Goal: Task Accomplishment & Management: Manage account settings

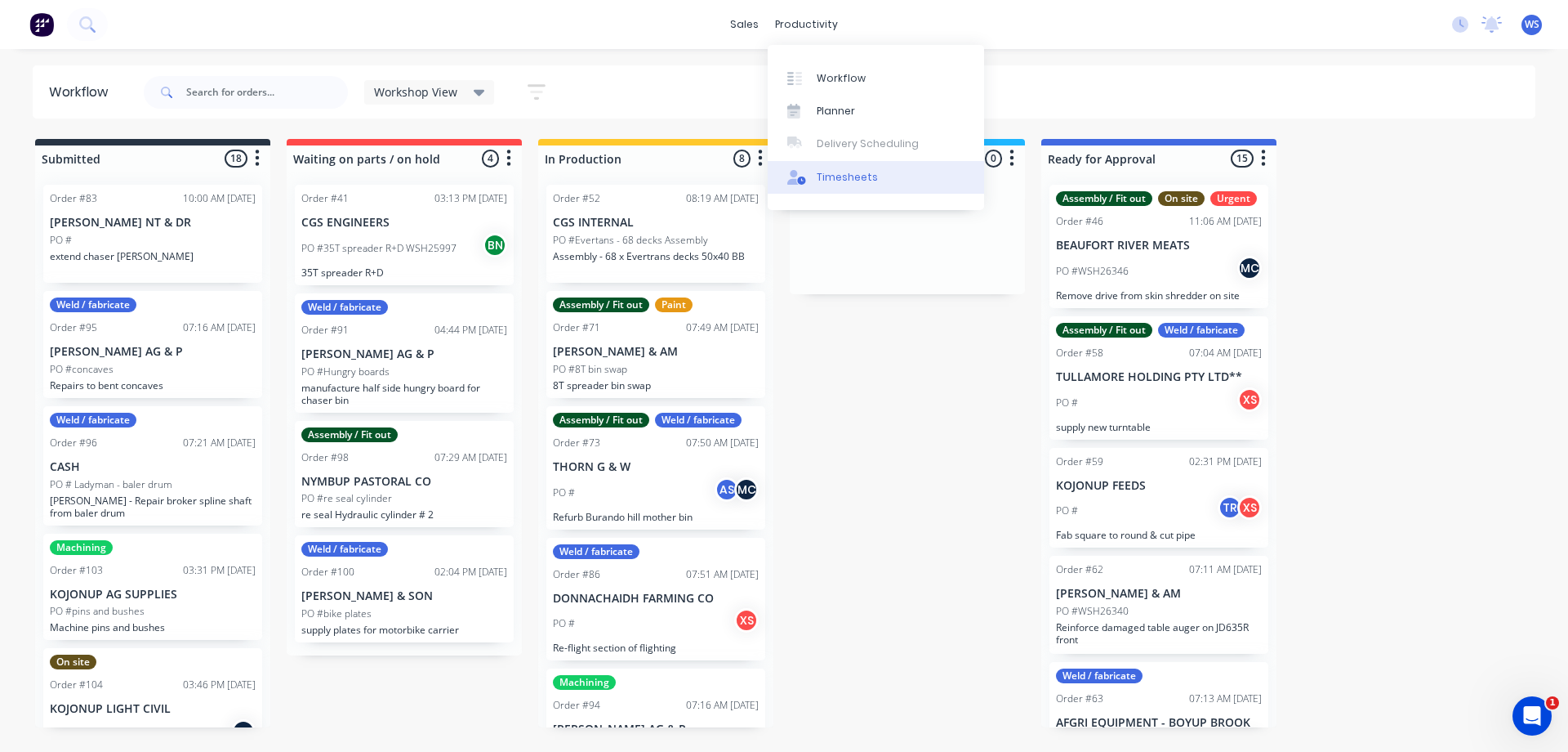
click at [810, 186] on link "Timesheets" at bounding box center [876, 177] width 217 height 33
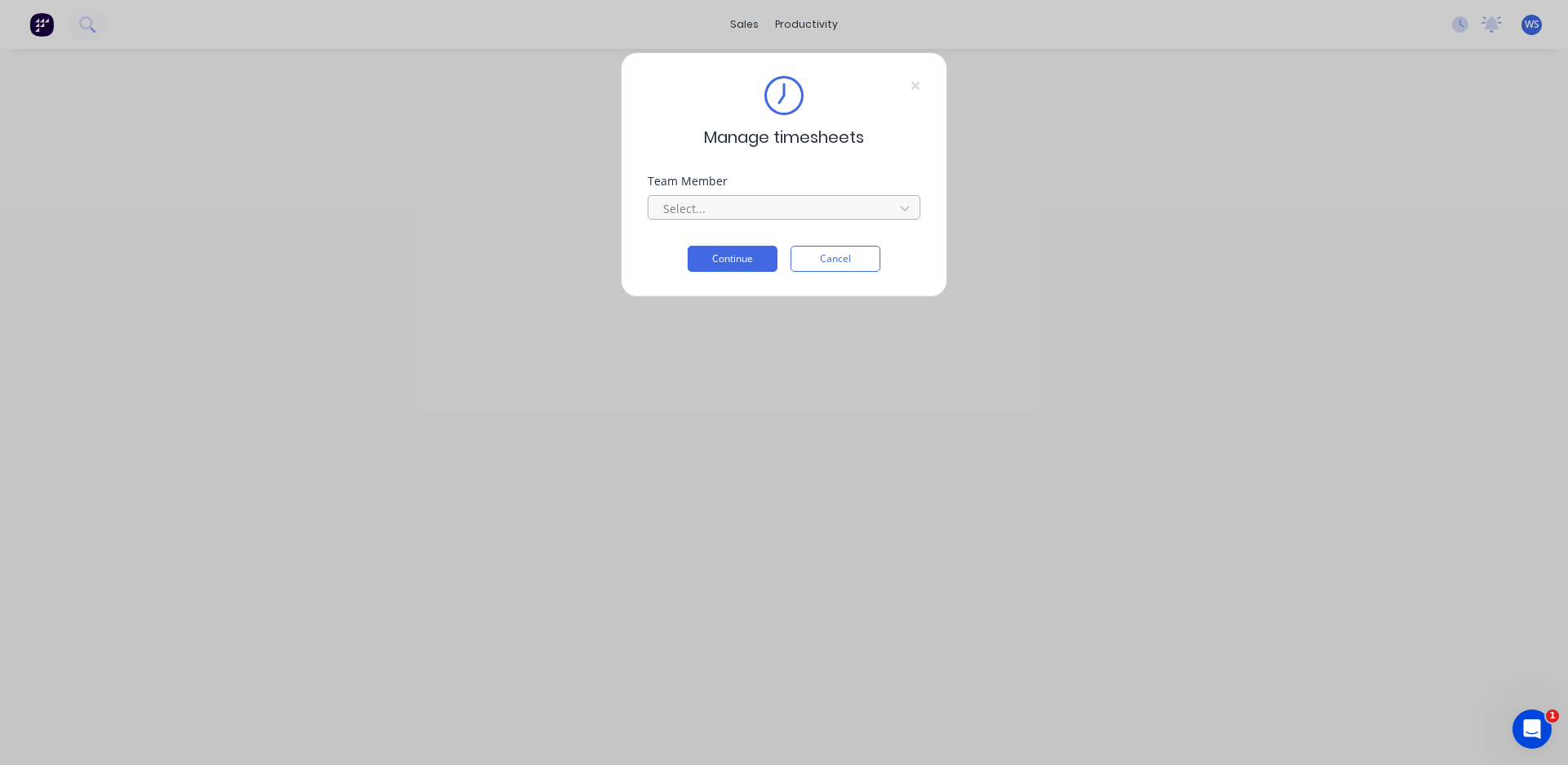
click at [750, 218] on div at bounding box center [773, 208] width 224 height 20
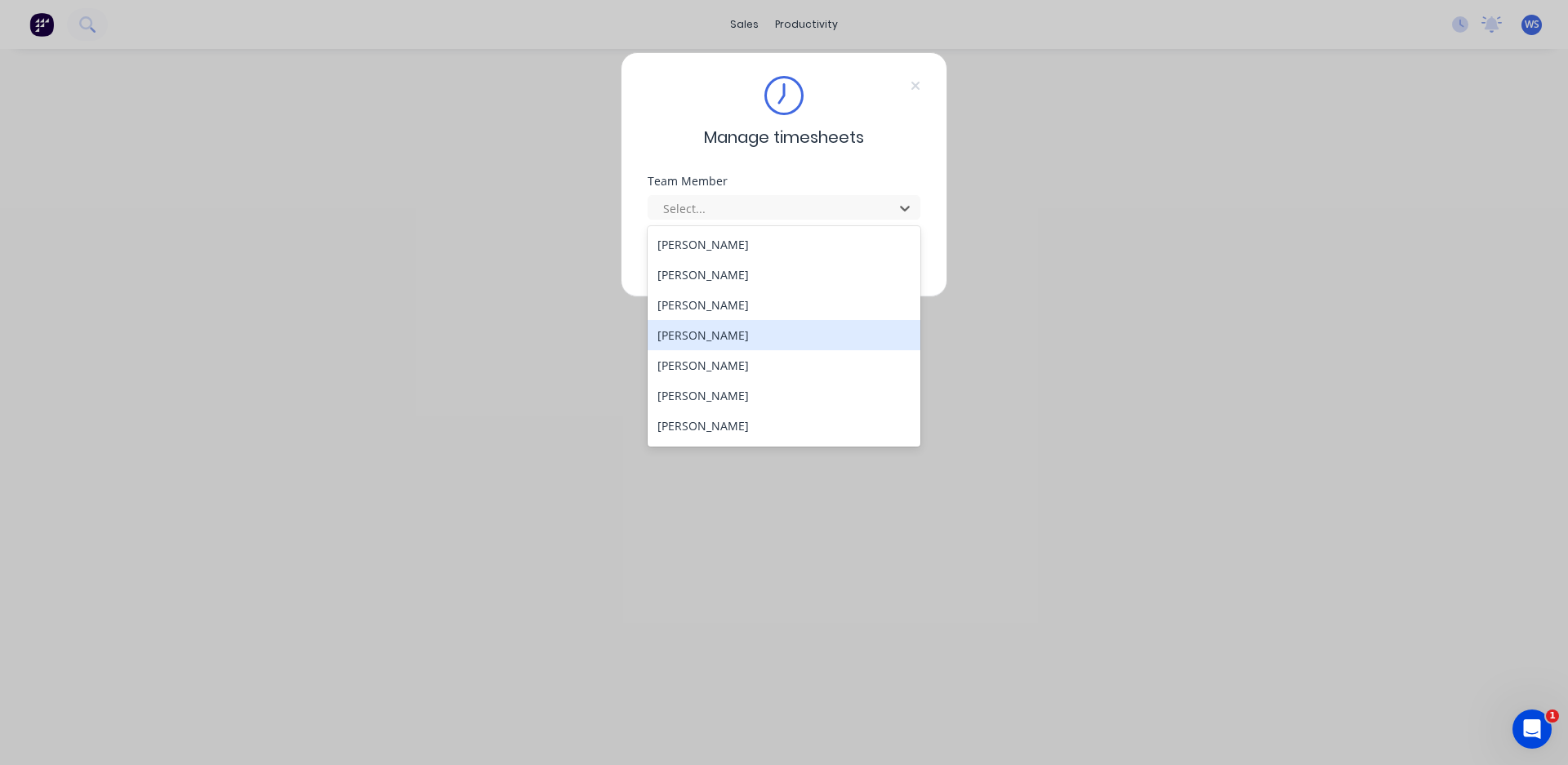
click at [715, 331] on div "[PERSON_NAME]" at bounding box center [784, 335] width 273 height 30
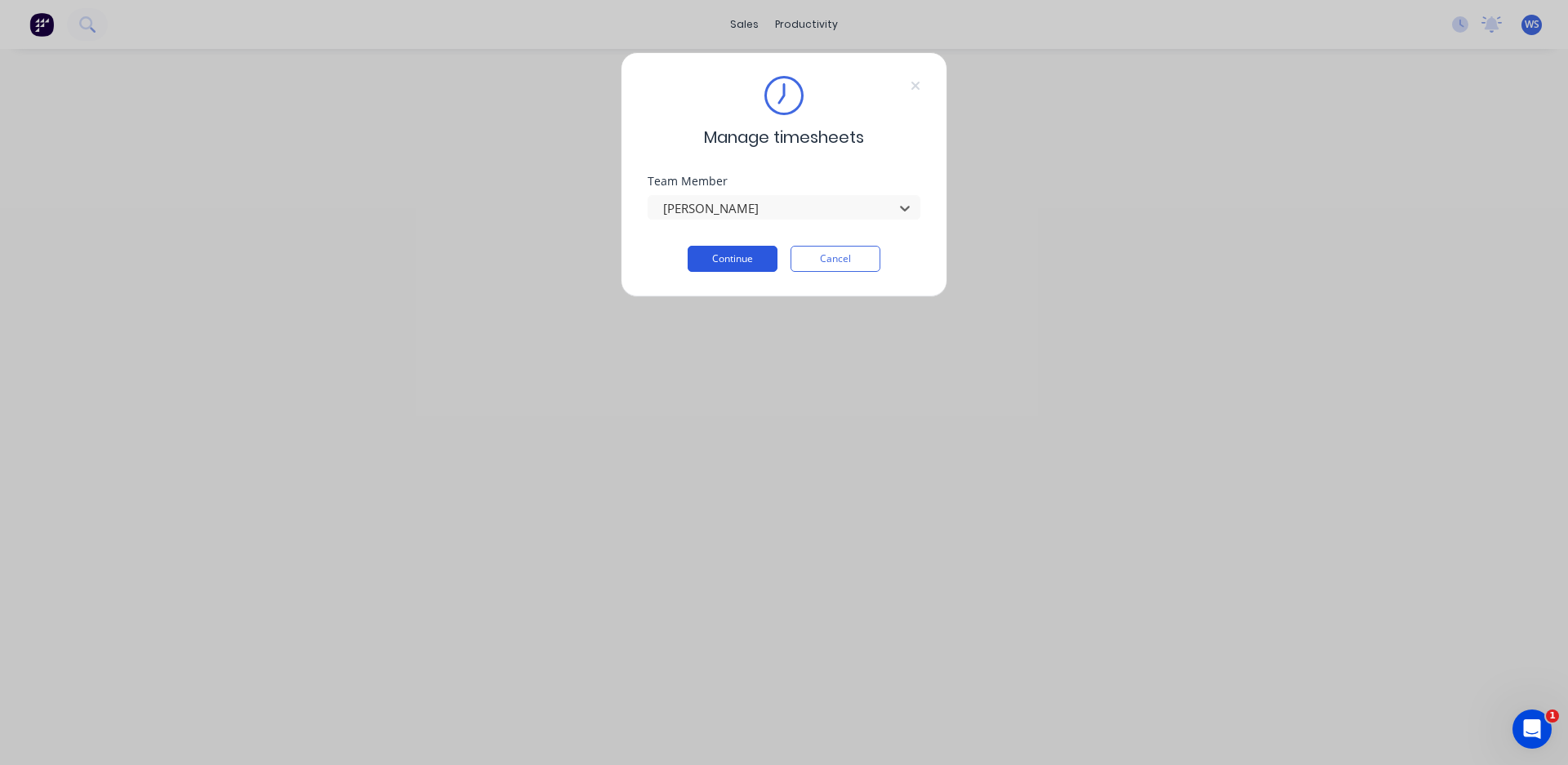
click at [737, 252] on button "Continue" at bounding box center [733, 259] width 90 height 26
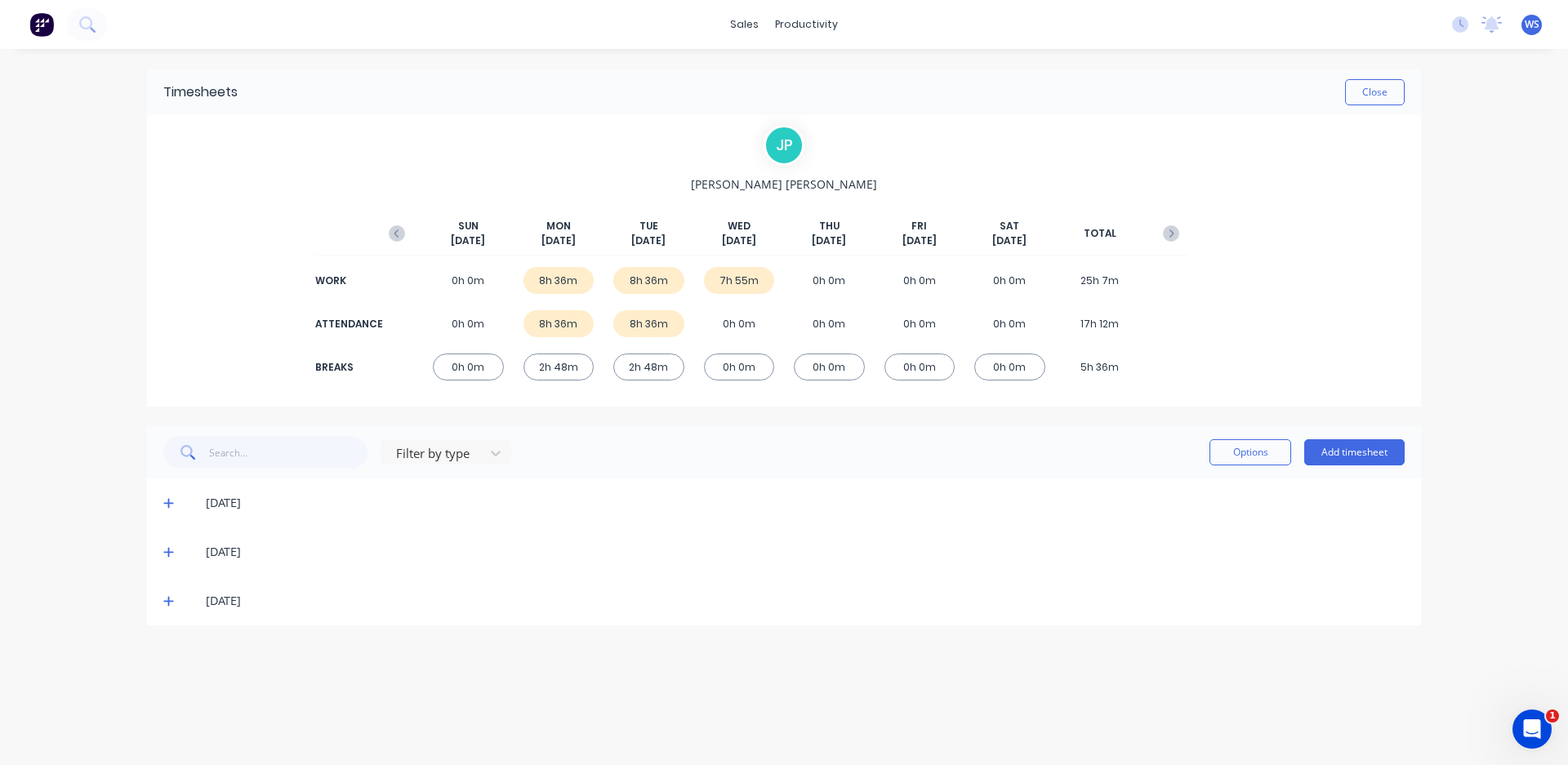
click at [162, 604] on div "[DATE]" at bounding box center [784, 601] width 1274 height 49
click at [176, 599] on span at bounding box center [172, 601] width 17 height 17
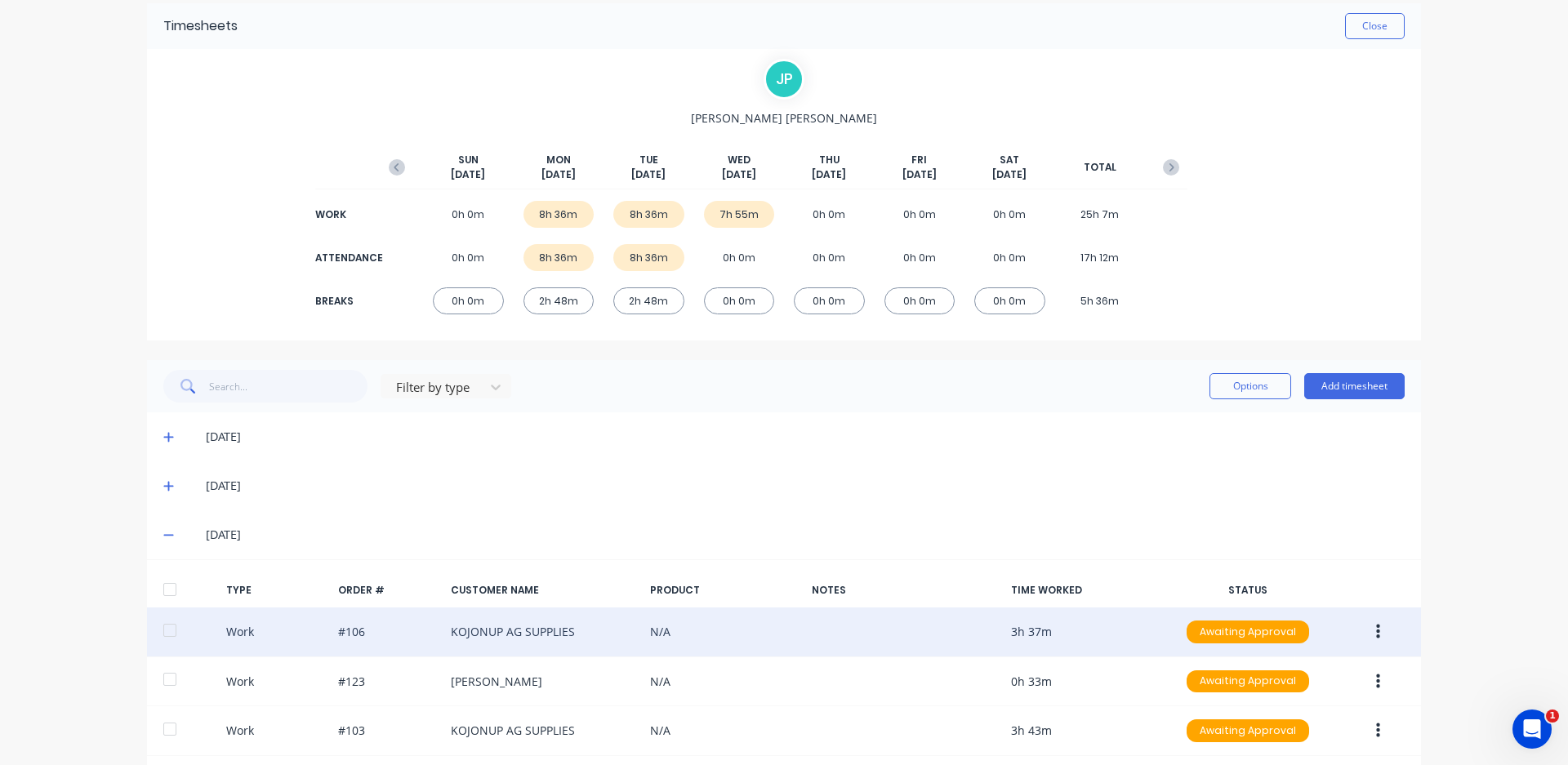
scroll to position [141, 0]
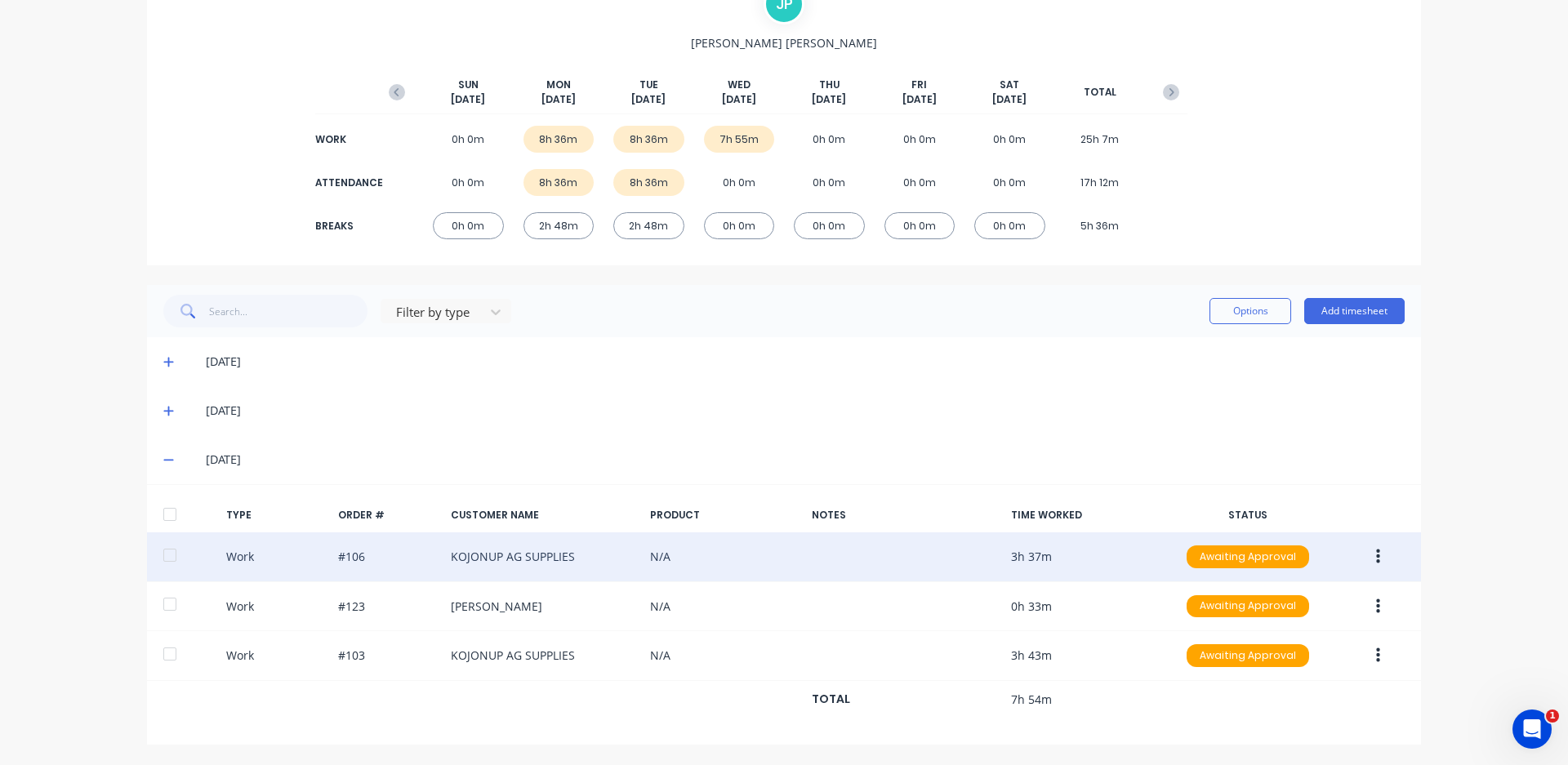
click at [1375, 563] on button "button" at bounding box center [1379, 557] width 39 height 29
click at [1327, 531] on div "Edit" at bounding box center [1320, 528] width 126 height 23
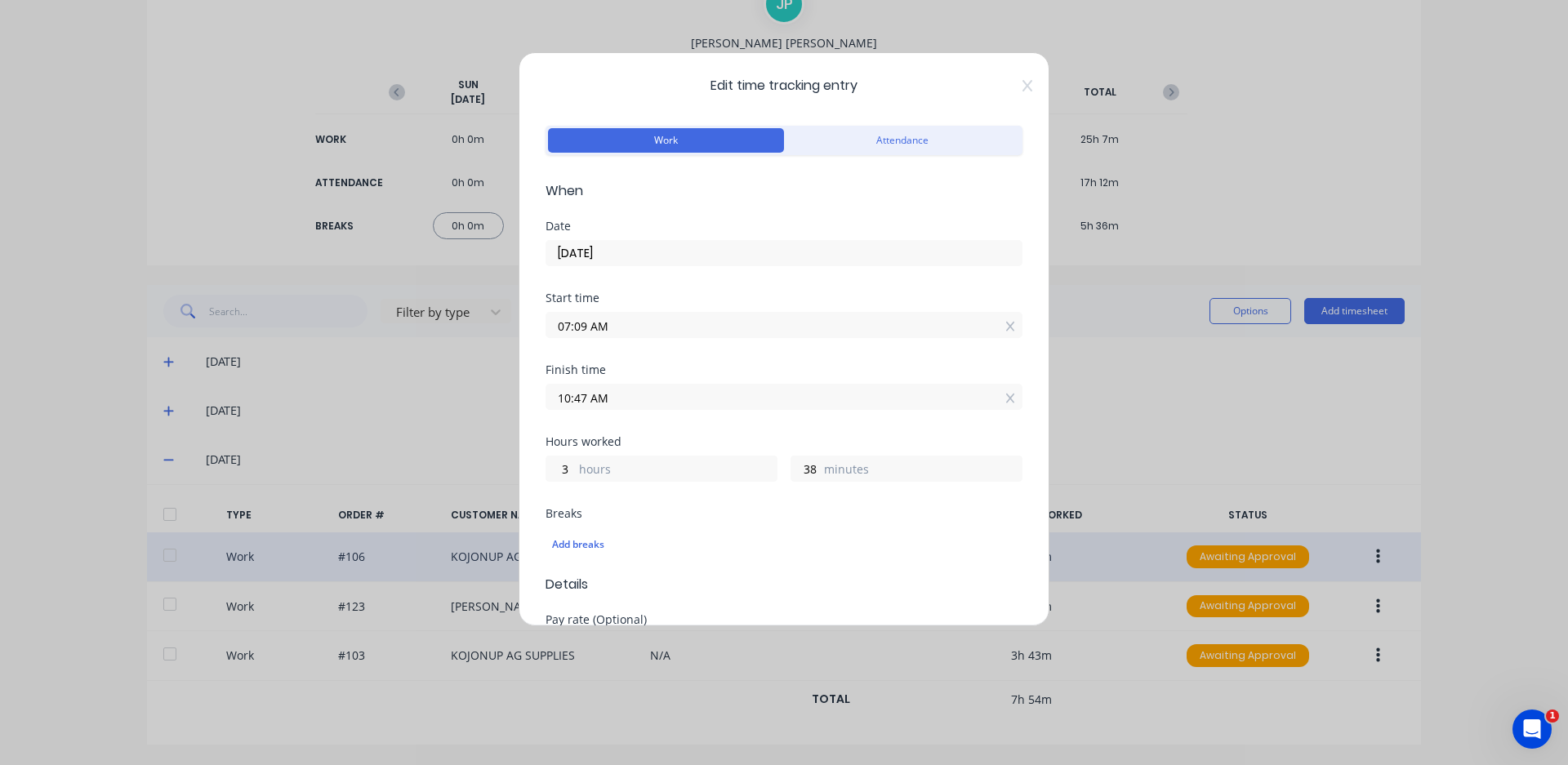
click at [587, 326] on input "07:09 AM" at bounding box center [784, 325] width 476 height 24
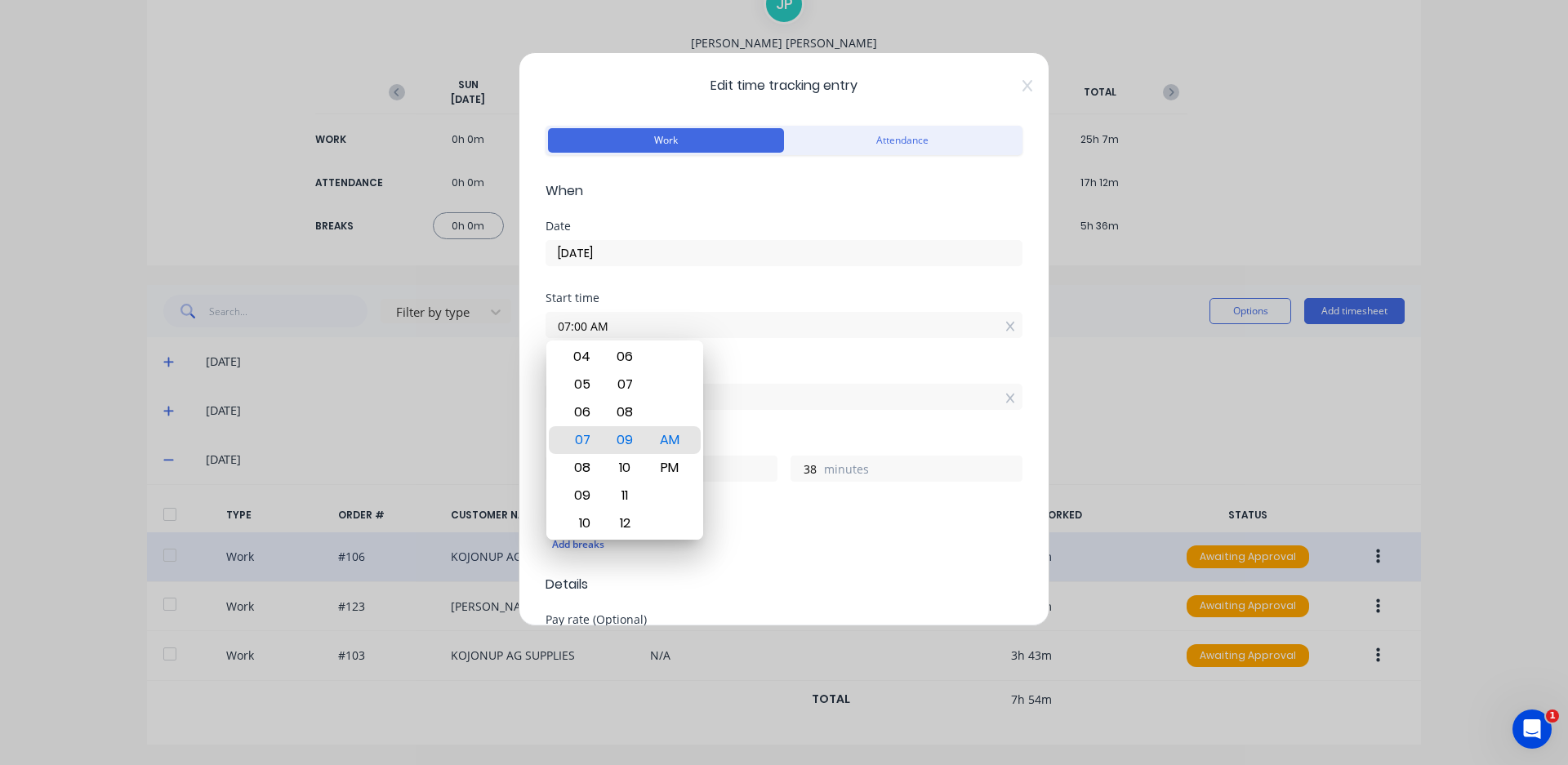
type input "07:00 AM"
type input "47"
click at [775, 383] on div "10:47 AM" at bounding box center [784, 395] width 477 height 30
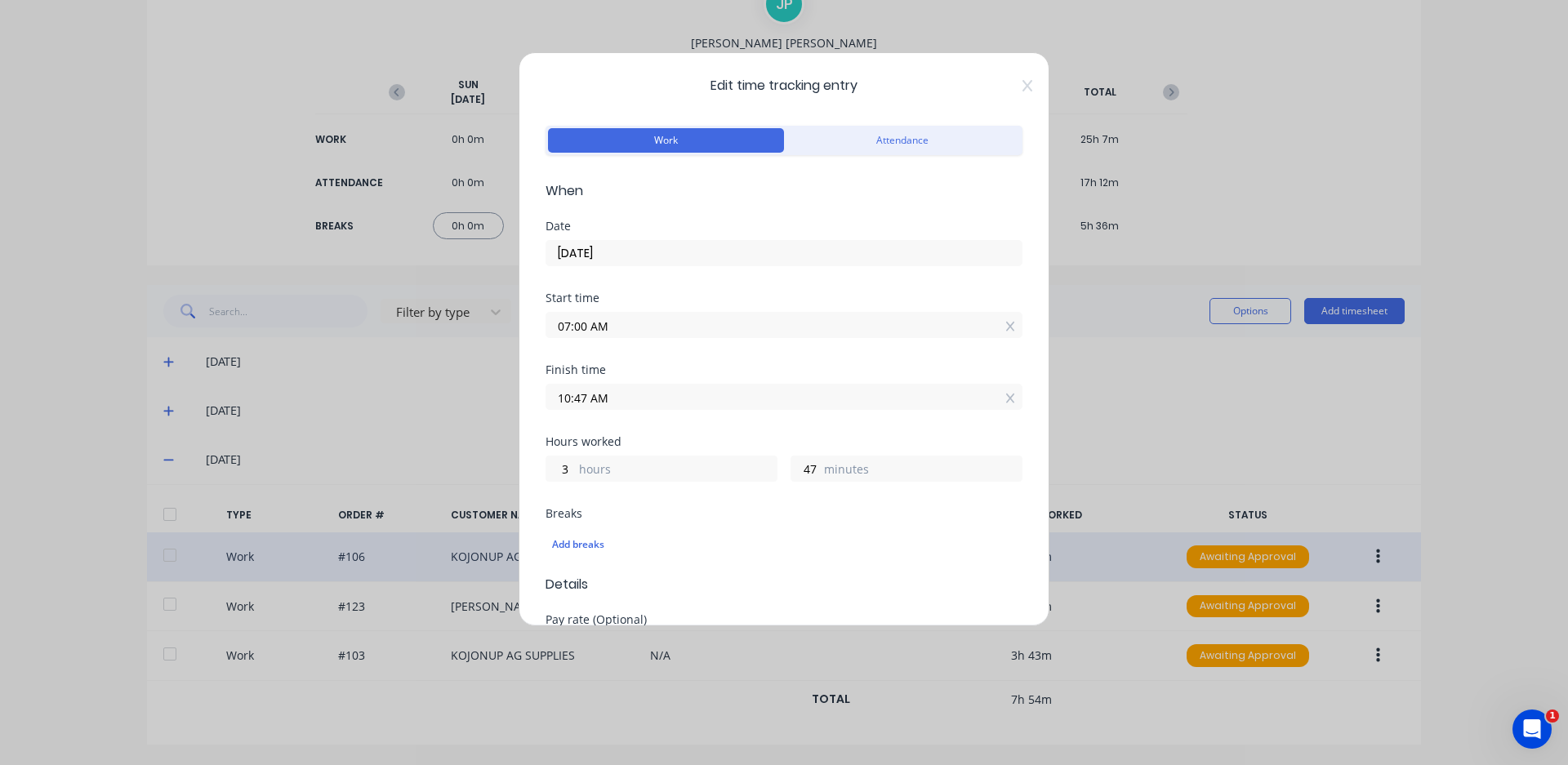
click at [584, 393] on input "10:47 AM" at bounding box center [784, 397] width 476 height 24
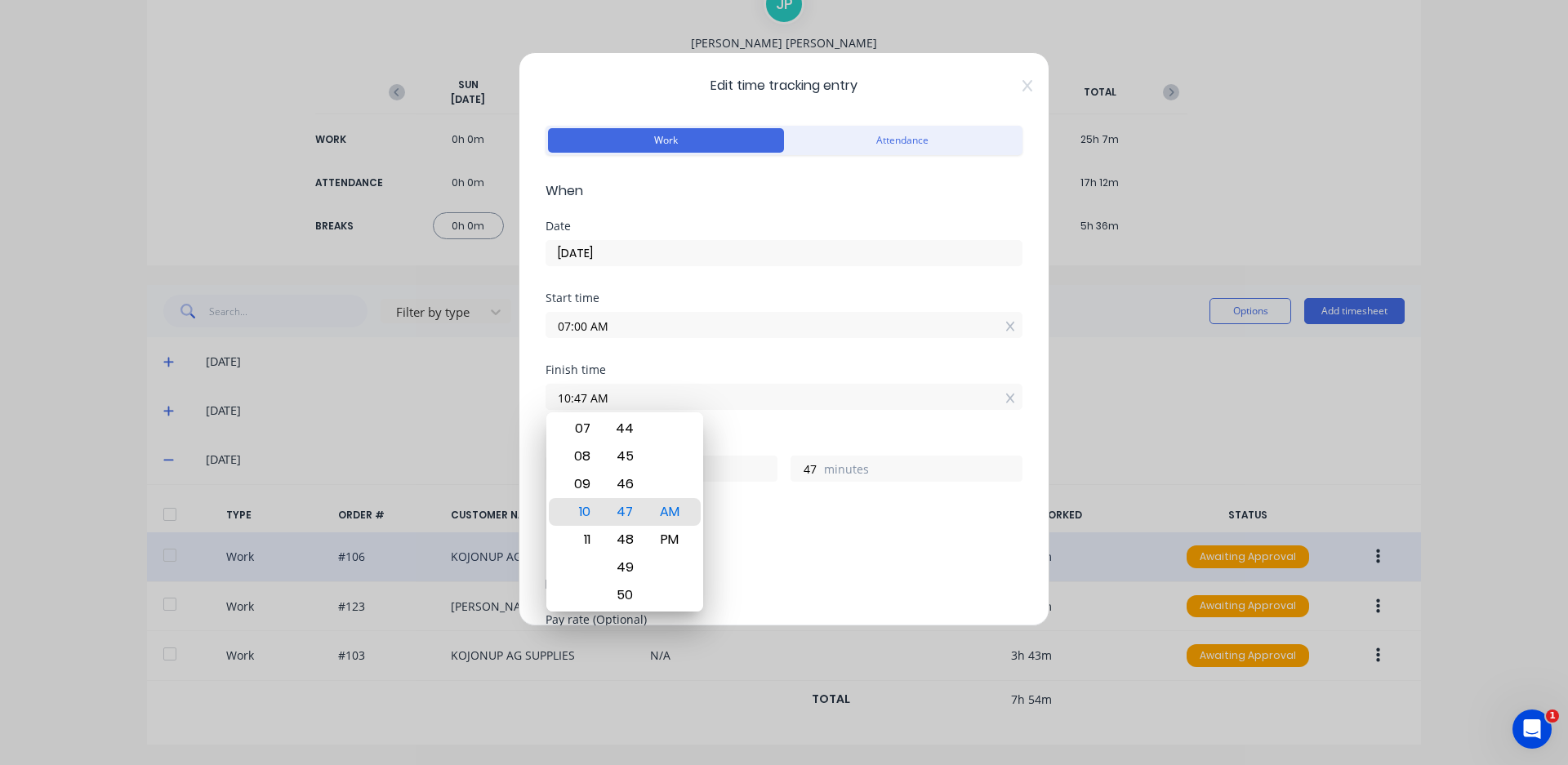
click at [587, 400] on input "10:47 AM" at bounding box center [784, 397] width 476 height 24
type input "10:45 AM"
type input "45"
click at [763, 429] on div "Finish time 10:45 AM" at bounding box center [784, 400] width 477 height 72
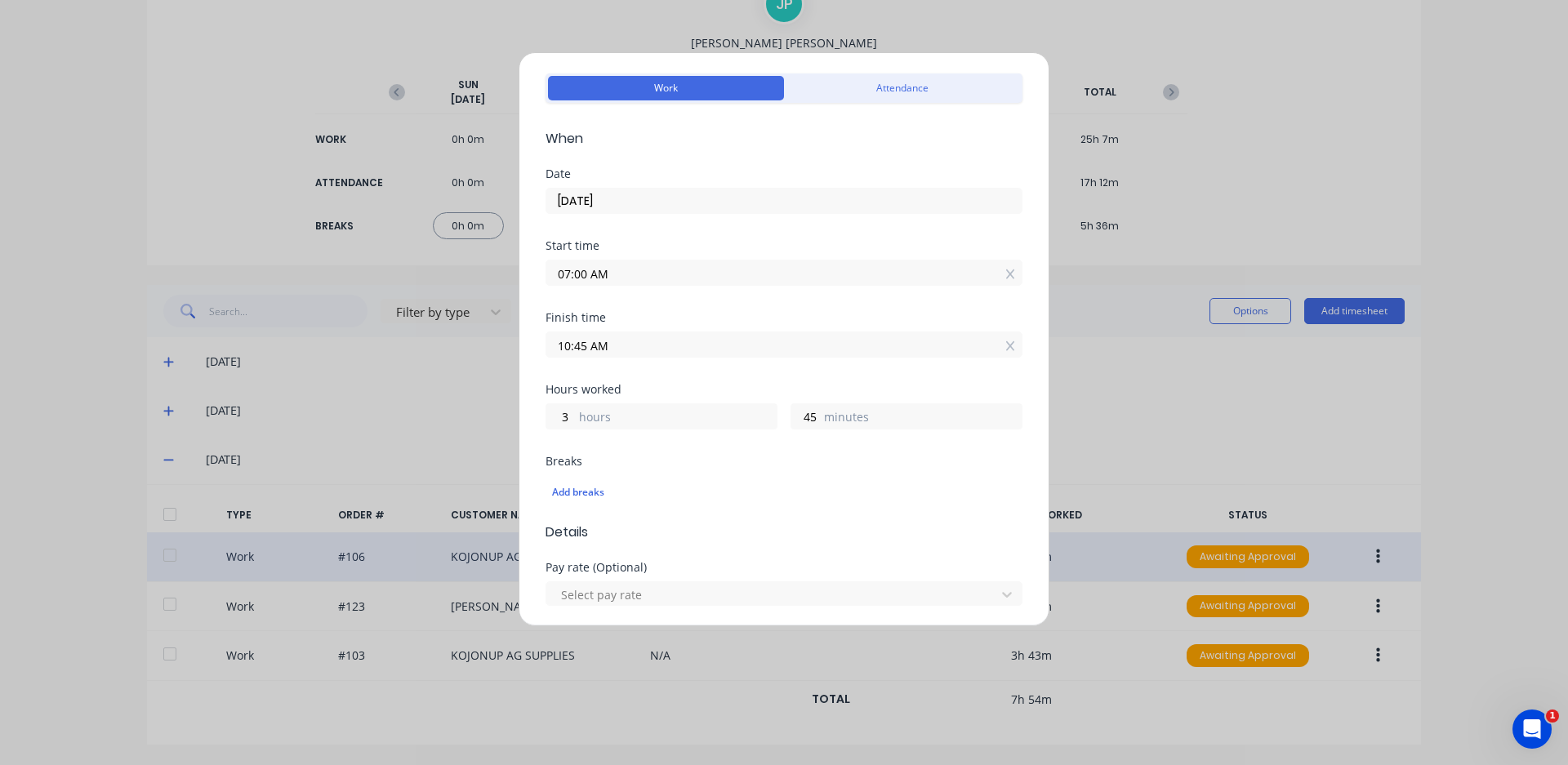
scroll to position [82, 0]
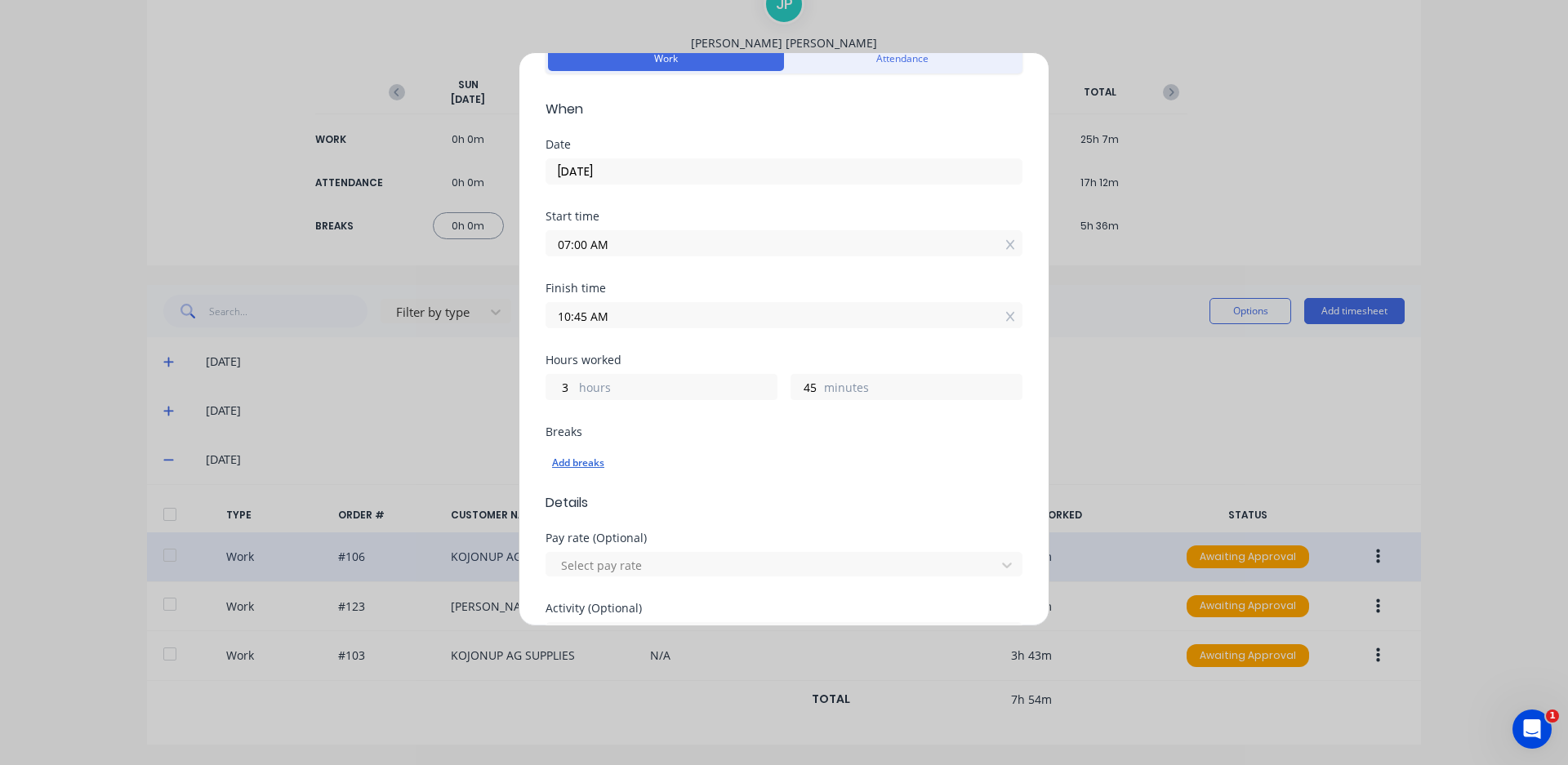
click at [587, 459] on div "Add breaks" at bounding box center [784, 463] width 464 height 21
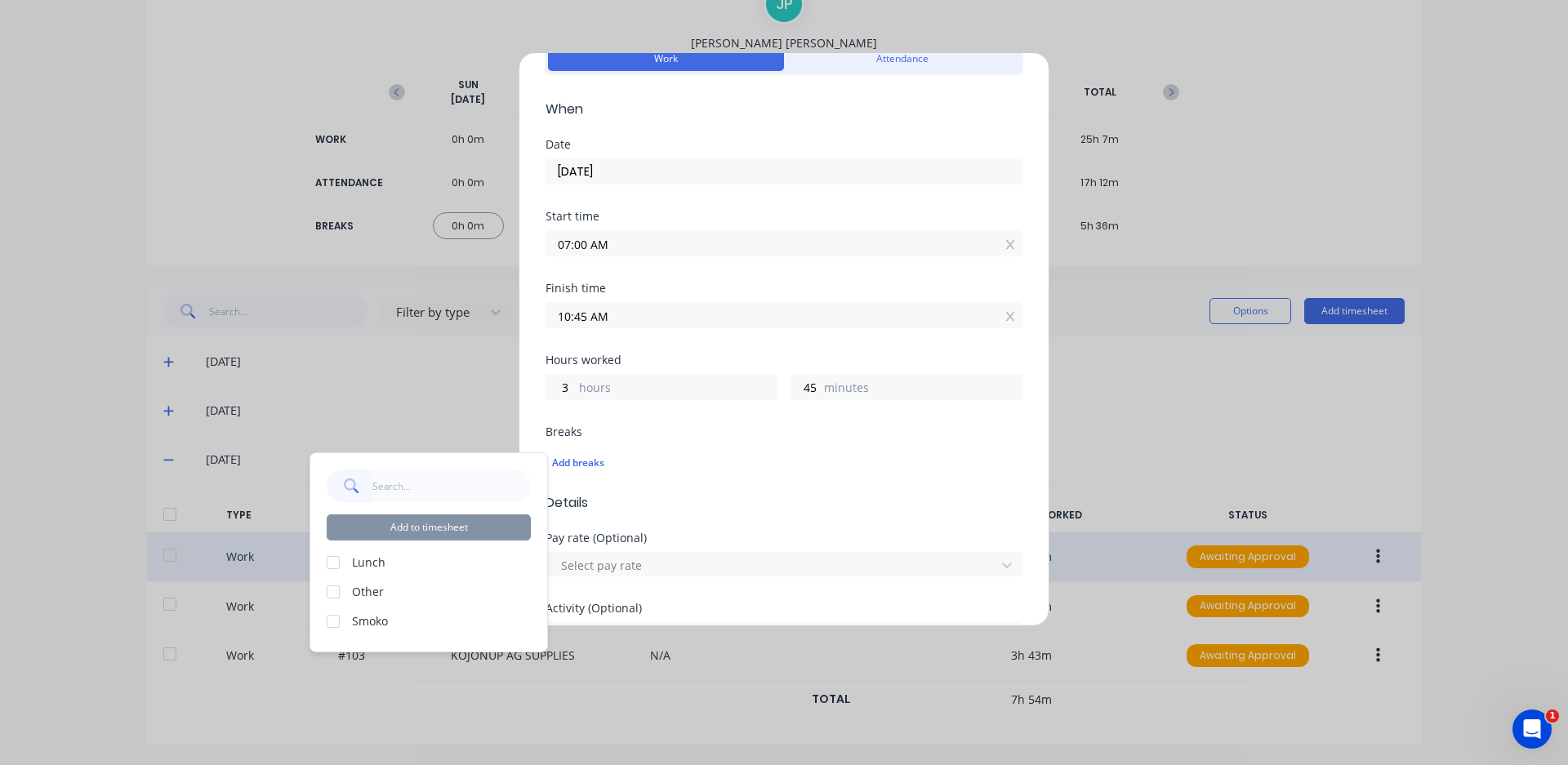
click at [325, 621] on div "Add to timesheet Lunch Other Smoko" at bounding box center [429, 552] width 237 height 198
click at [332, 617] on div at bounding box center [333, 621] width 33 height 33
click at [398, 532] on button "Add to timesheet" at bounding box center [429, 527] width 204 height 26
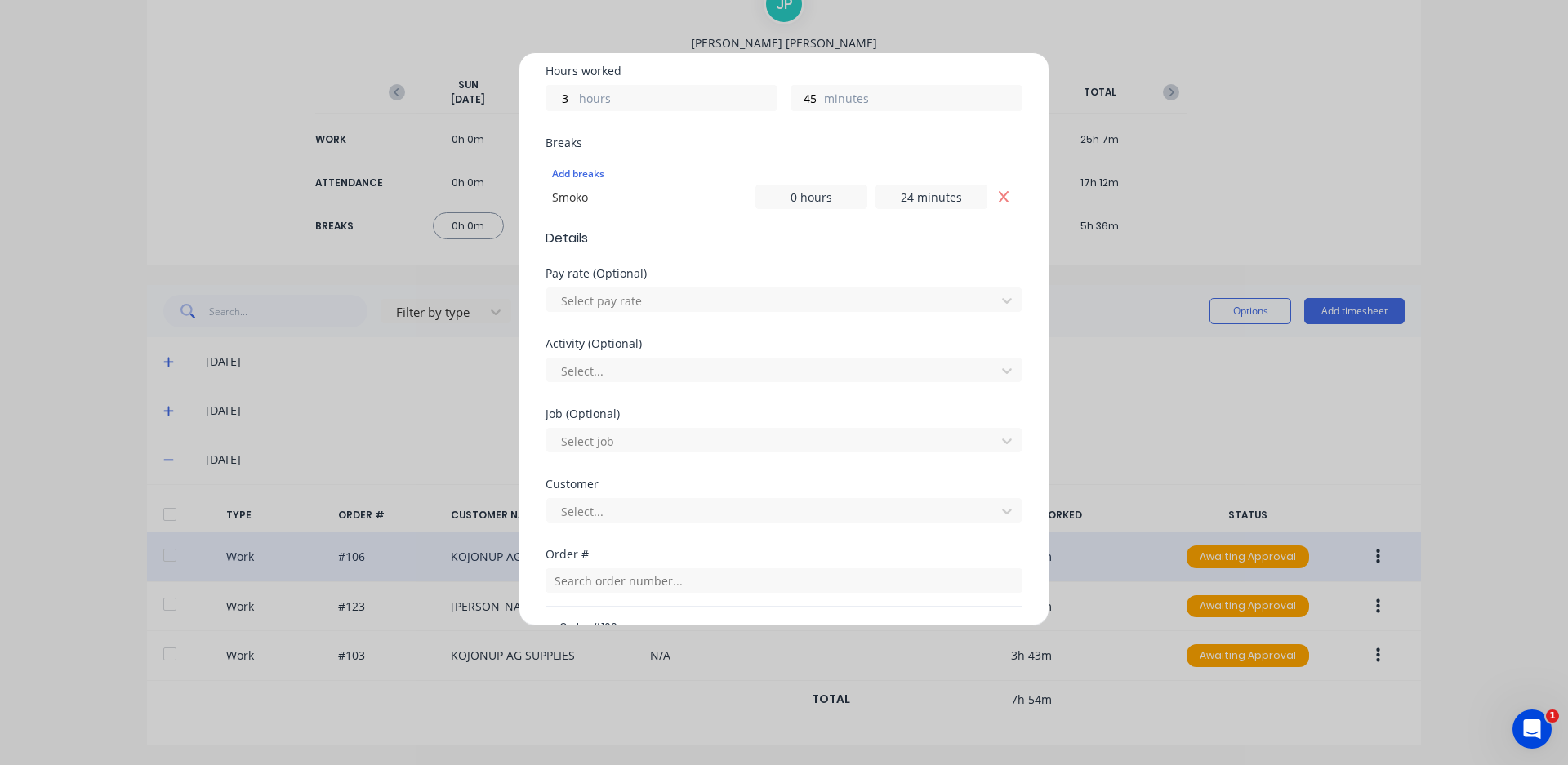
scroll to position [726, 0]
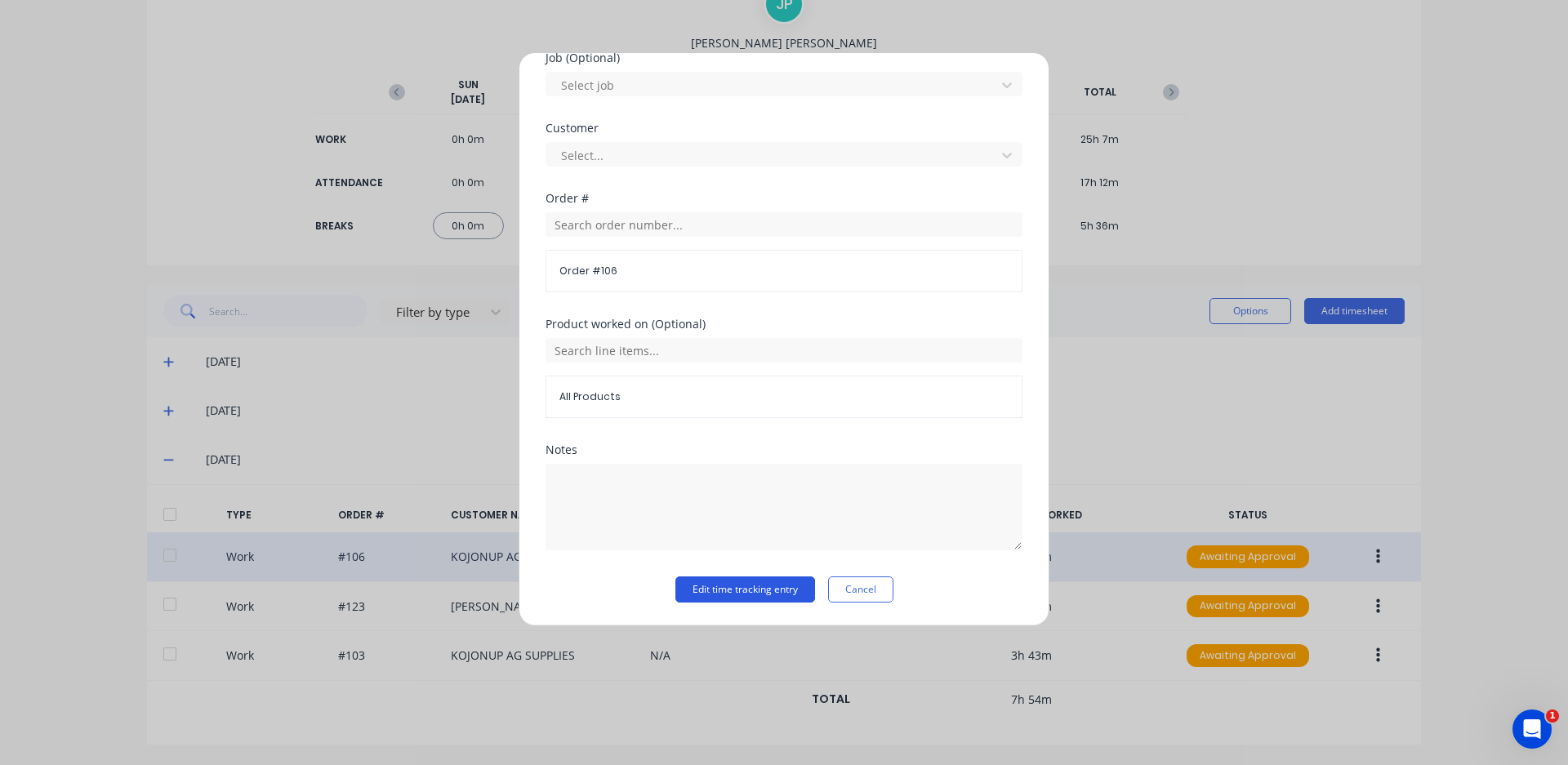
click at [707, 593] on button "Edit time tracking entry" at bounding box center [745, 589] width 140 height 26
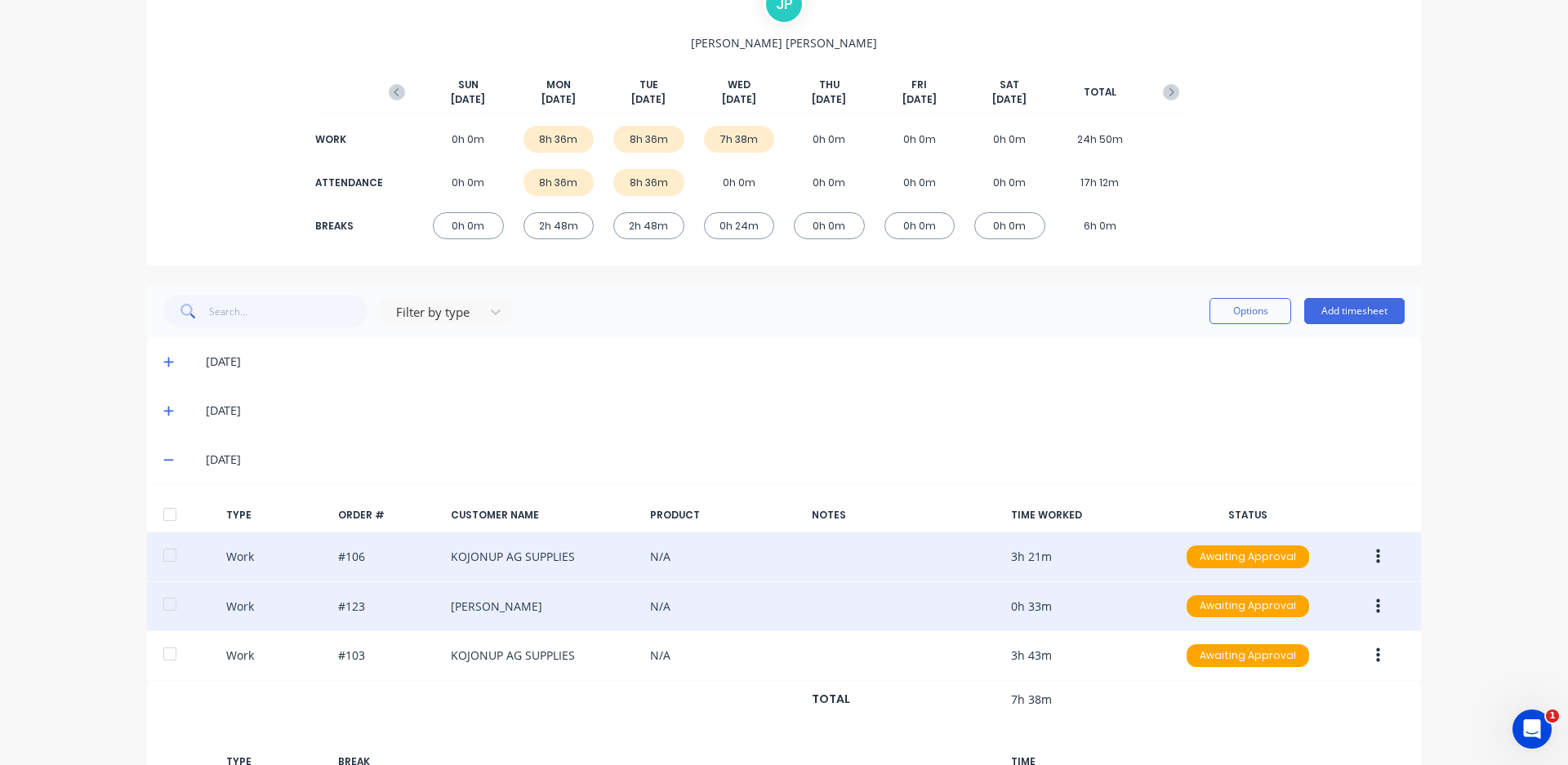
click at [1376, 609] on icon "button" at bounding box center [1378, 606] width 4 height 18
click at [1278, 580] on div "Edit" at bounding box center [1320, 578] width 126 height 23
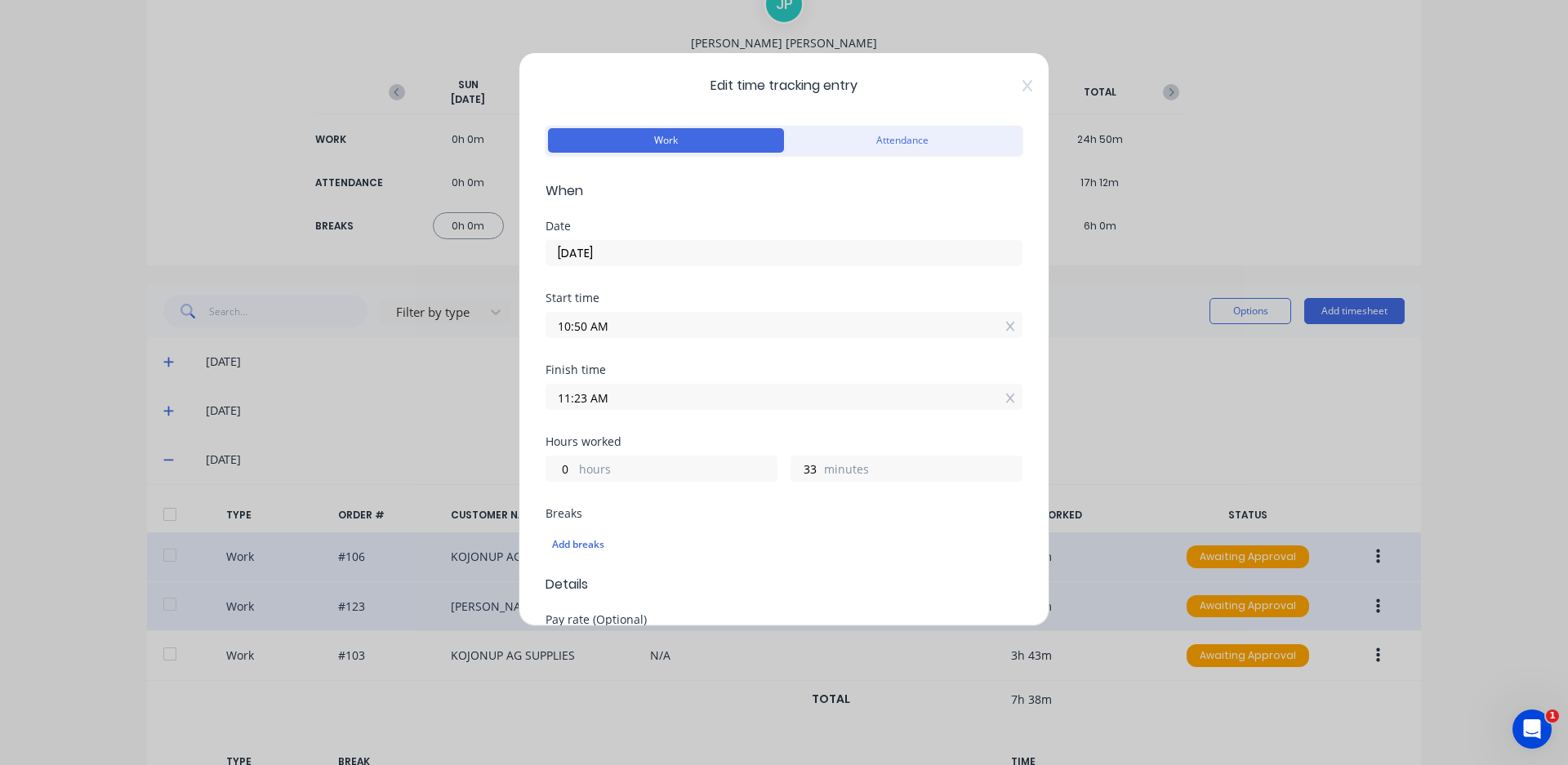
click at [587, 325] on input "10:50 AM" at bounding box center [784, 325] width 476 height 24
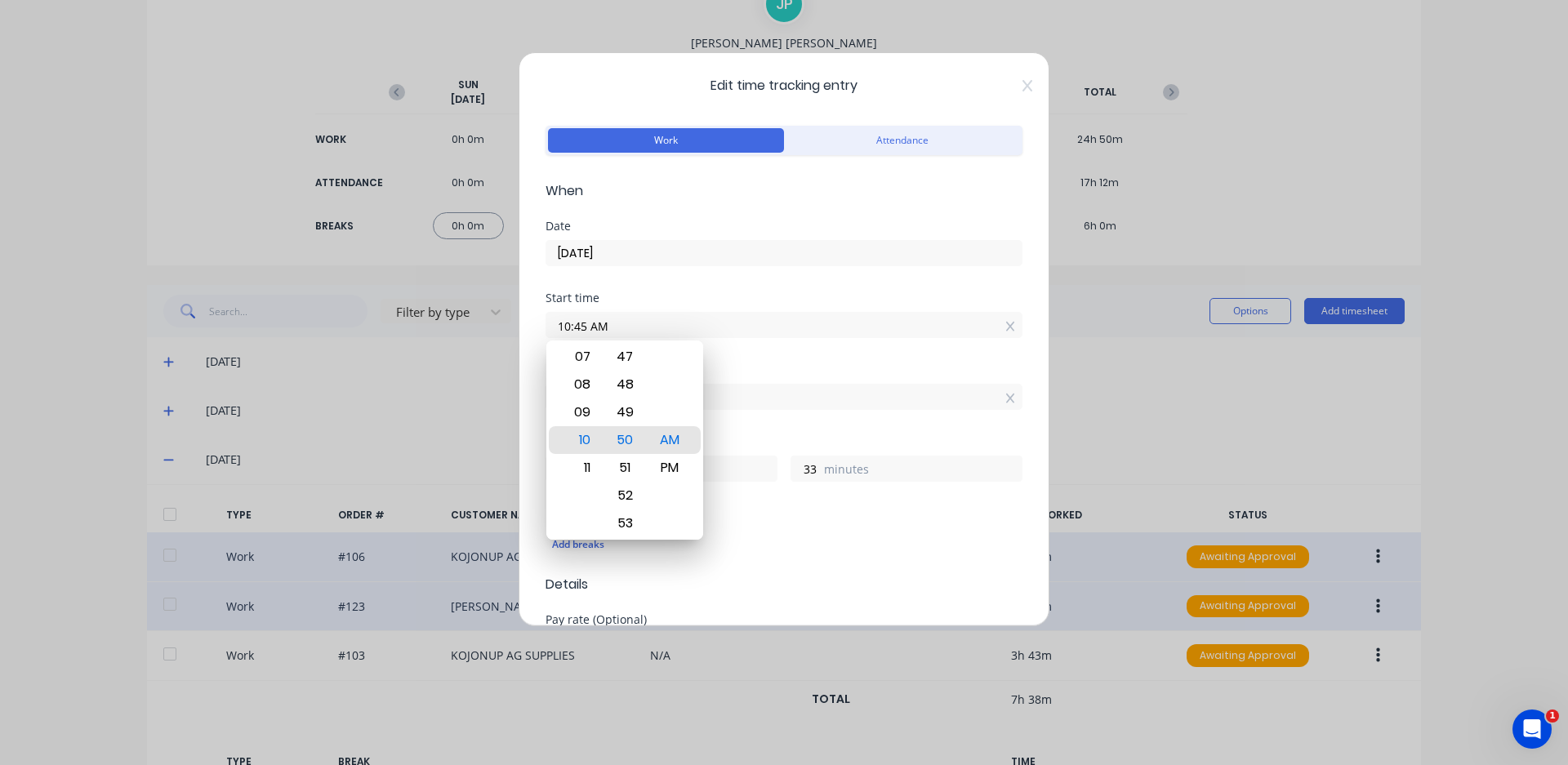
type input "10:45 AM"
type input "38"
click at [830, 342] on div "Start time 10:45 AM" at bounding box center [784, 328] width 477 height 72
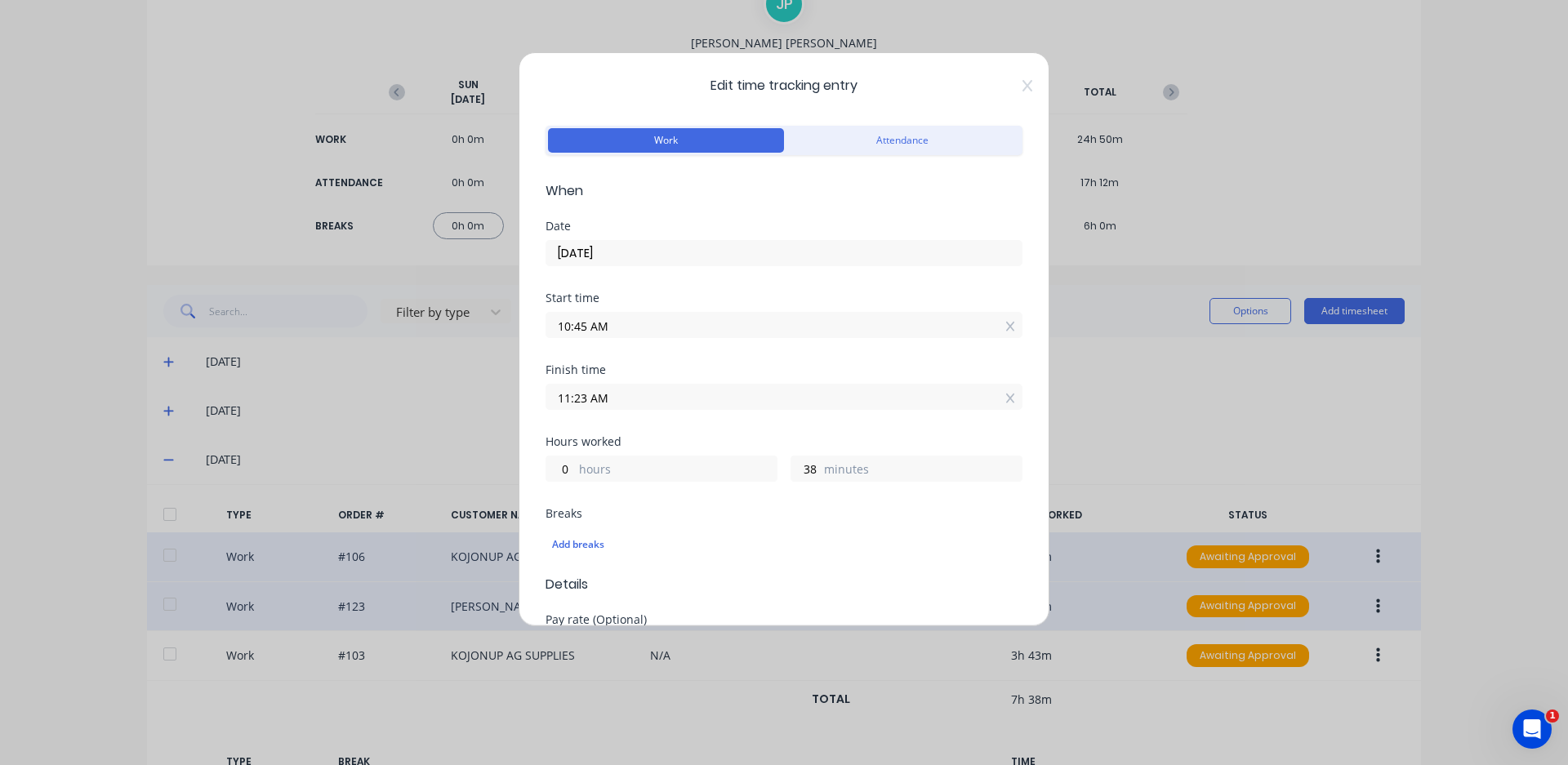
click at [584, 397] on input "11:23 AM" at bounding box center [784, 397] width 476 height 24
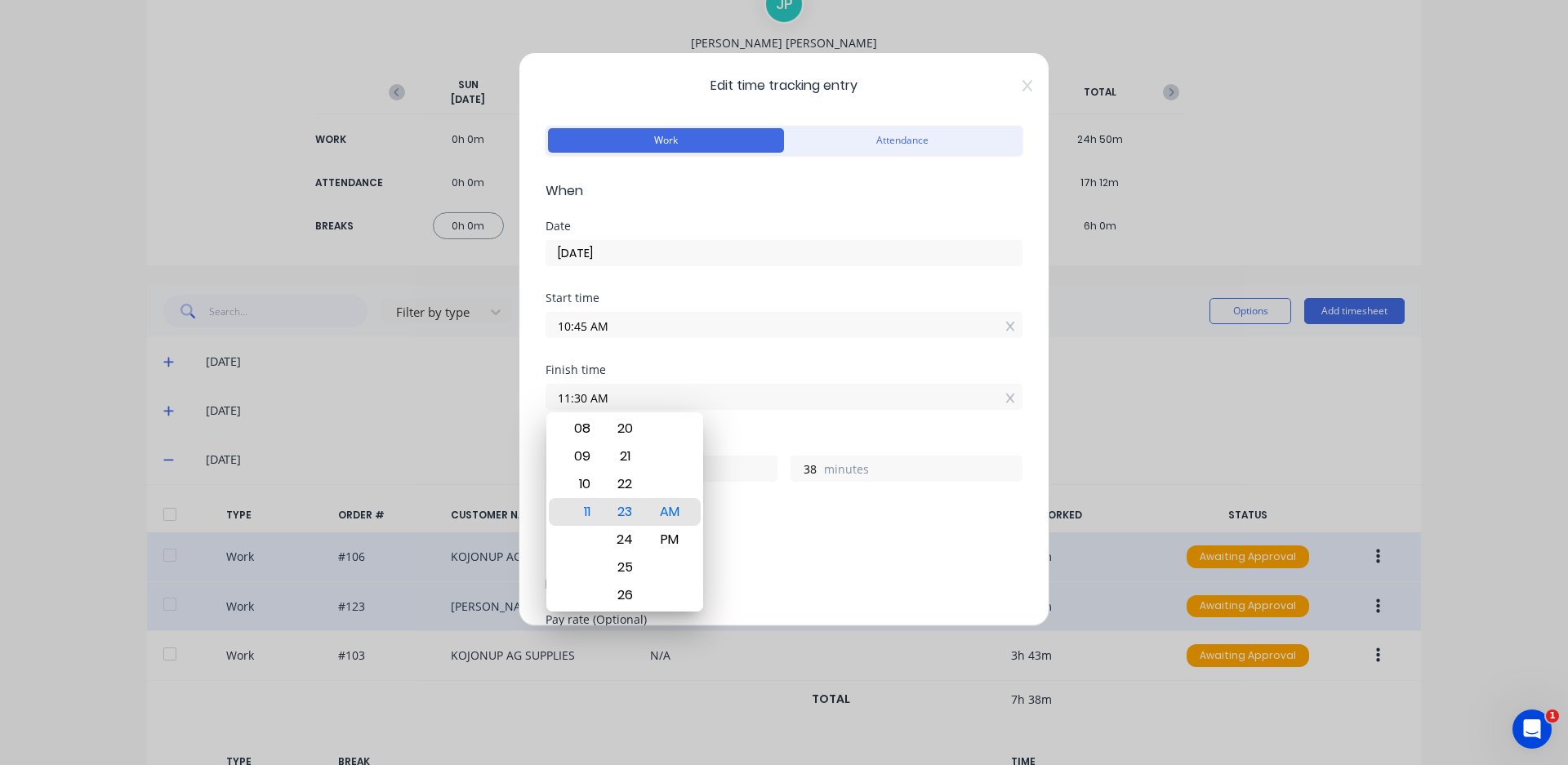
type input "11:30 AM"
type input "45"
click at [740, 434] on div "Finish time 11:30 AM" at bounding box center [784, 400] width 477 height 72
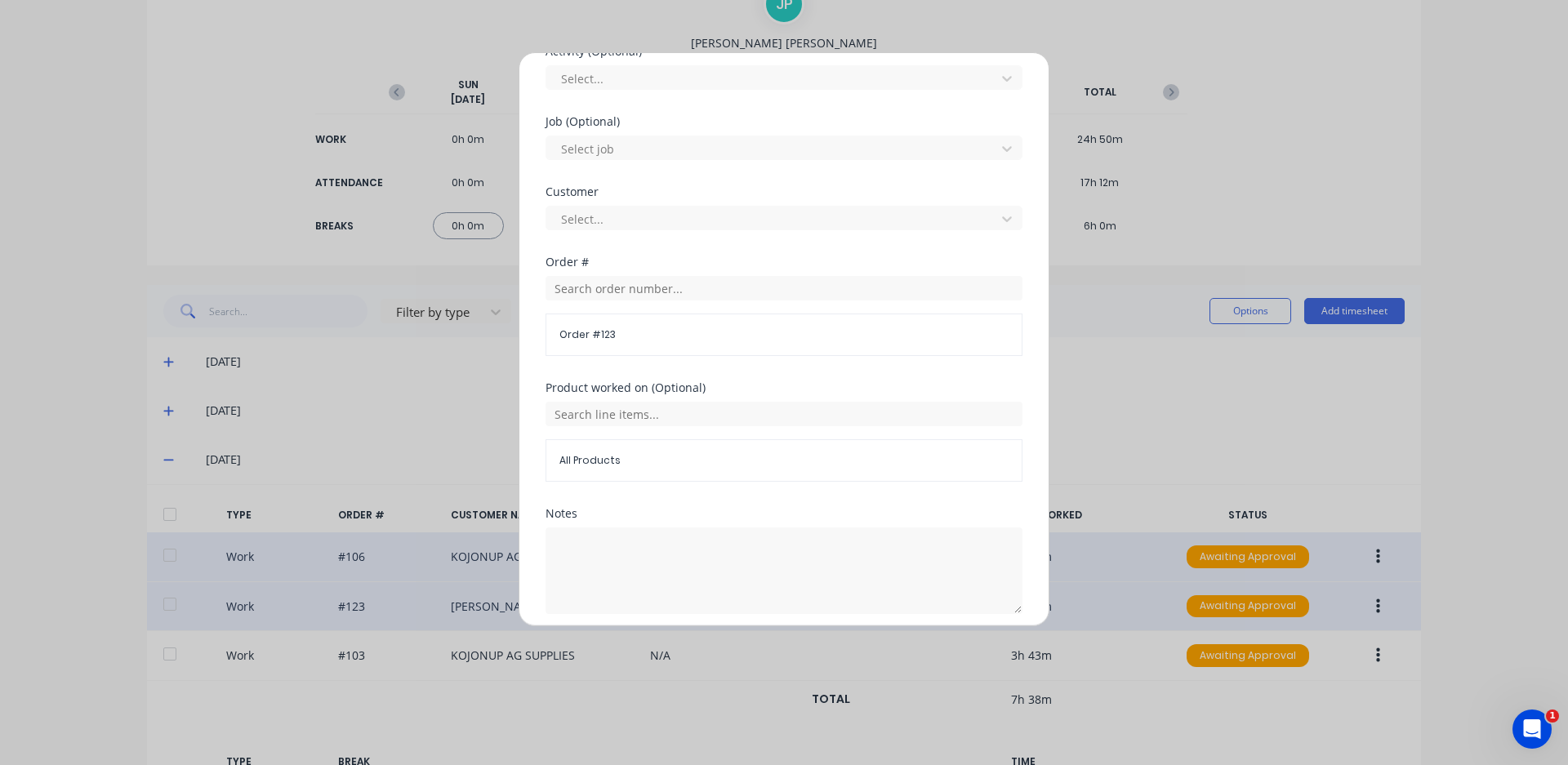
scroll to position [702, 0]
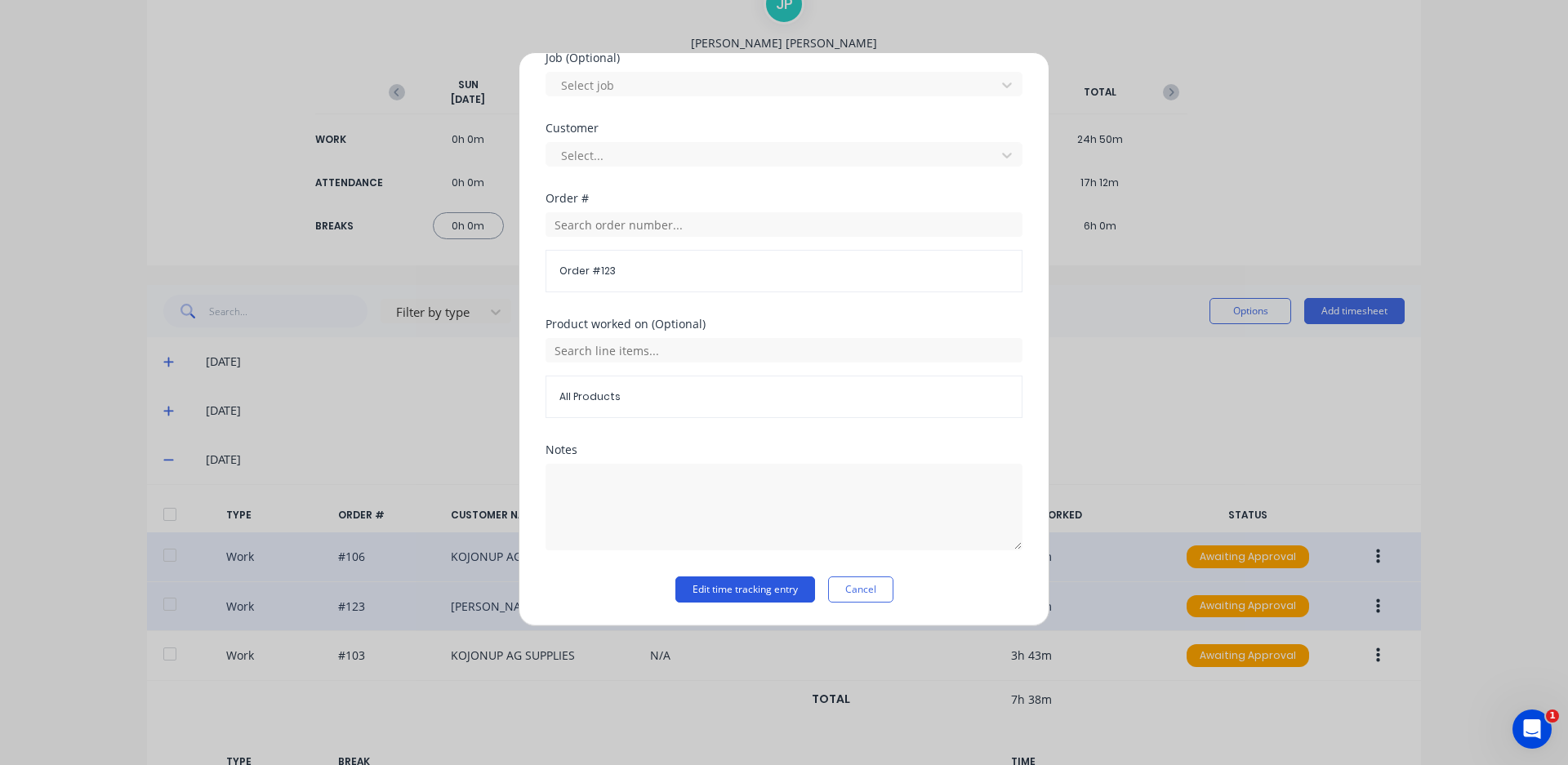
click at [735, 588] on button "Edit time tracking entry" at bounding box center [745, 589] width 140 height 26
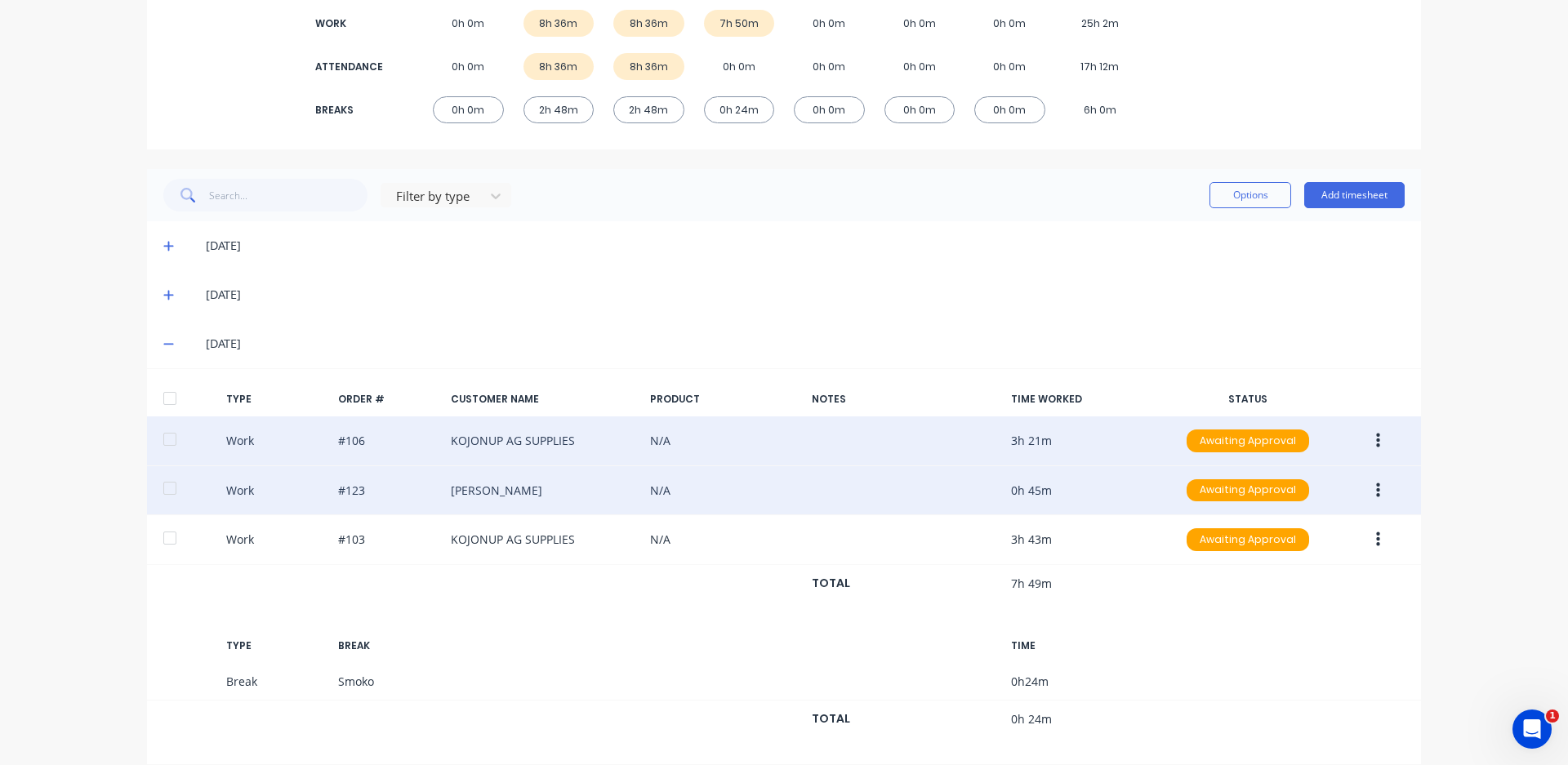
scroll to position [277, 0]
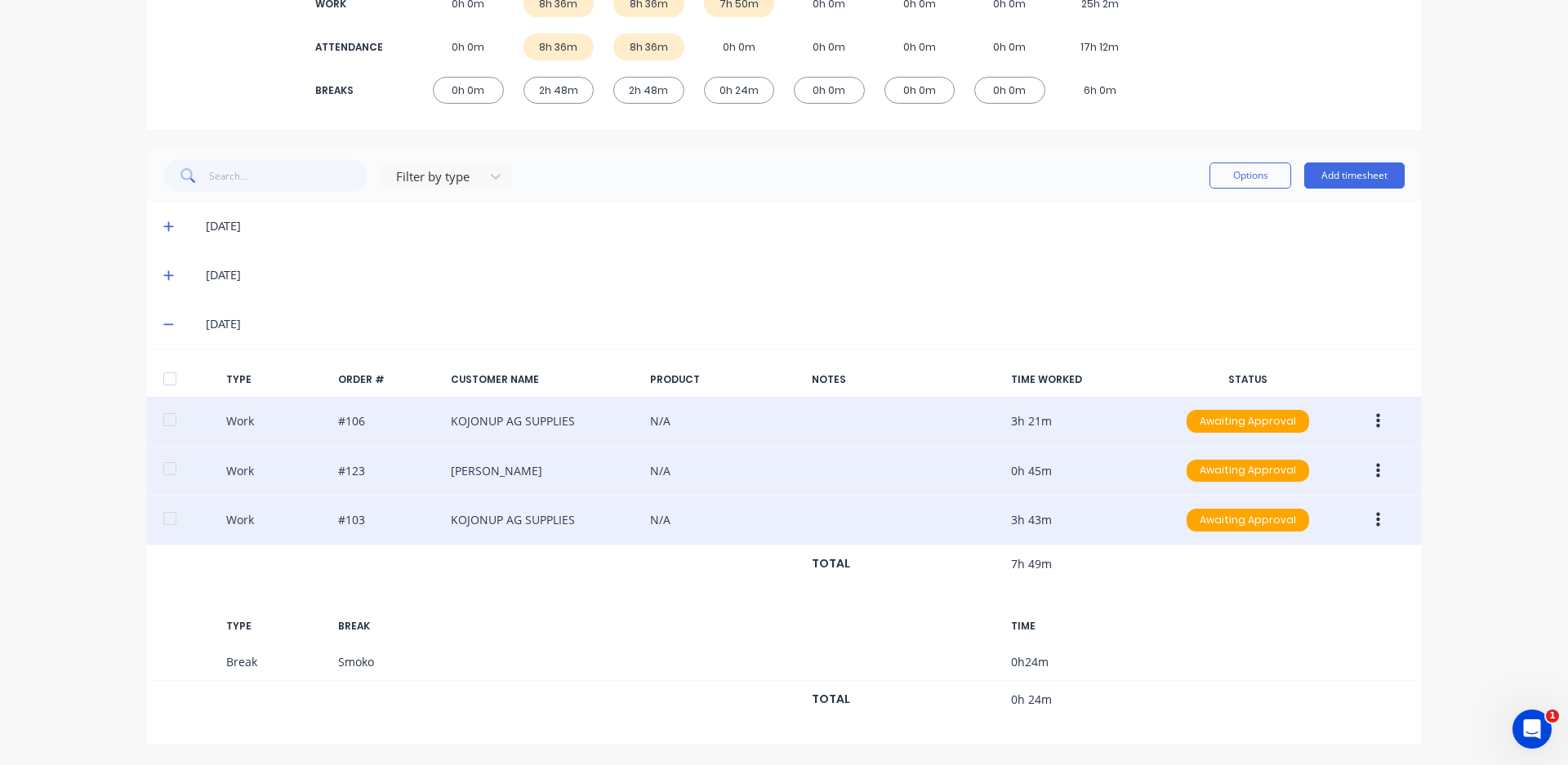
click at [1376, 520] on icon "button" at bounding box center [1378, 521] width 4 height 15
click at [1270, 494] on div "Edit" at bounding box center [1320, 491] width 126 height 23
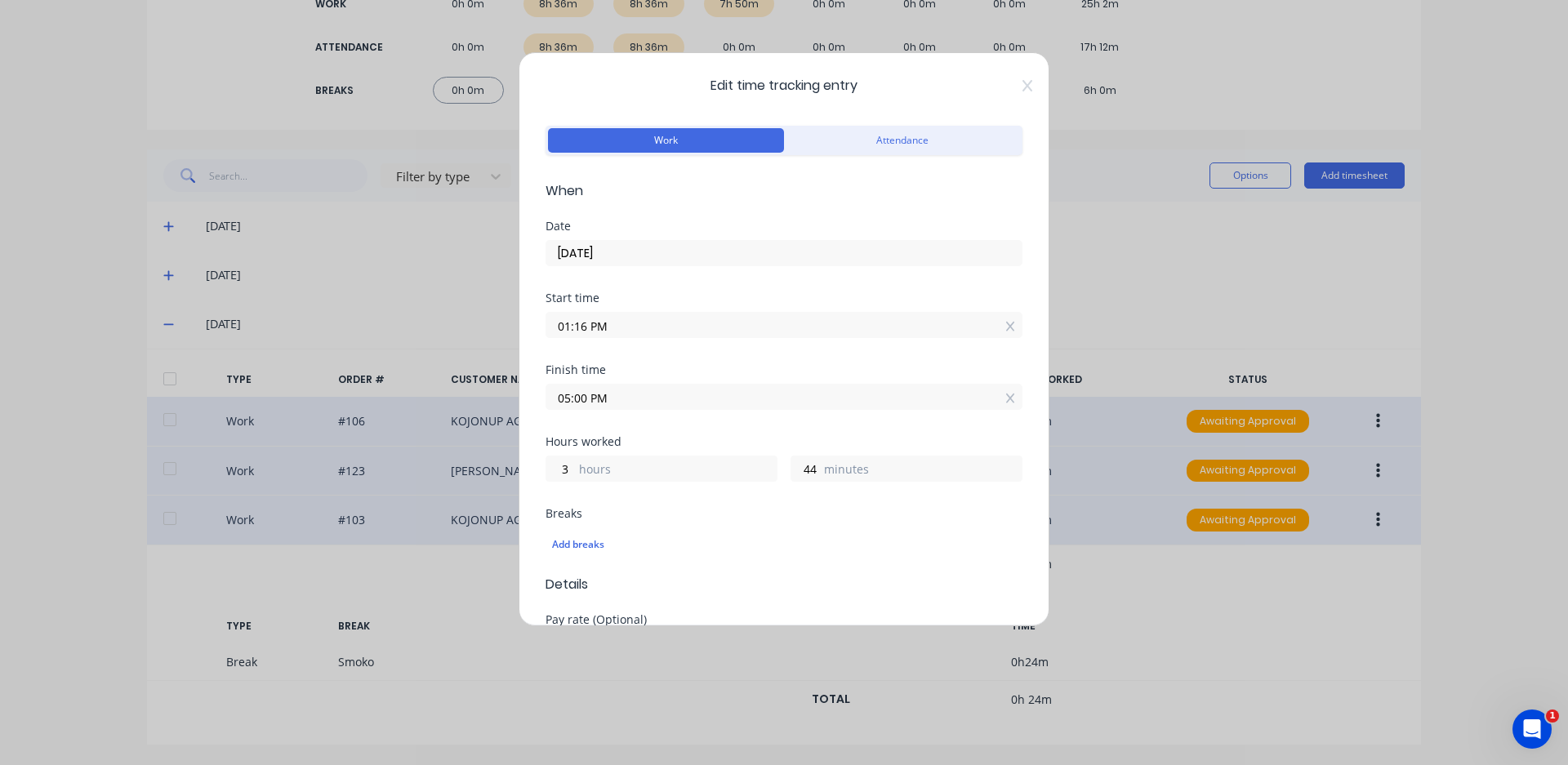
click at [584, 326] on input "01:16 PM" at bounding box center [784, 325] width 476 height 24
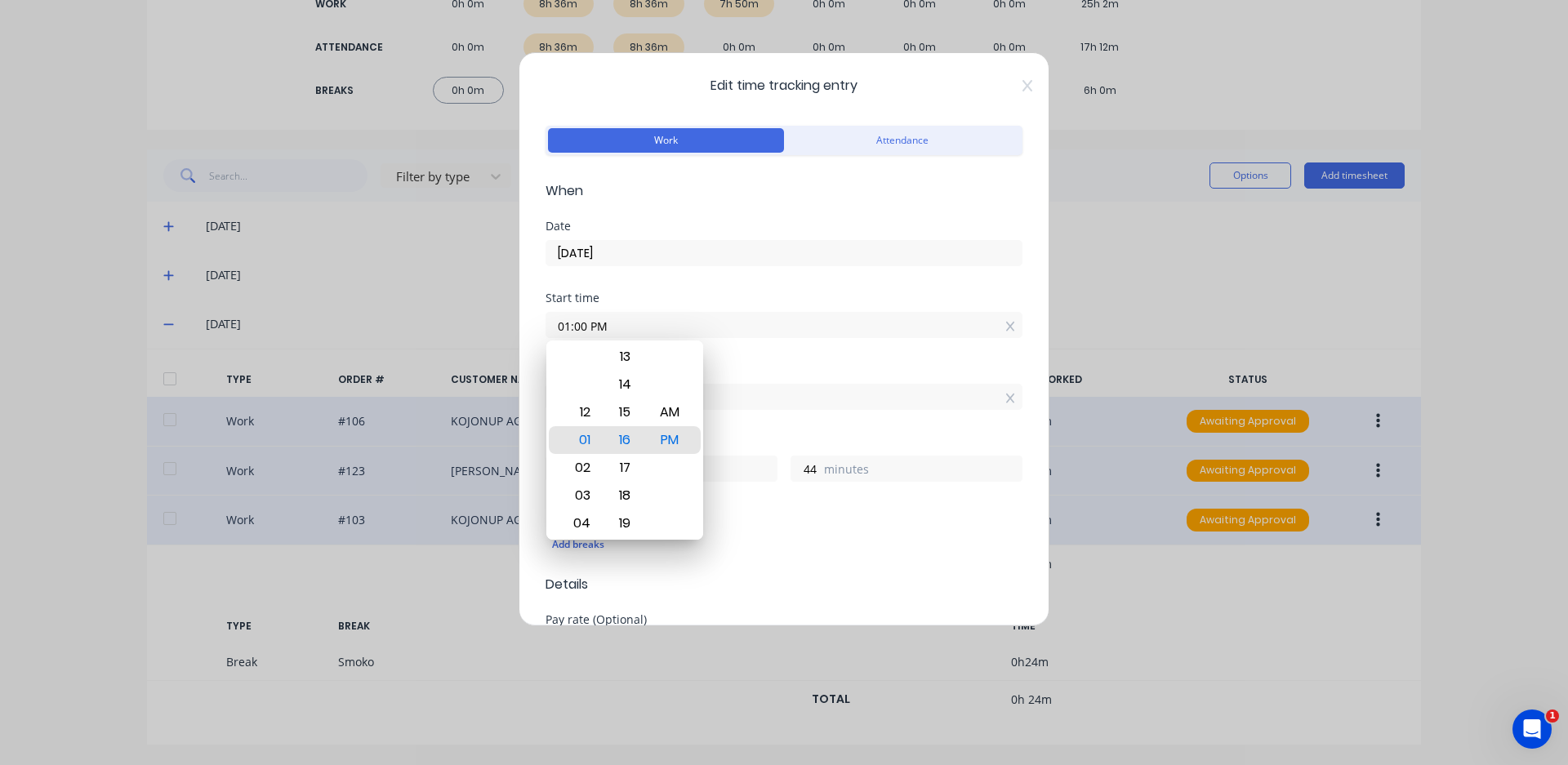
type input "01:00 PM"
type input "4"
type input "0"
click at [806, 367] on div "Finish time" at bounding box center [784, 370] width 477 height 12
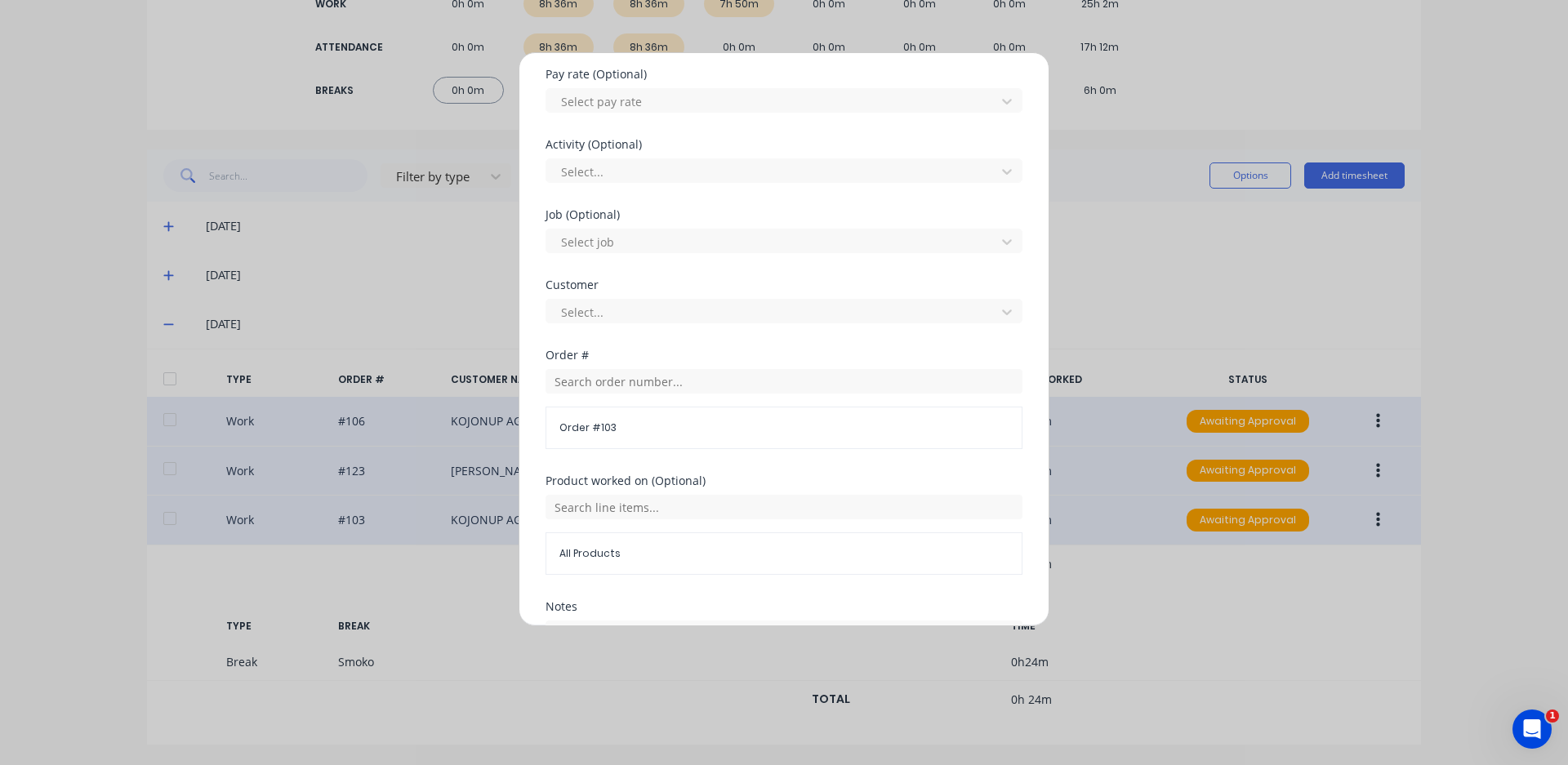
scroll to position [702, 0]
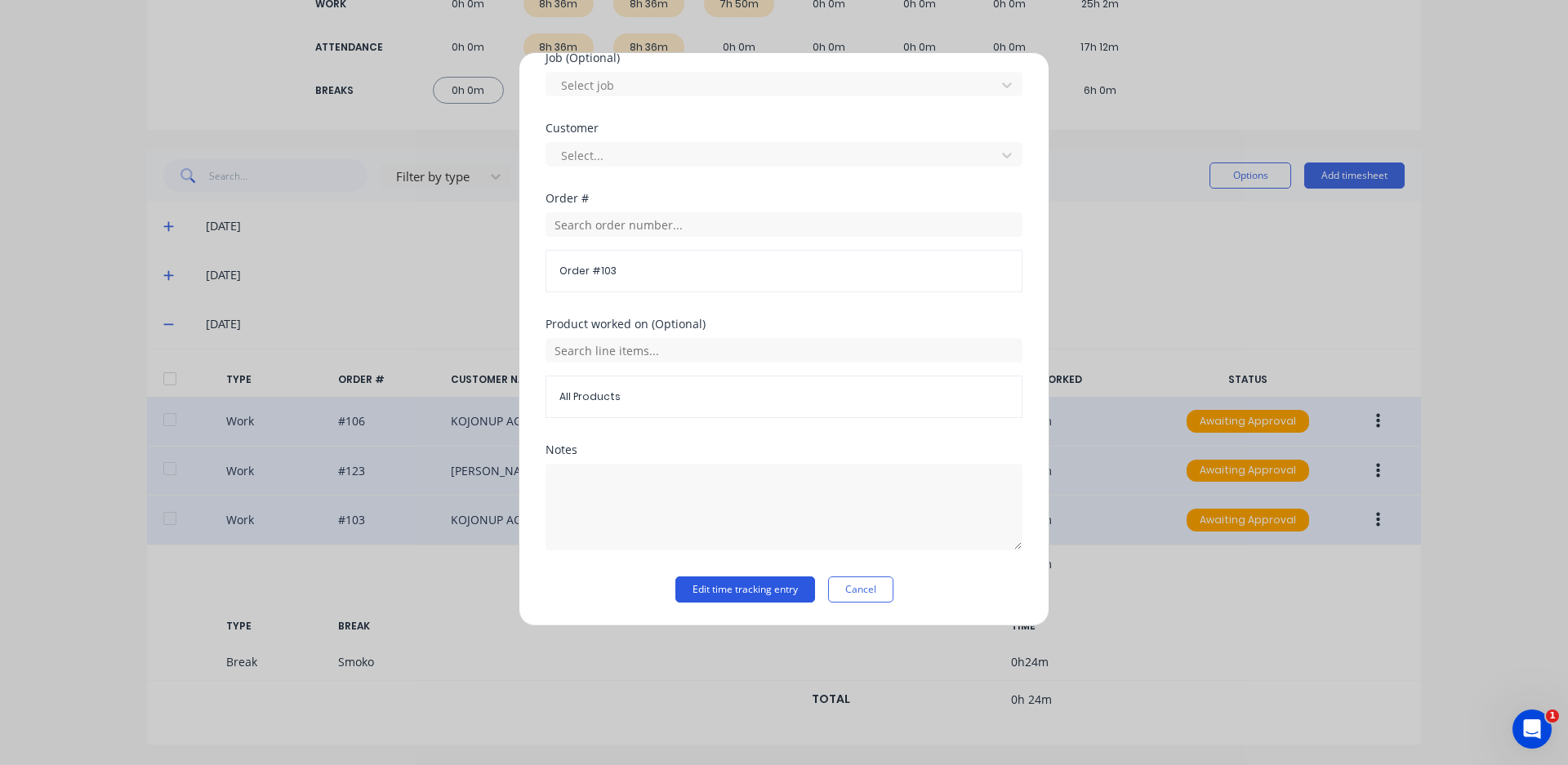
click at [750, 593] on button "Edit time tracking entry" at bounding box center [745, 589] width 140 height 26
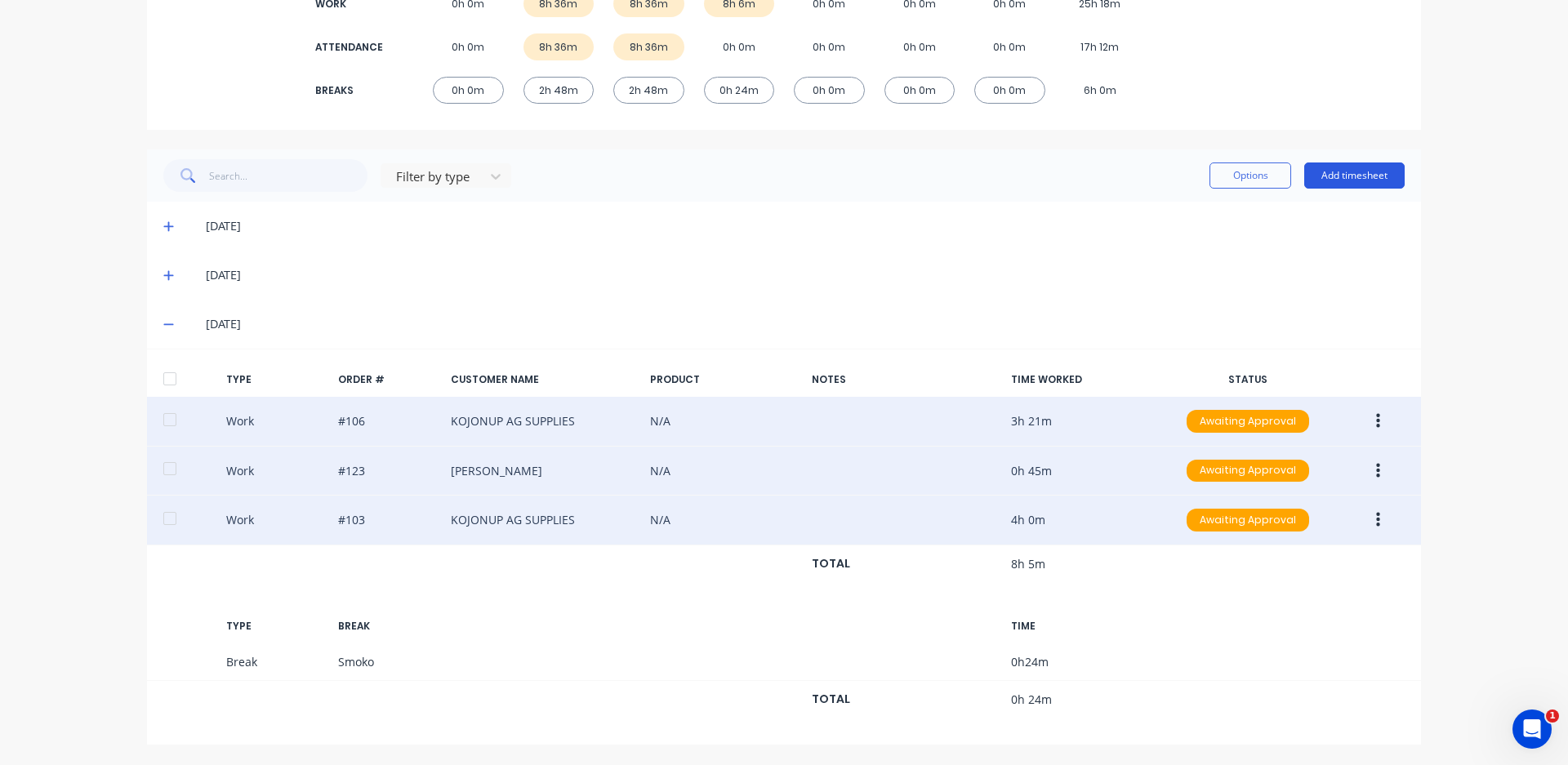
click at [1319, 176] on button "Add timesheet" at bounding box center [1355, 175] width 100 height 26
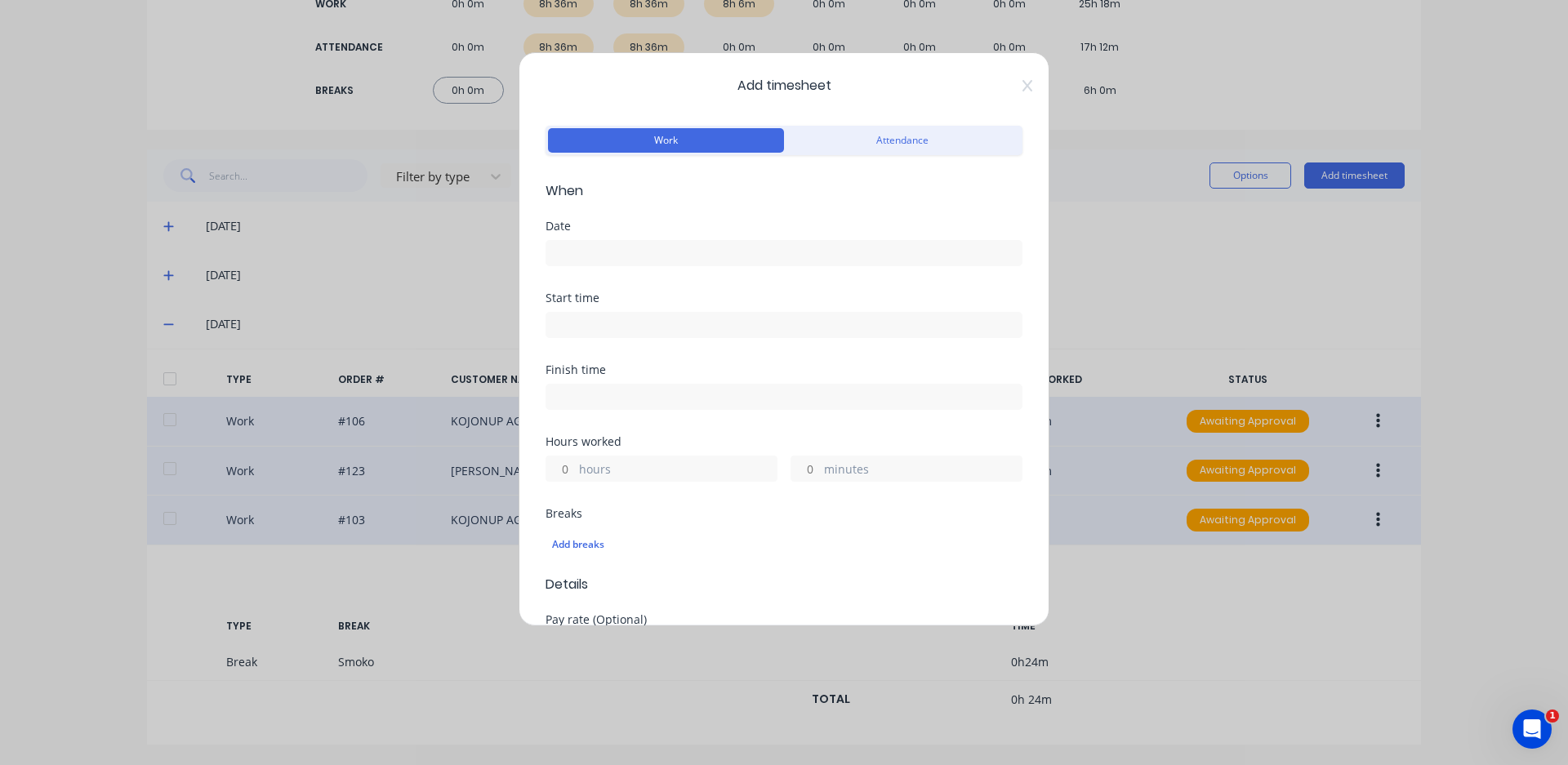
click at [594, 256] on input at bounding box center [784, 253] width 476 height 24
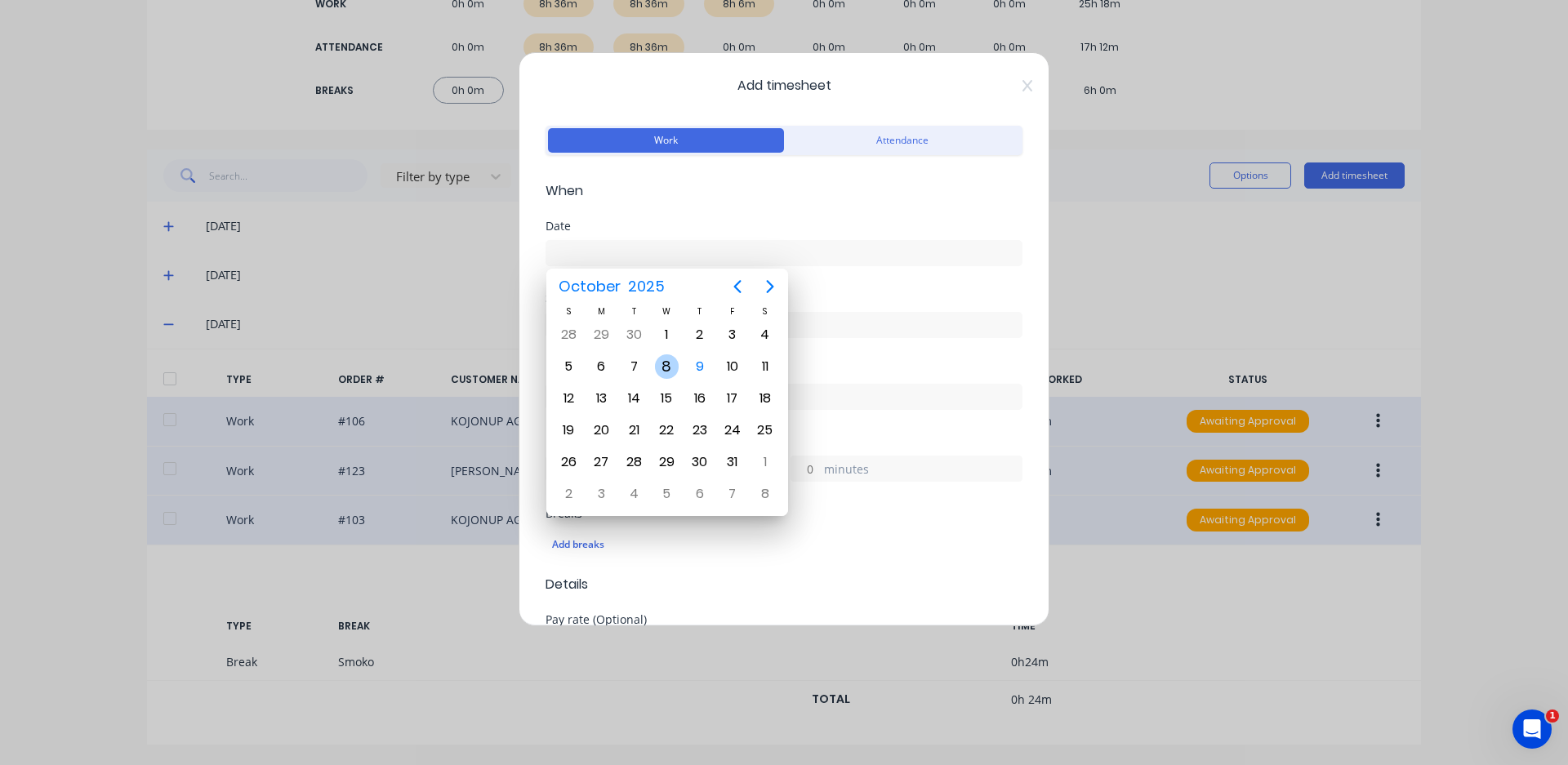
click at [671, 367] on div "8" at bounding box center [667, 366] width 24 height 24
type input "[DATE]"
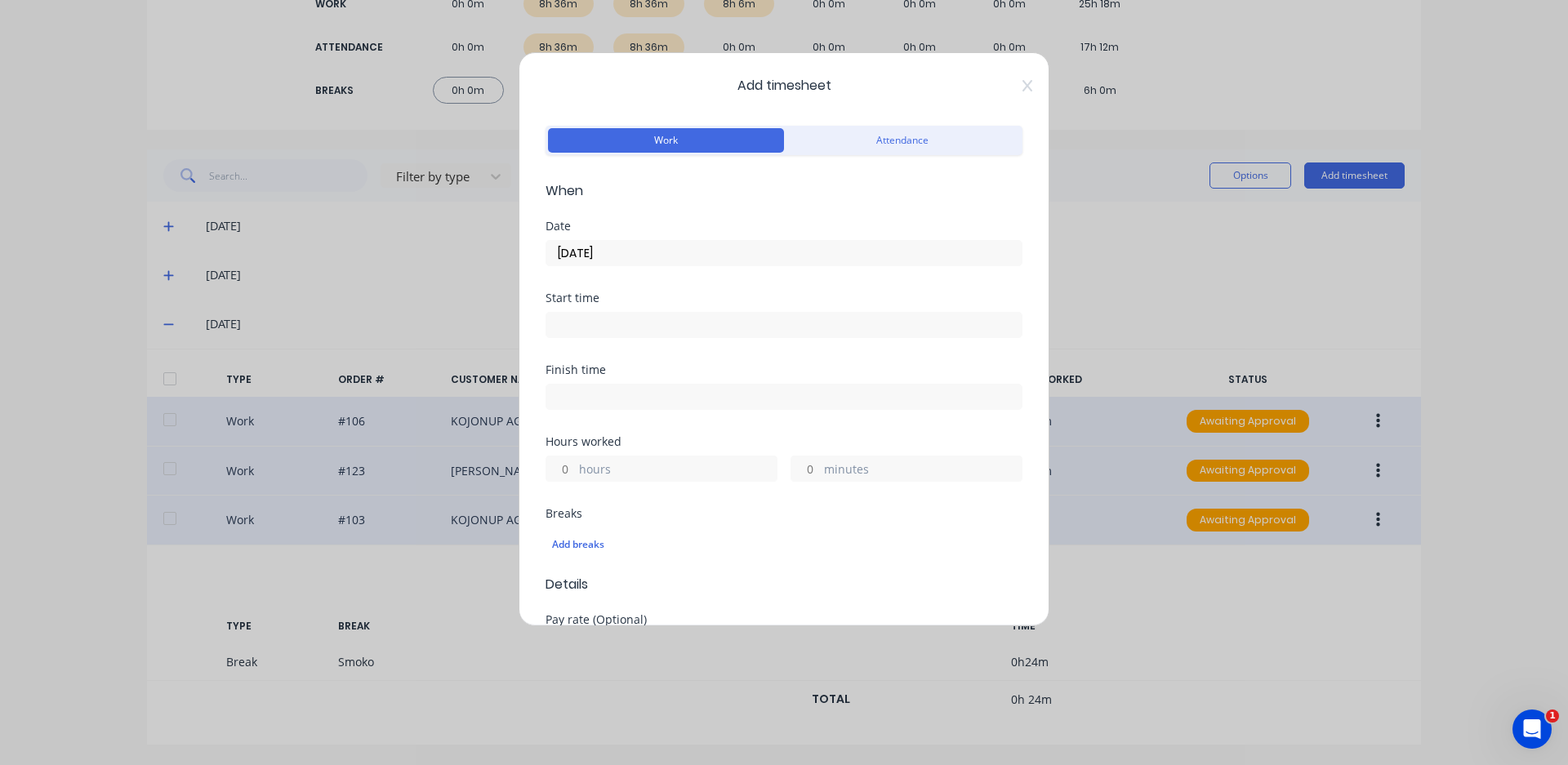
click at [634, 334] on input at bounding box center [784, 325] width 476 height 24
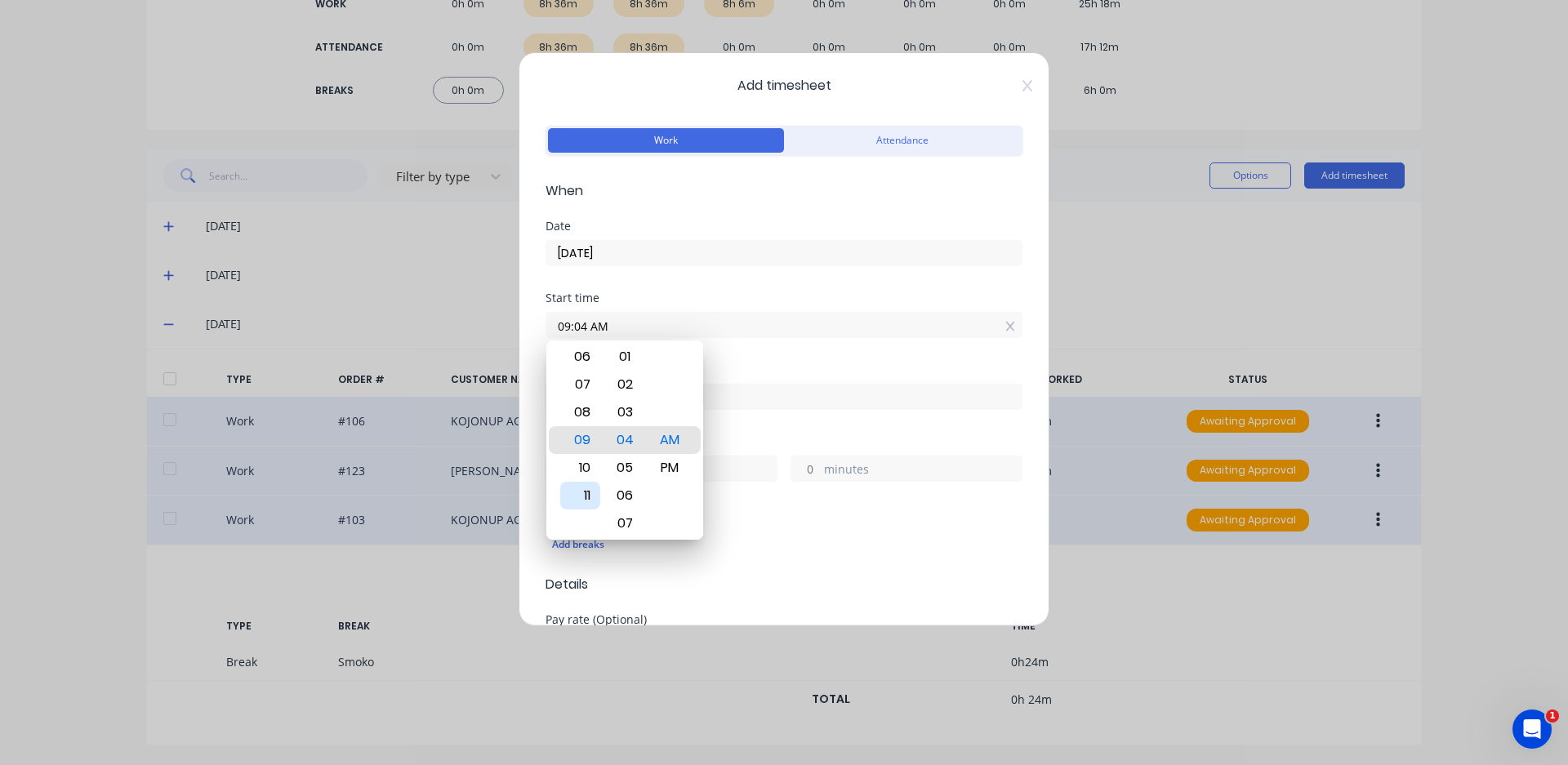
click at [587, 503] on div "11" at bounding box center [580, 495] width 40 height 28
click at [623, 418] on div "30" at bounding box center [625, 412] width 40 height 28
type input "11:30 AM"
click at [732, 506] on div "Hours worked hours minutes" at bounding box center [784, 472] width 477 height 72
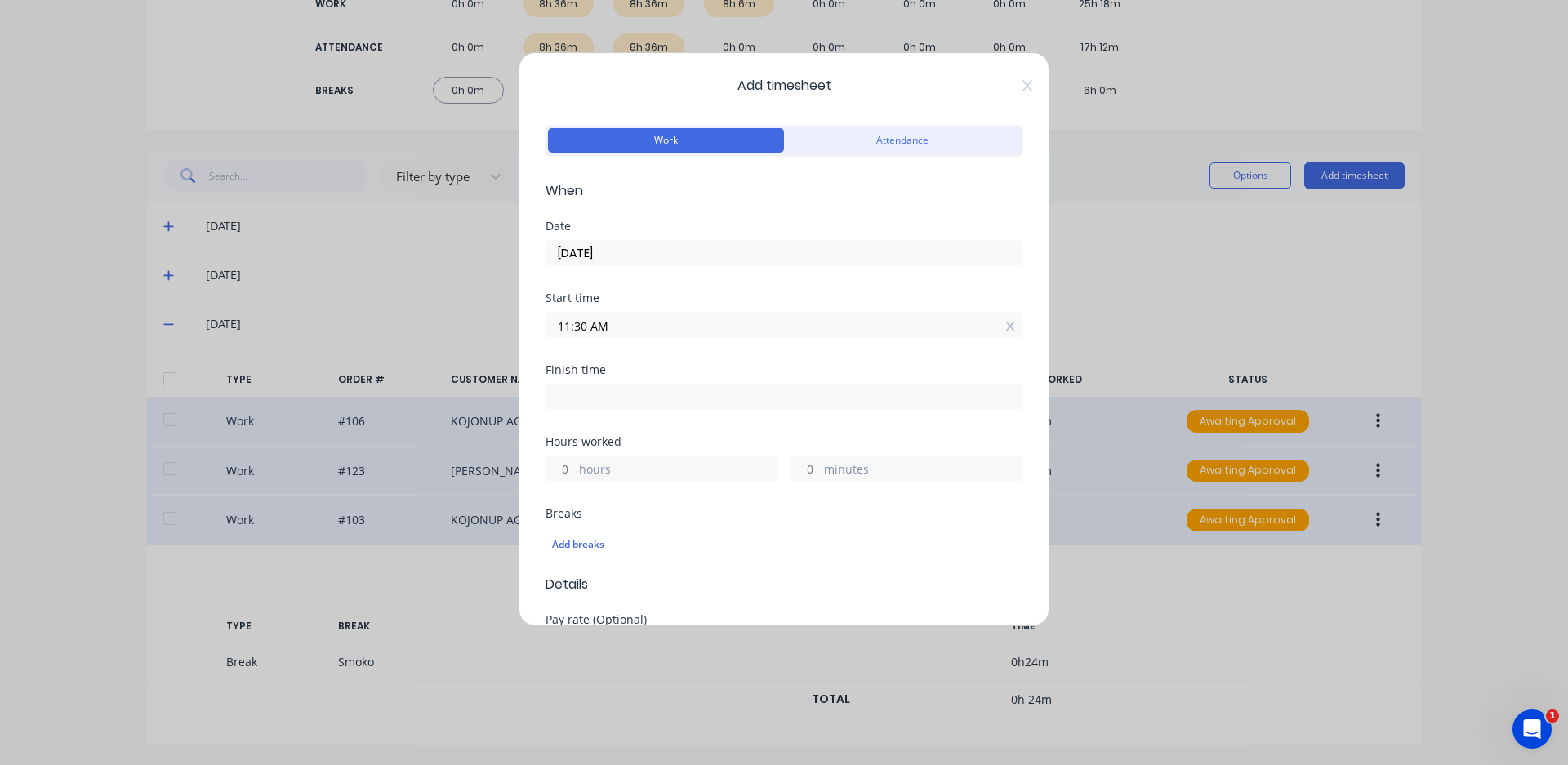
click at [597, 404] on input at bounding box center [784, 397] width 476 height 24
type input "07:04 AM"
type input "19"
type input "34"
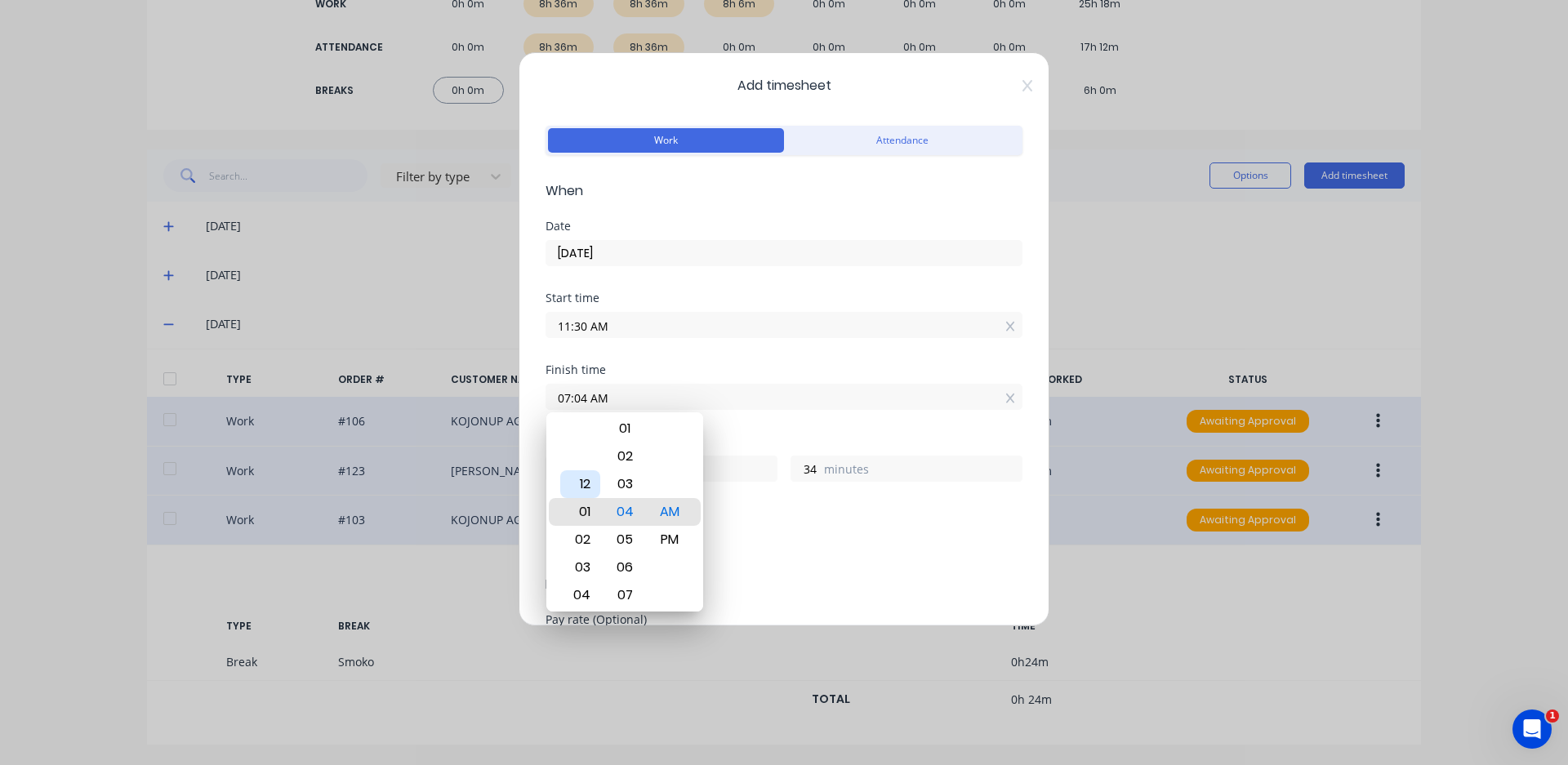
type input "01:04 AM"
type input "13"
click at [588, 516] on div "01" at bounding box center [580, 511] width 40 height 28
type input "01:01 AM"
type input "31"
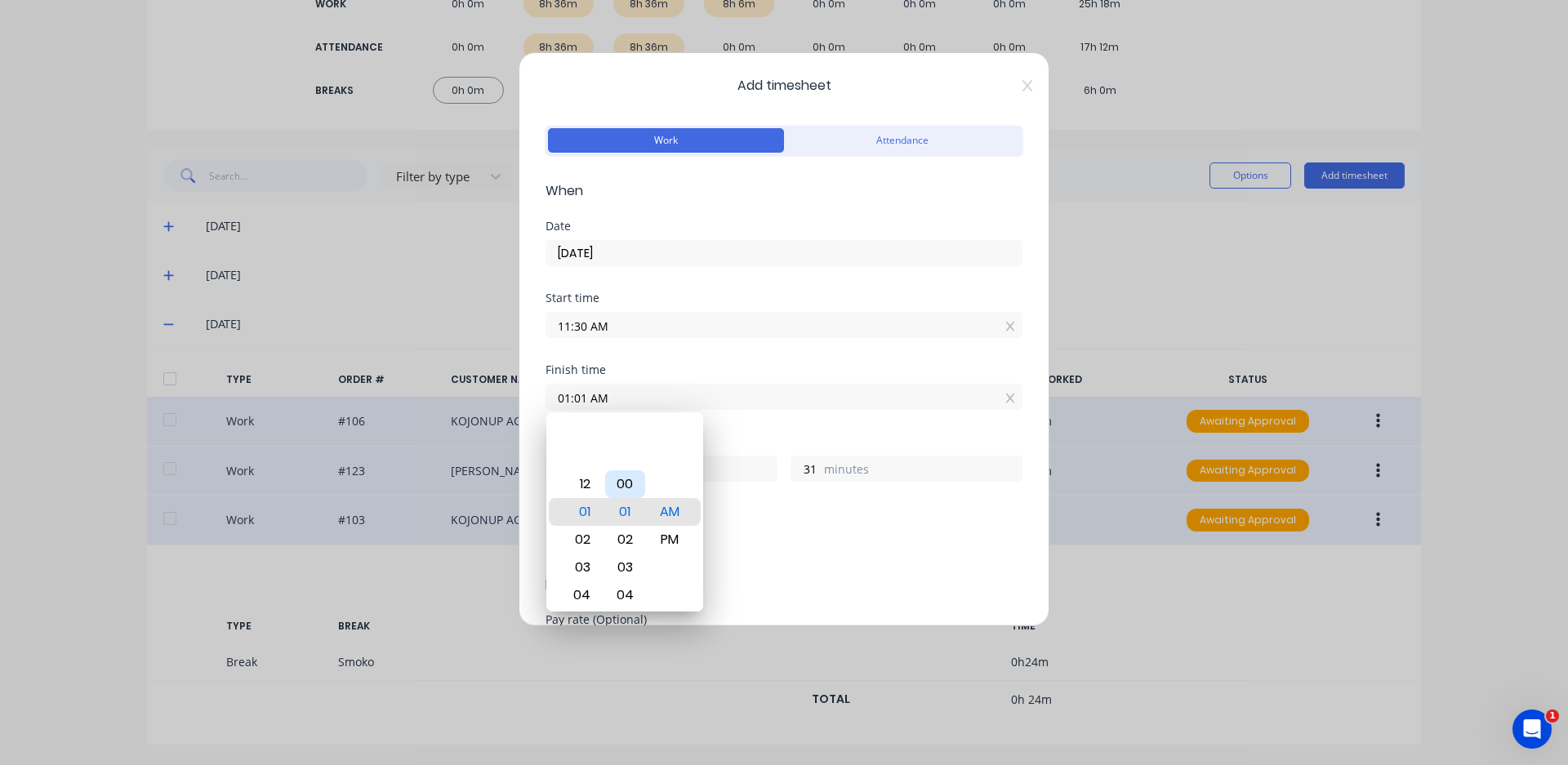
click at [623, 480] on div "00" at bounding box center [625, 484] width 40 height 28
type input "01:00 AM"
type input "30"
click at [671, 538] on div "PM" at bounding box center [671, 539] width 40 height 28
type input "01:00 PM"
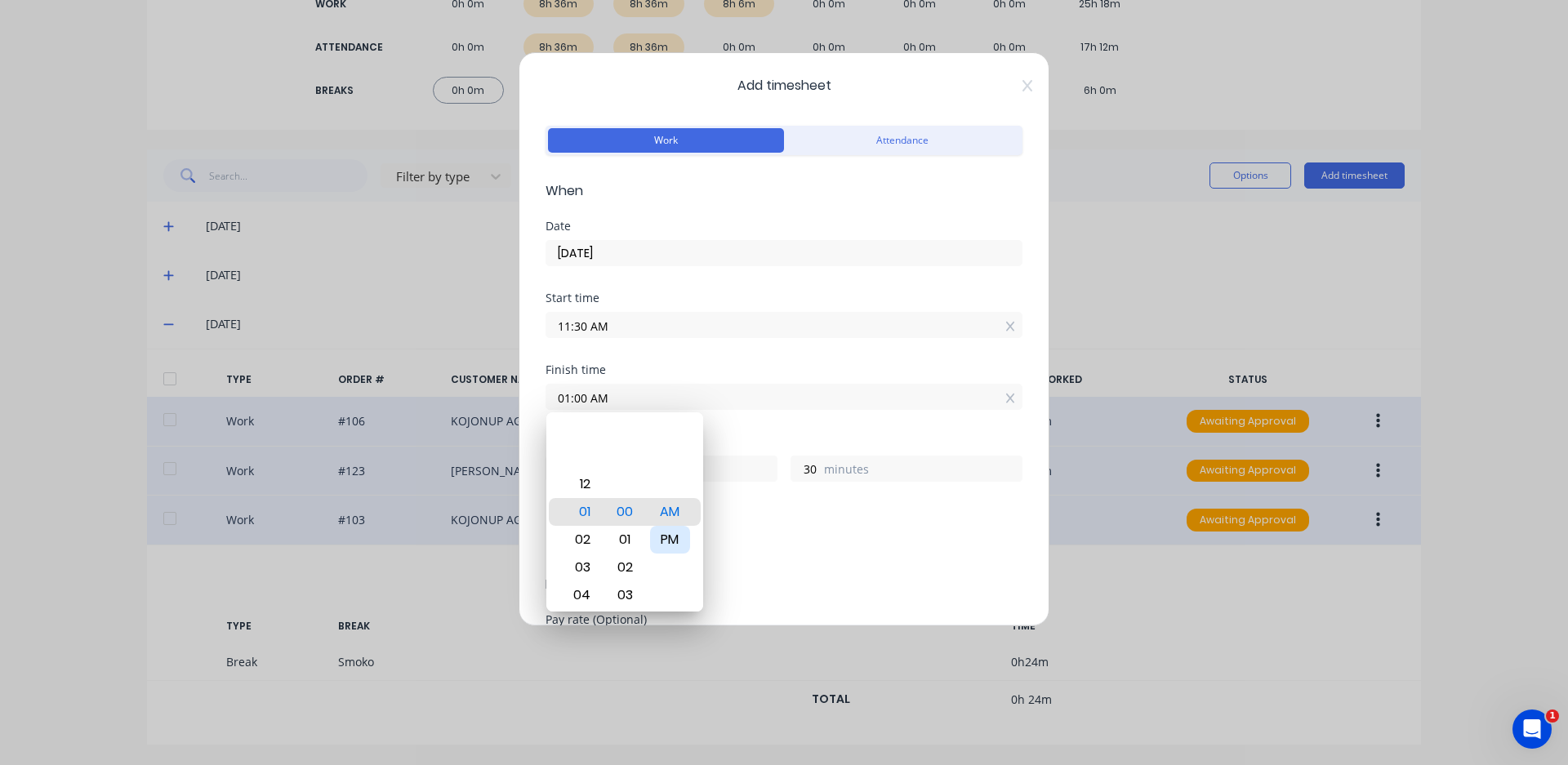
type input "1"
click at [794, 535] on div "Add breaks" at bounding box center [784, 544] width 464 height 21
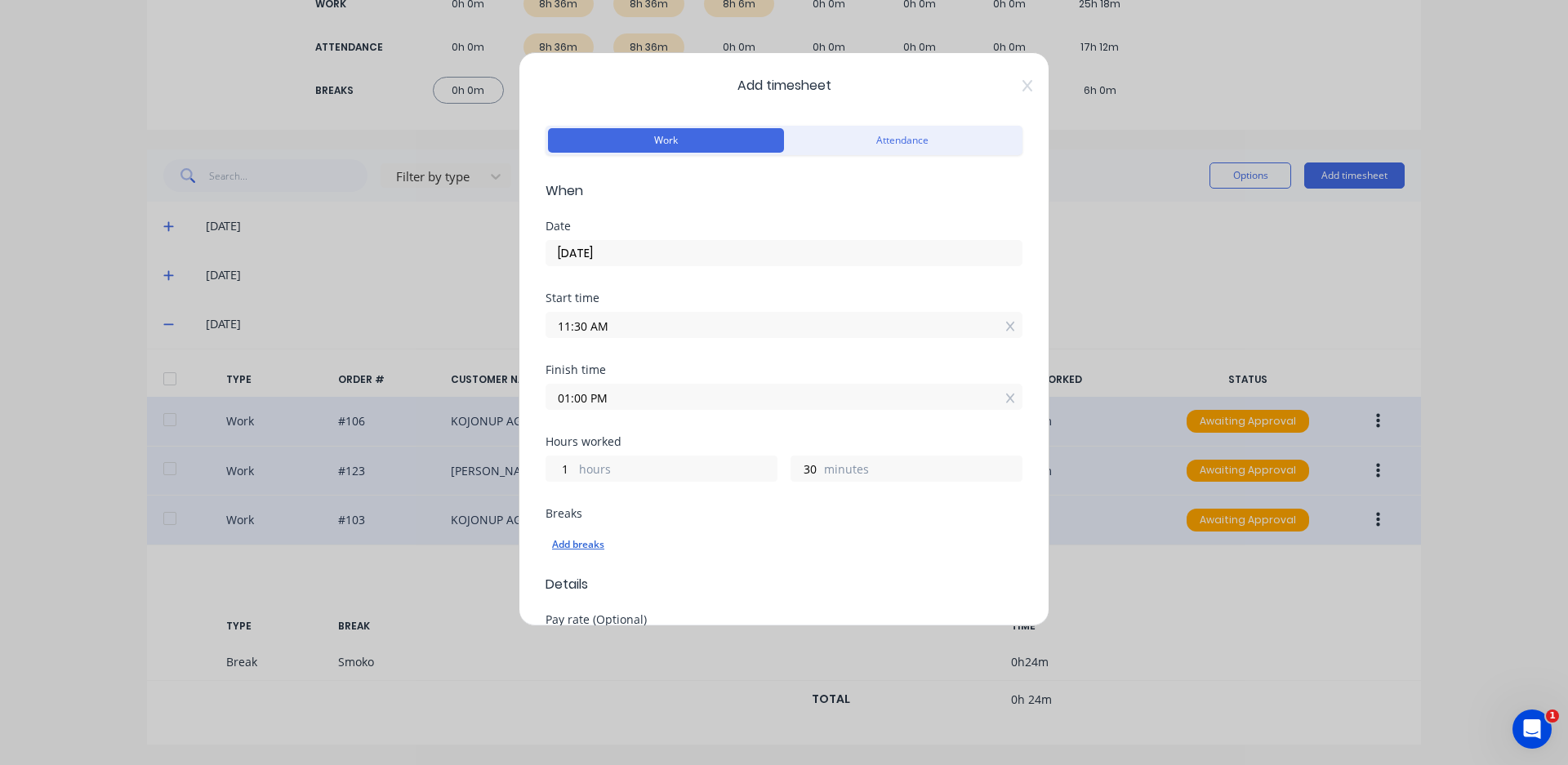
click at [577, 543] on div "Add breaks" at bounding box center [784, 544] width 464 height 21
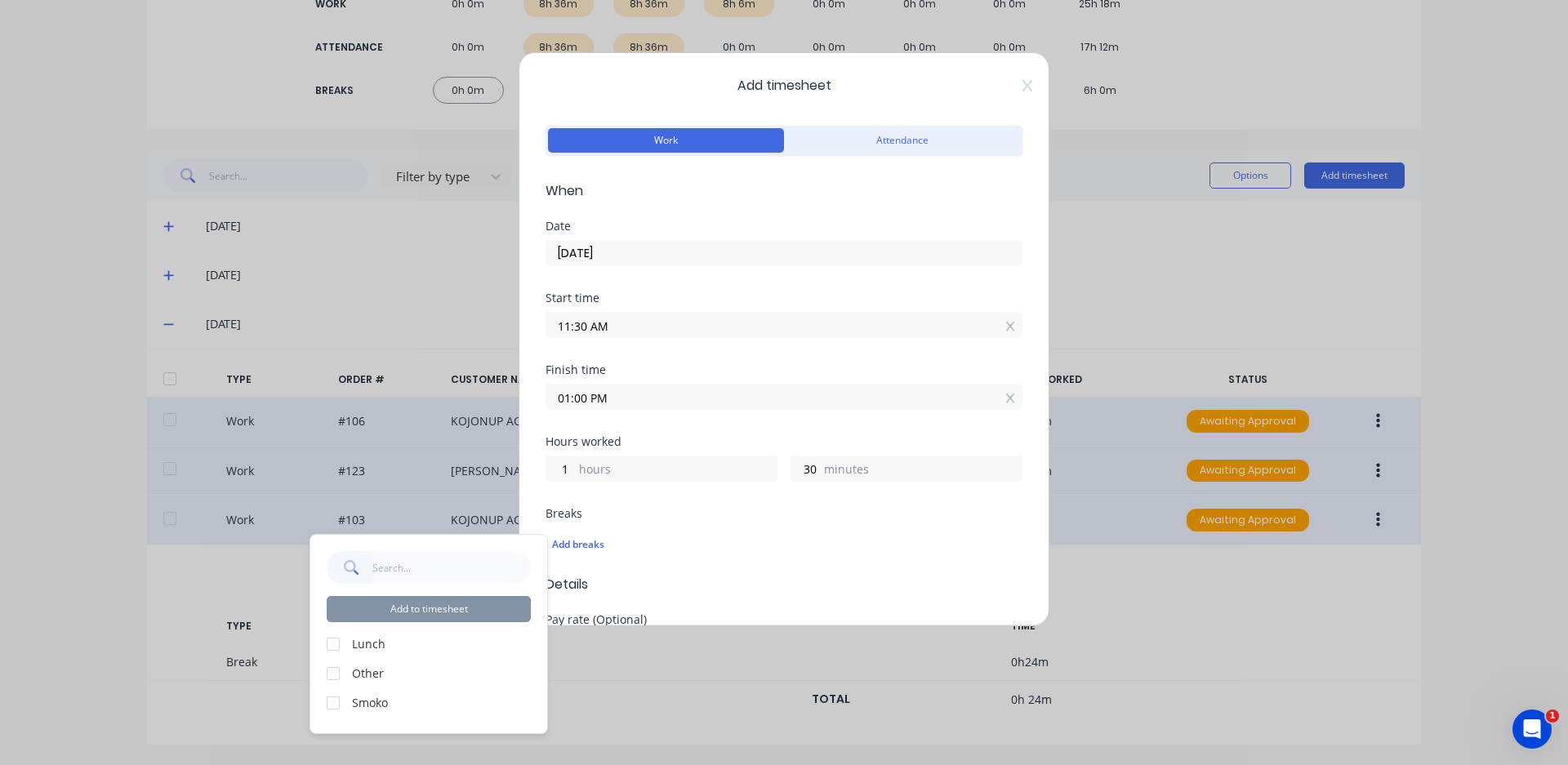
click at [338, 644] on div at bounding box center [333, 644] width 33 height 33
click at [431, 616] on button "Add to timesheet" at bounding box center [429, 608] width 204 height 26
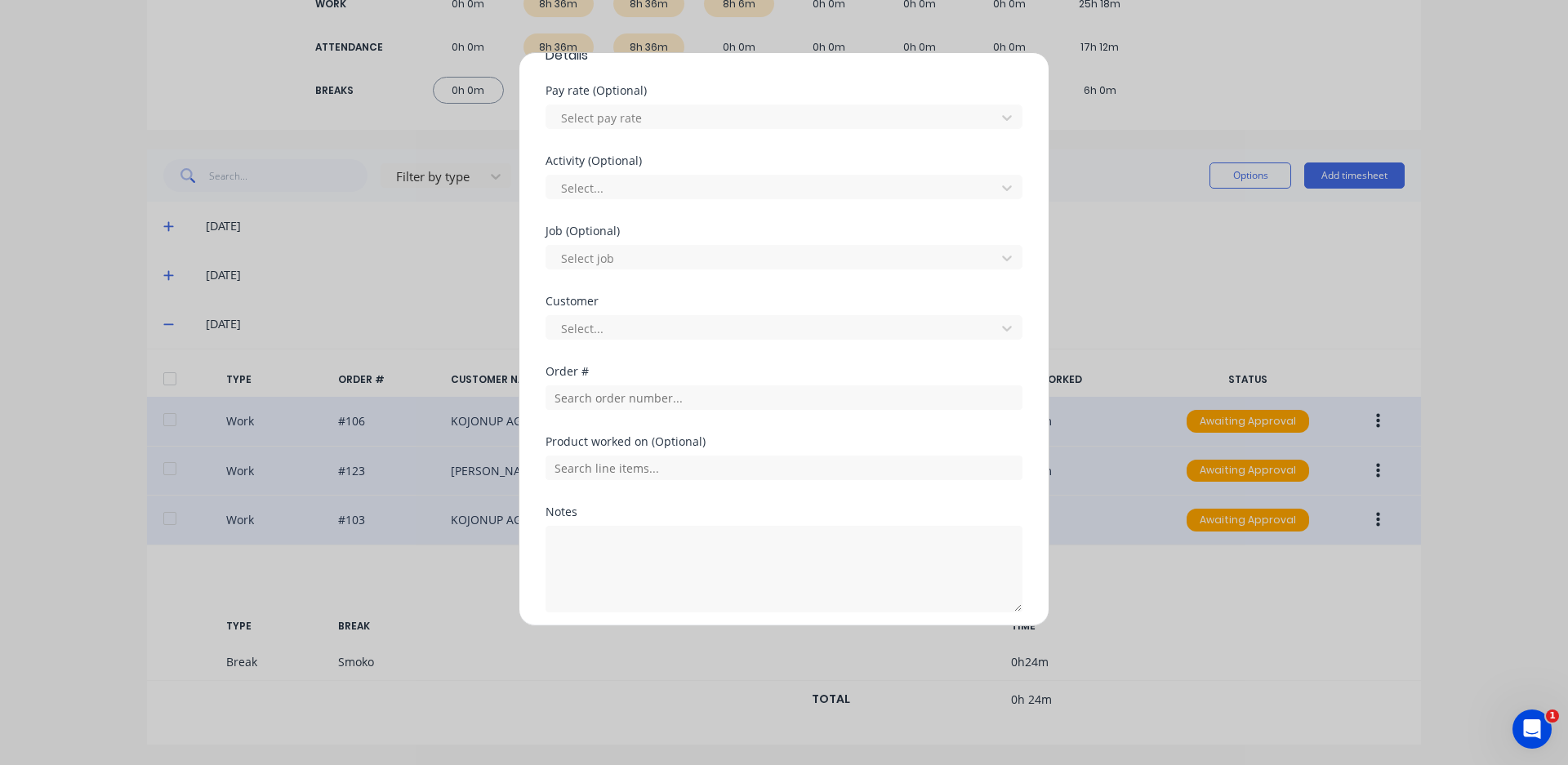
scroll to position [572, 0]
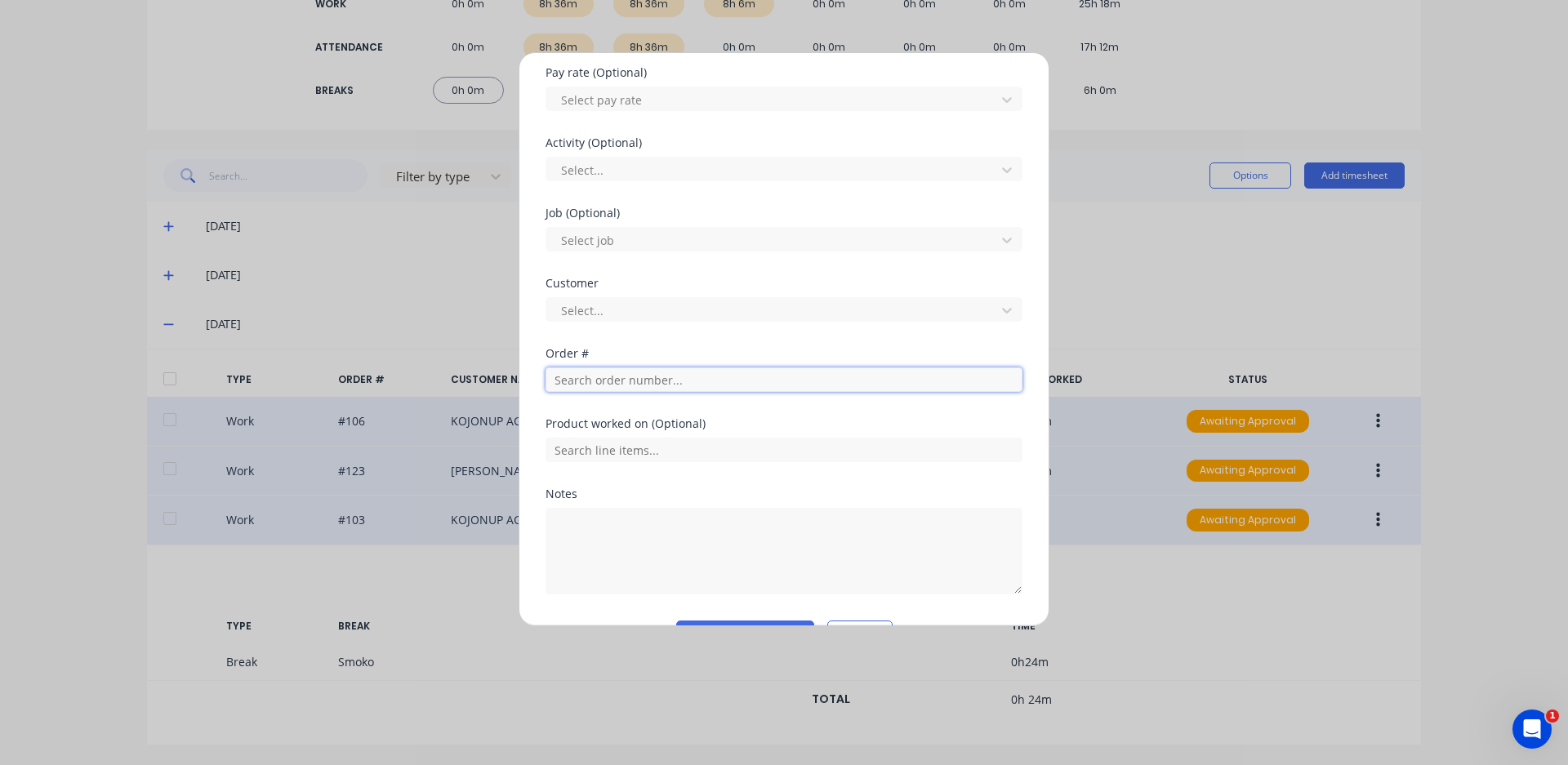
click at [605, 382] on input "text" at bounding box center [784, 379] width 477 height 24
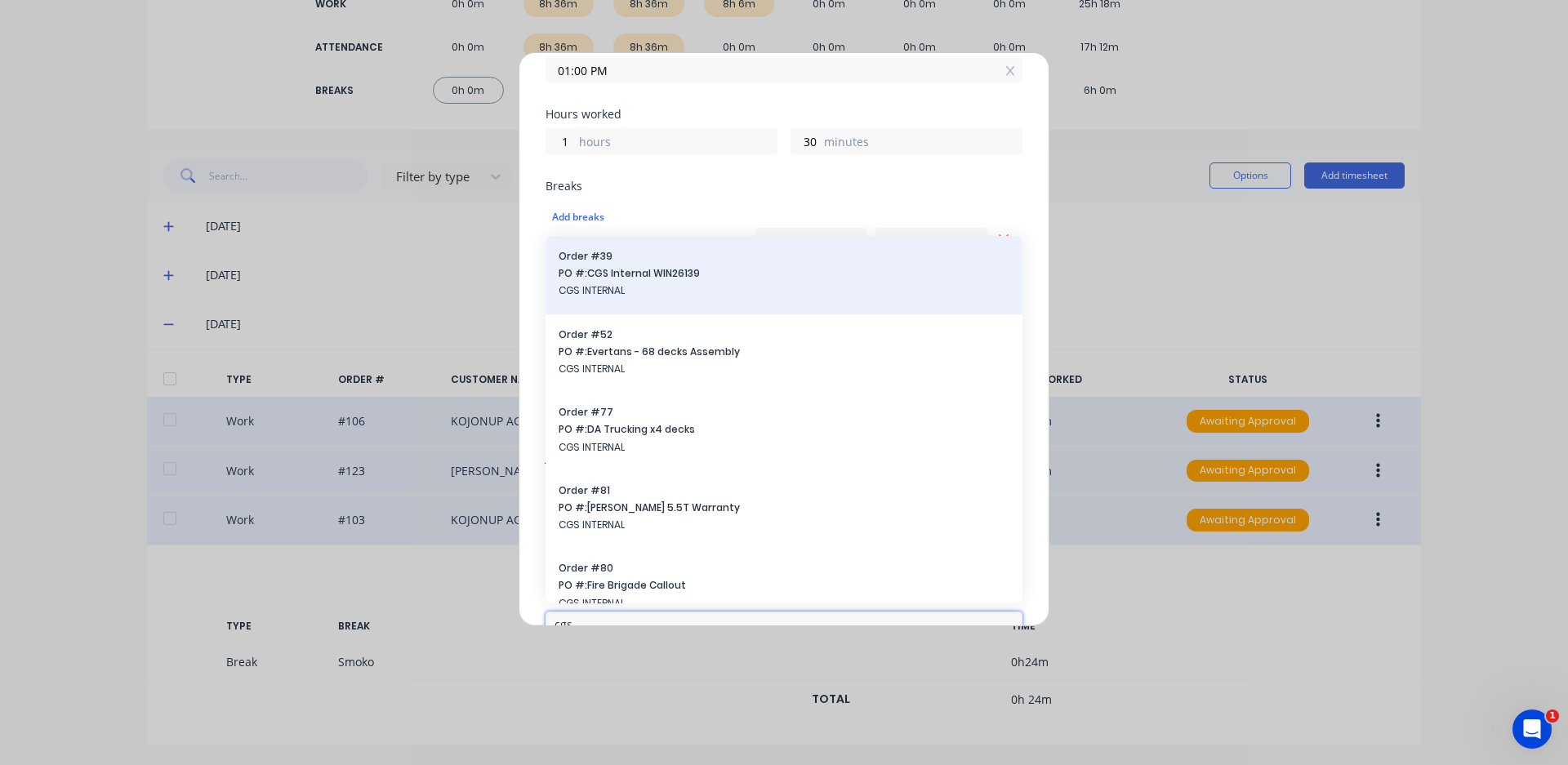
scroll to position [326, 0]
type input "cgs"
click at [640, 282] on span "PO #: CGS Internal WIN26139" at bounding box center [784, 275] width 451 height 15
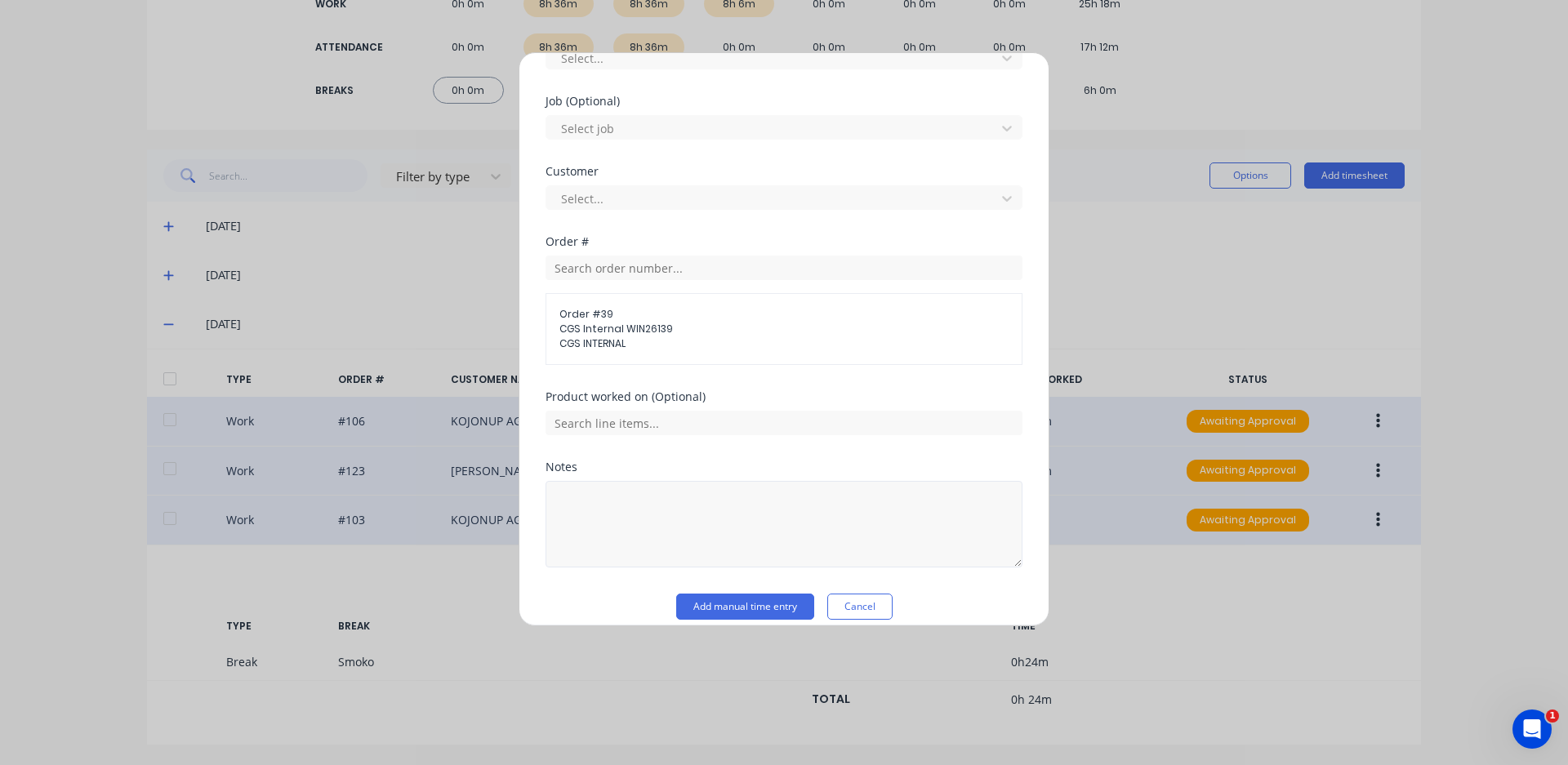
scroll to position [701, 0]
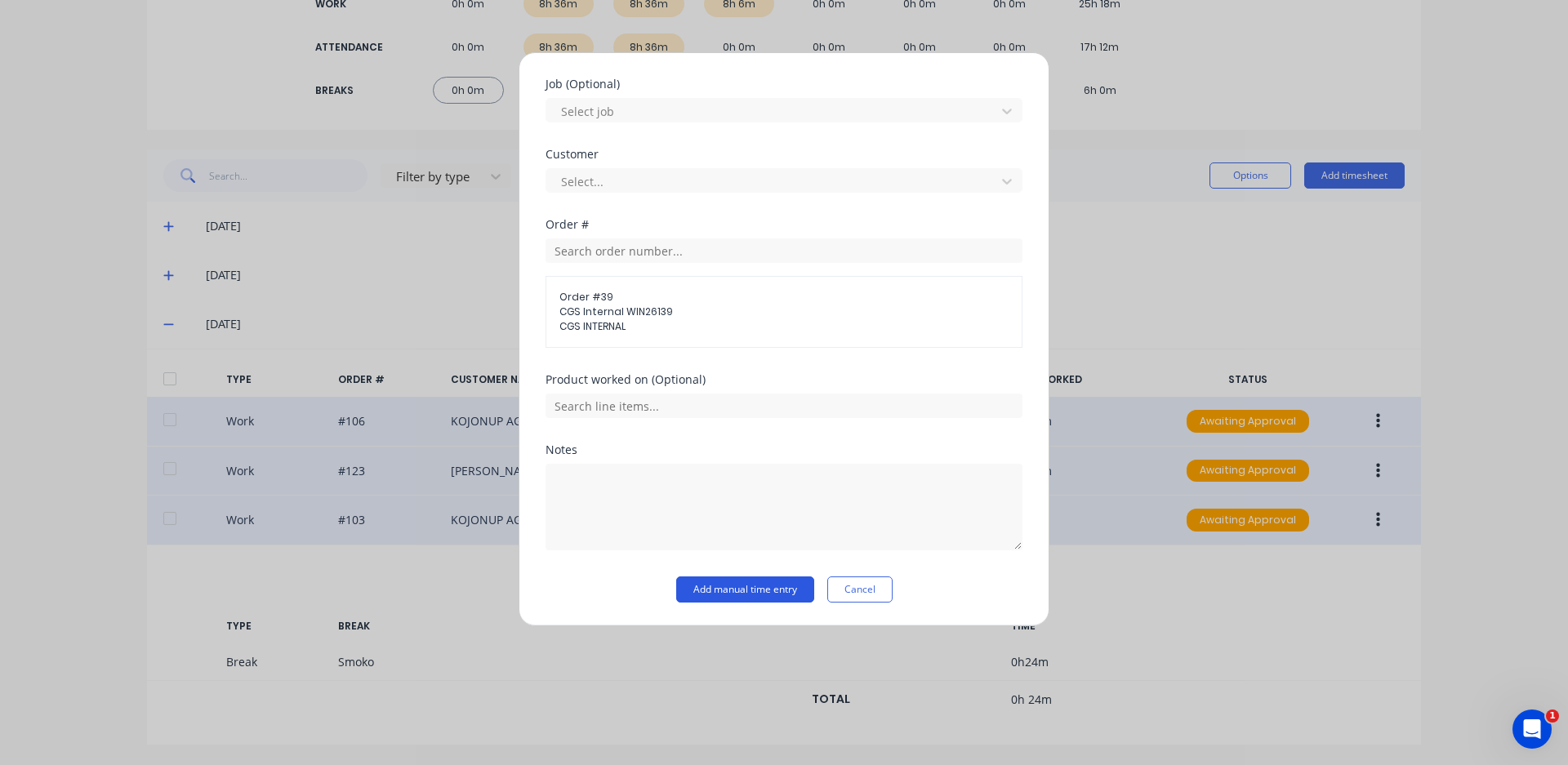
click at [764, 587] on button "Add manual time entry" at bounding box center [745, 589] width 138 height 26
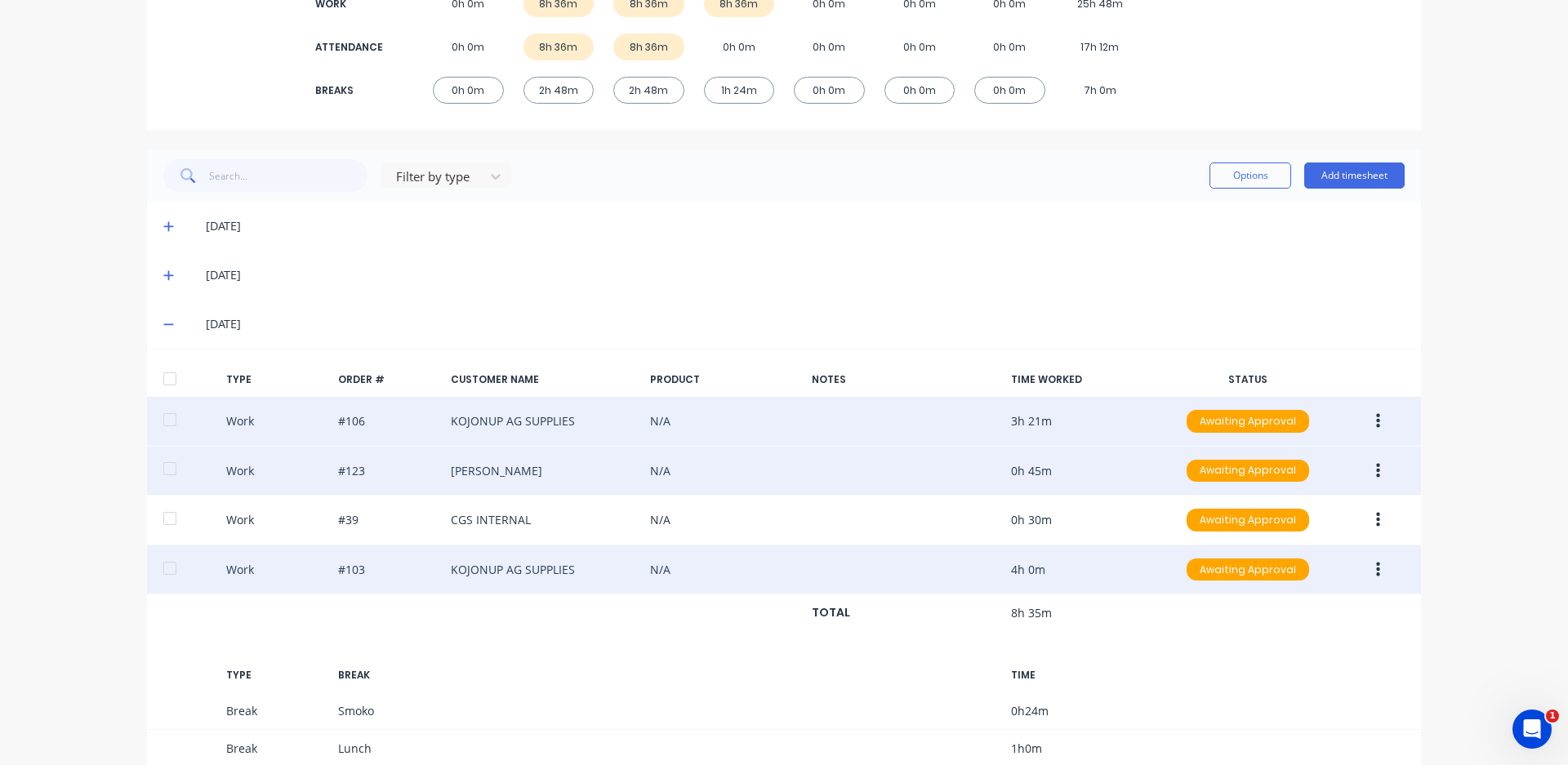
scroll to position [195, 0]
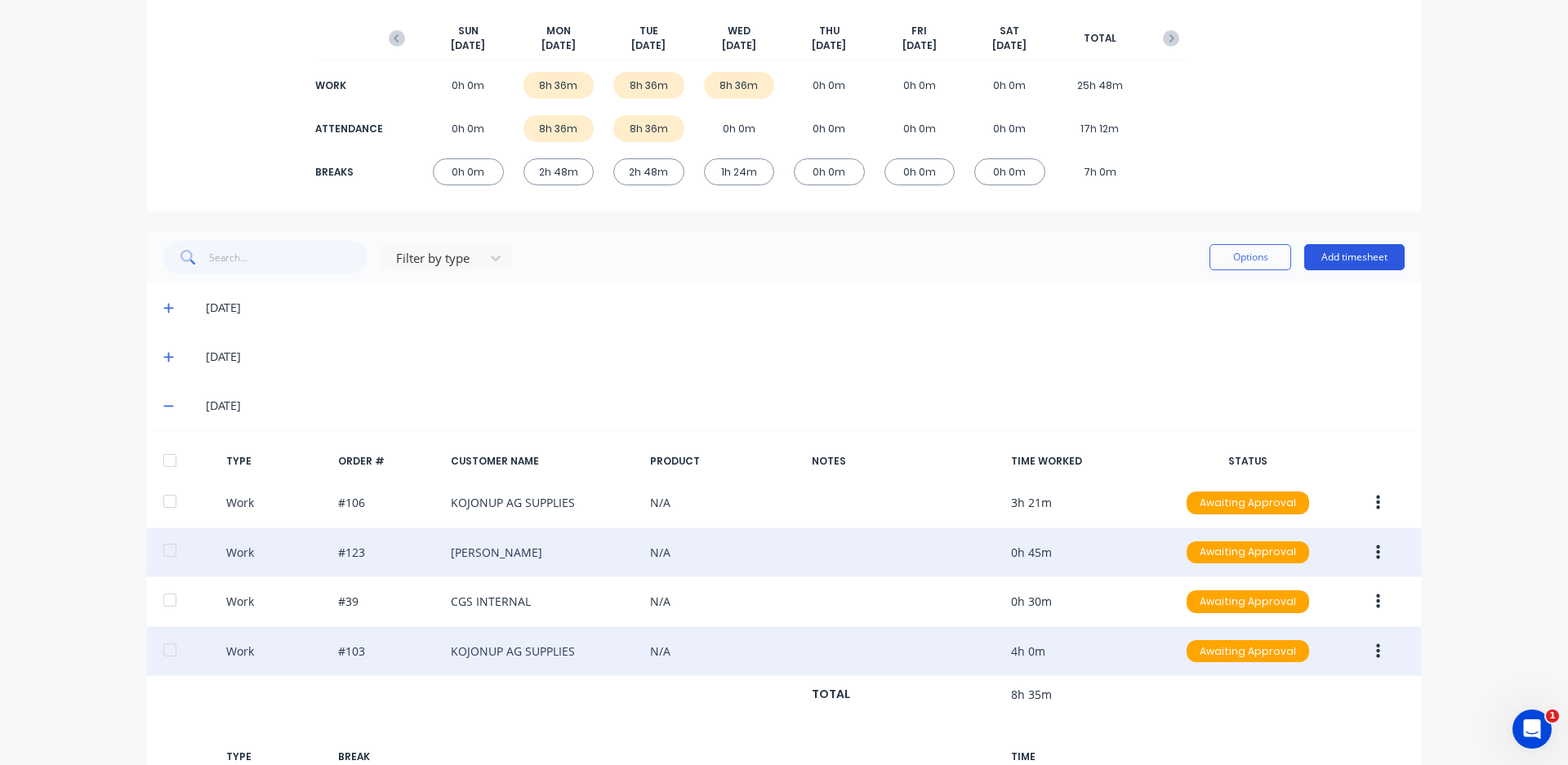
click at [1341, 268] on button "Add timesheet" at bounding box center [1355, 257] width 100 height 26
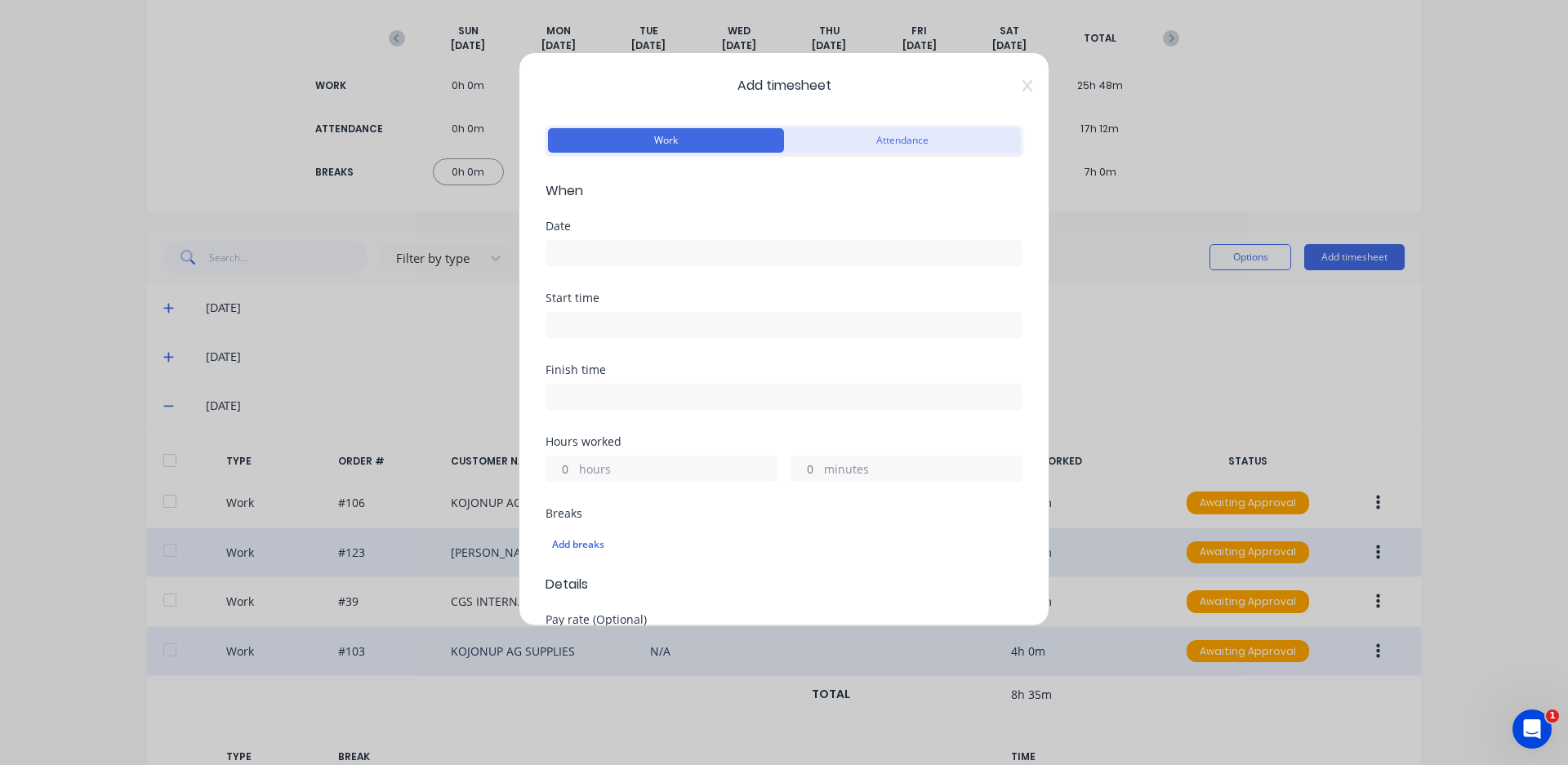
click at [902, 146] on button "Attendance" at bounding box center [902, 140] width 236 height 24
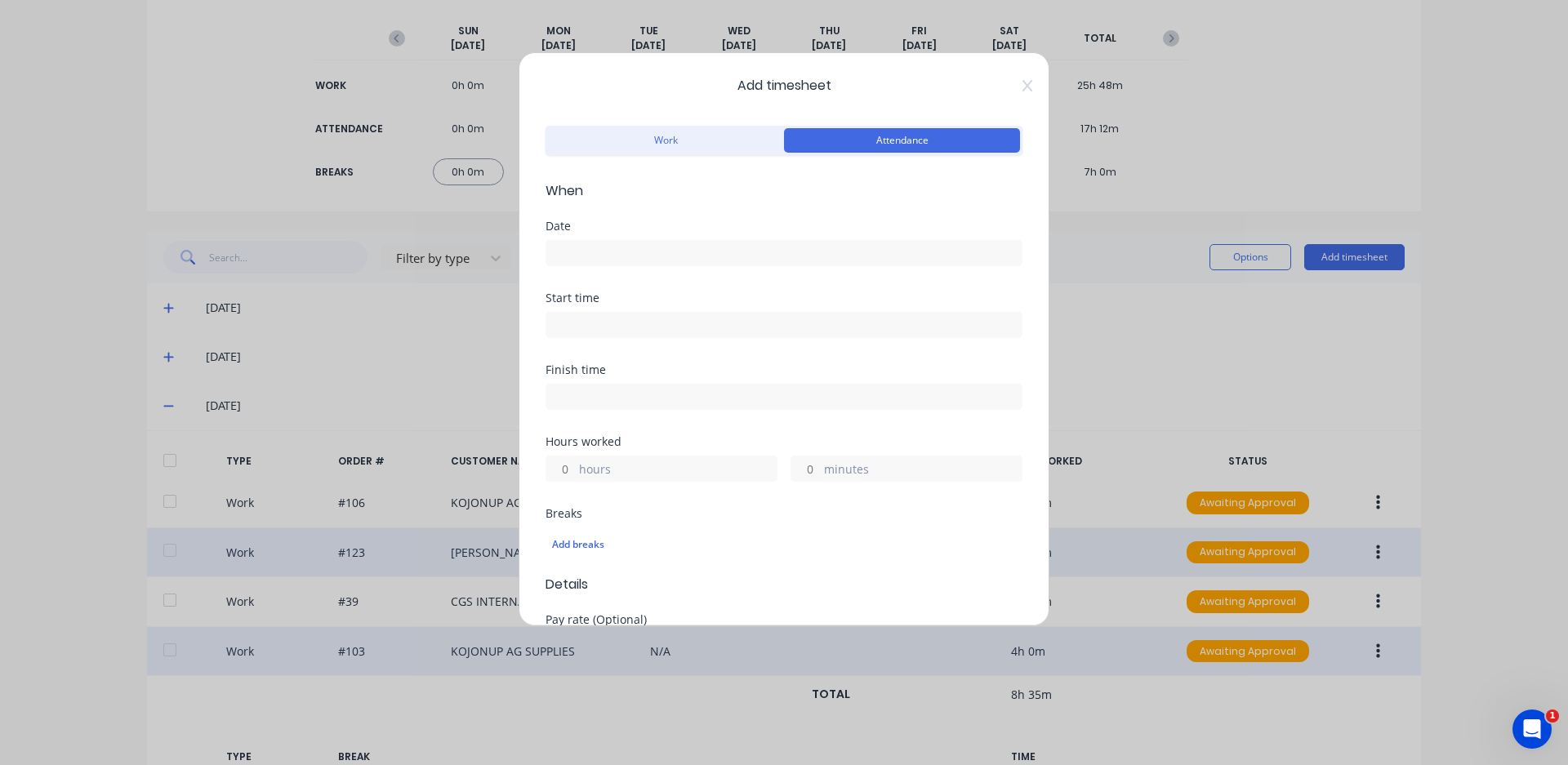
click at [640, 250] on input at bounding box center [784, 253] width 476 height 24
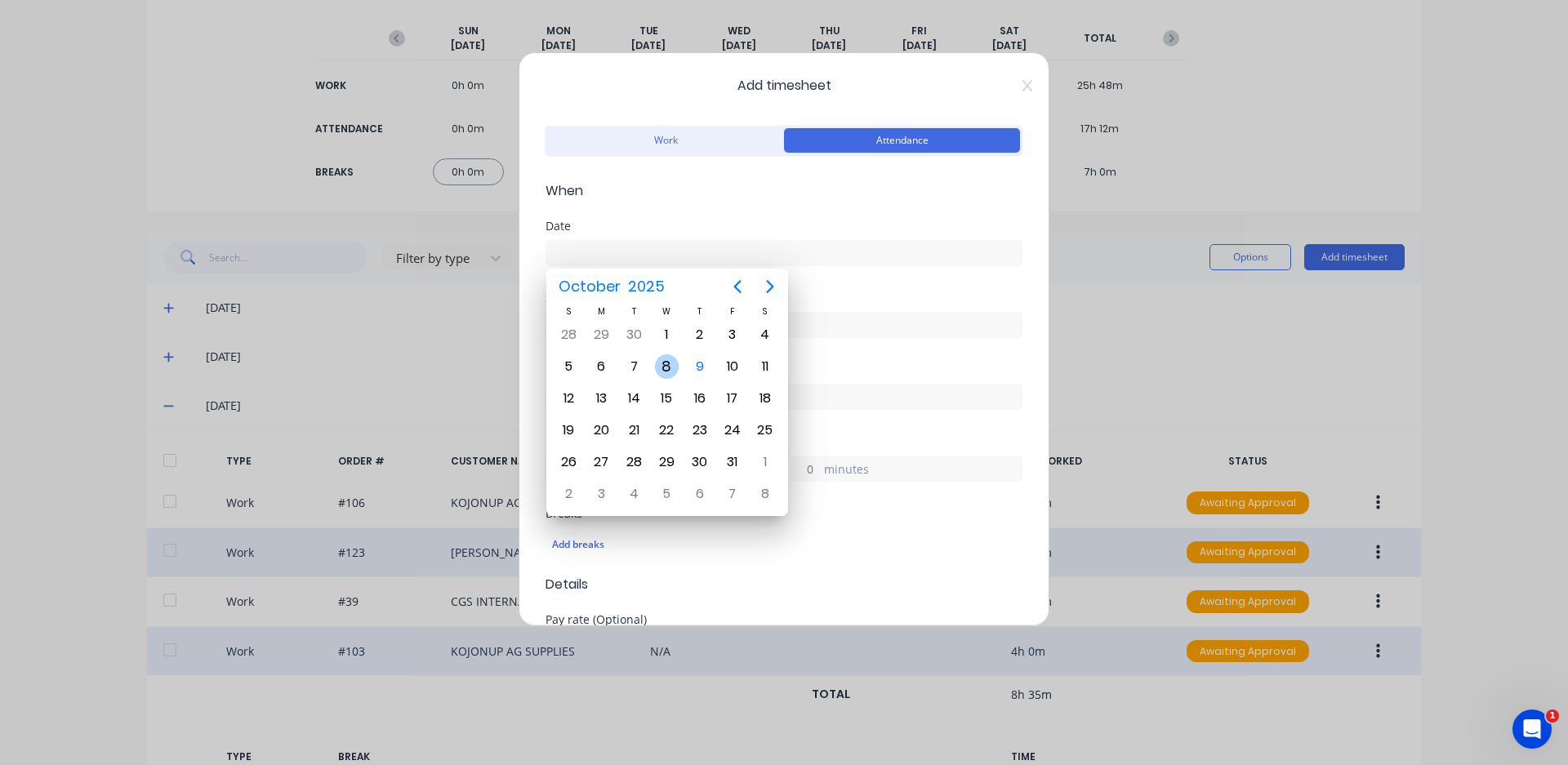
click at [666, 362] on div "8" at bounding box center [667, 366] width 24 height 24
type input "[DATE]"
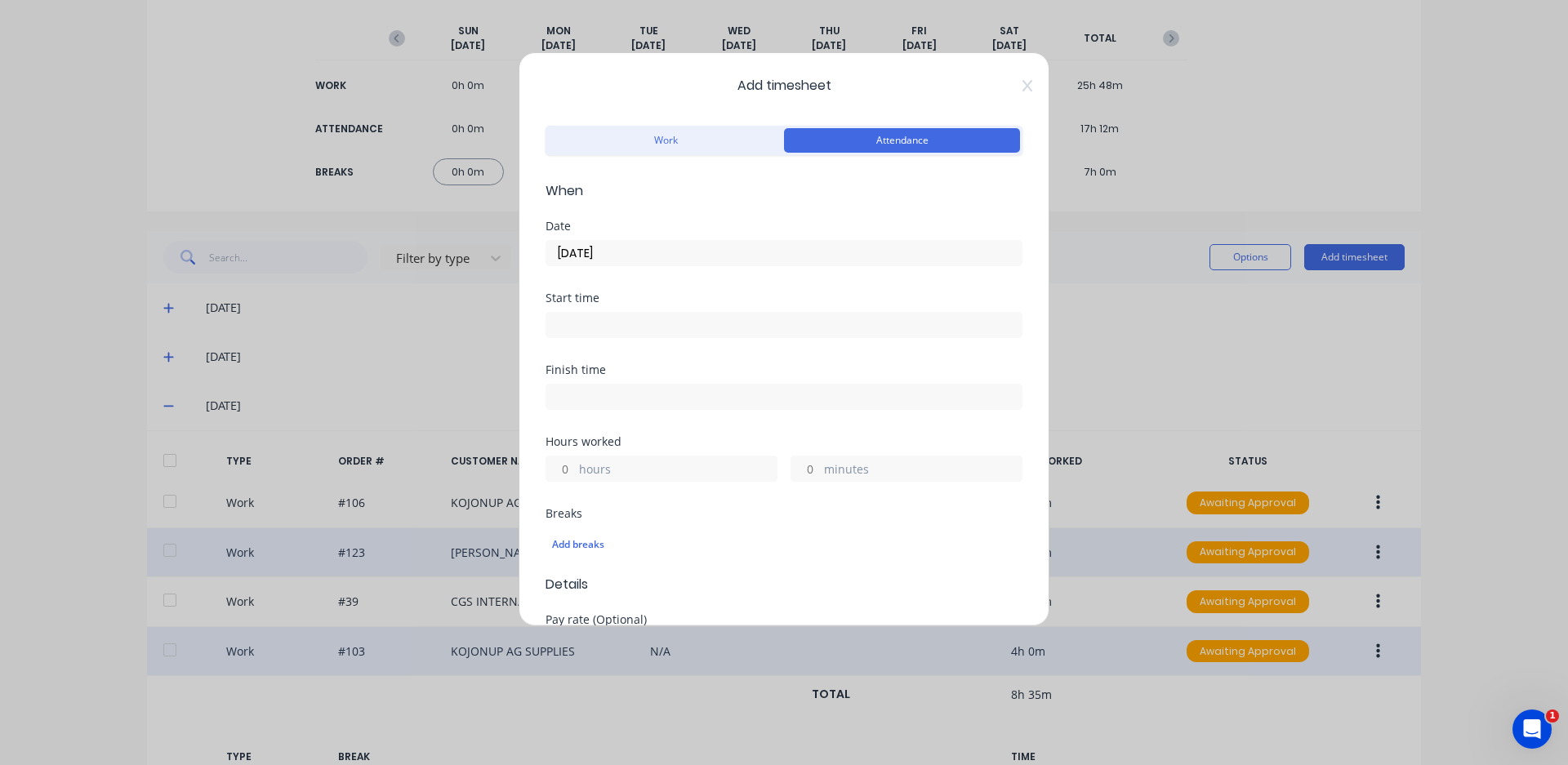
click at [602, 326] on input at bounding box center [784, 325] width 476 height 24
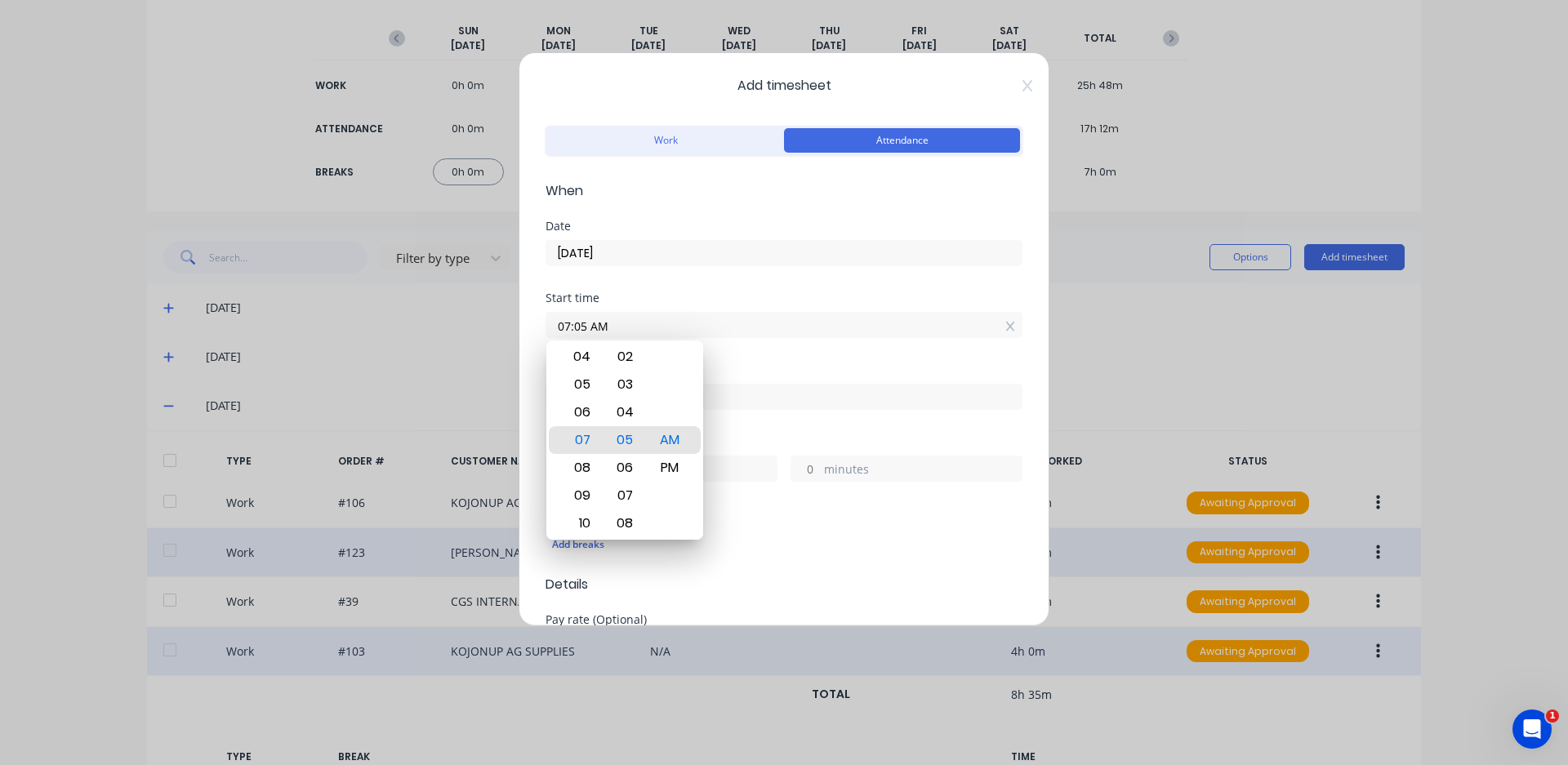
click at [586, 325] on input "07:05 AM" at bounding box center [784, 325] width 476 height 24
type input "07:00 AM"
click at [762, 383] on div at bounding box center [784, 395] width 477 height 30
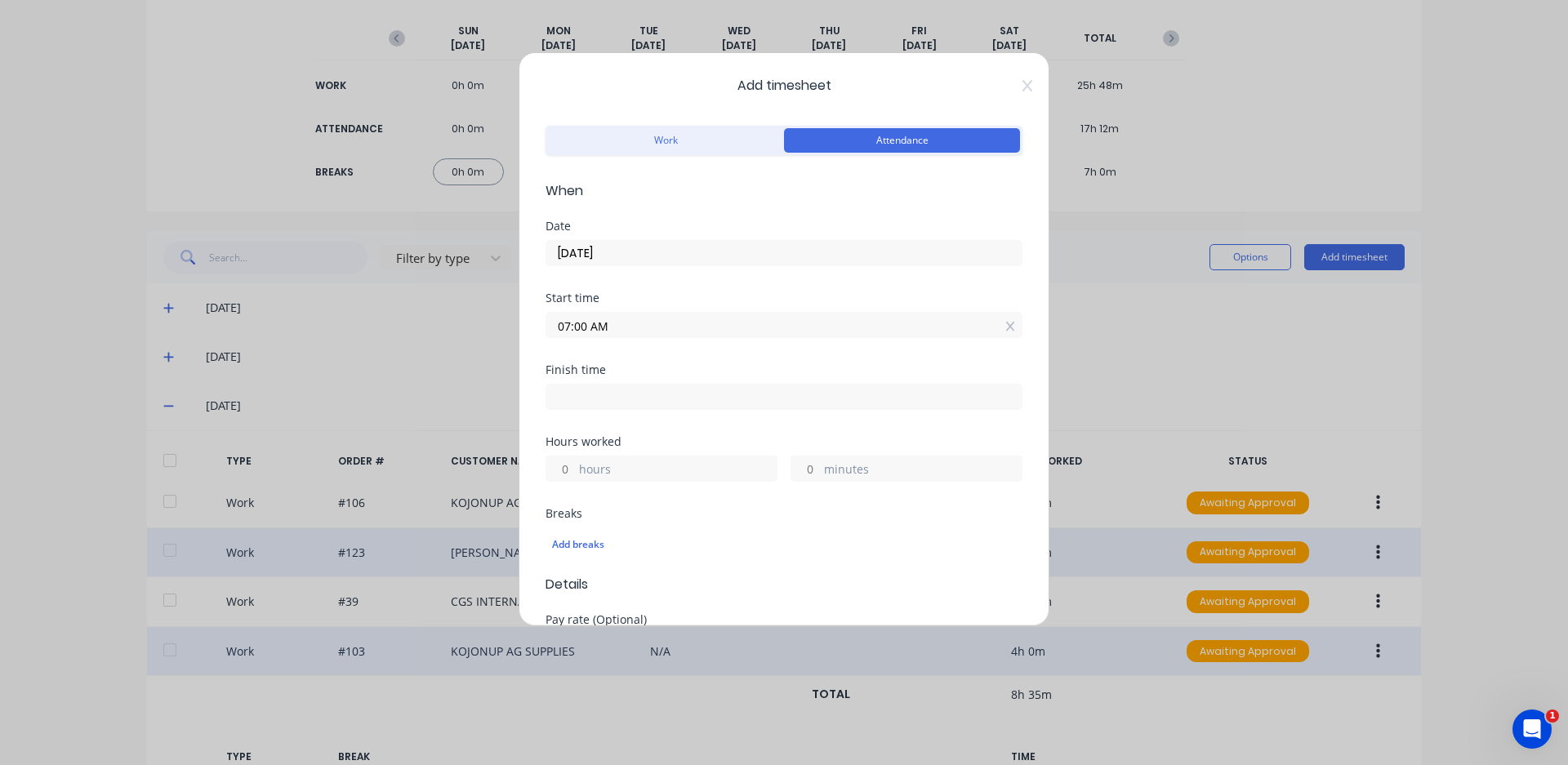
click at [603, 398] on input at bounding box center [784, 397] width 476 height 24
type input "07:05 AM"
type input "0"
type input "5"
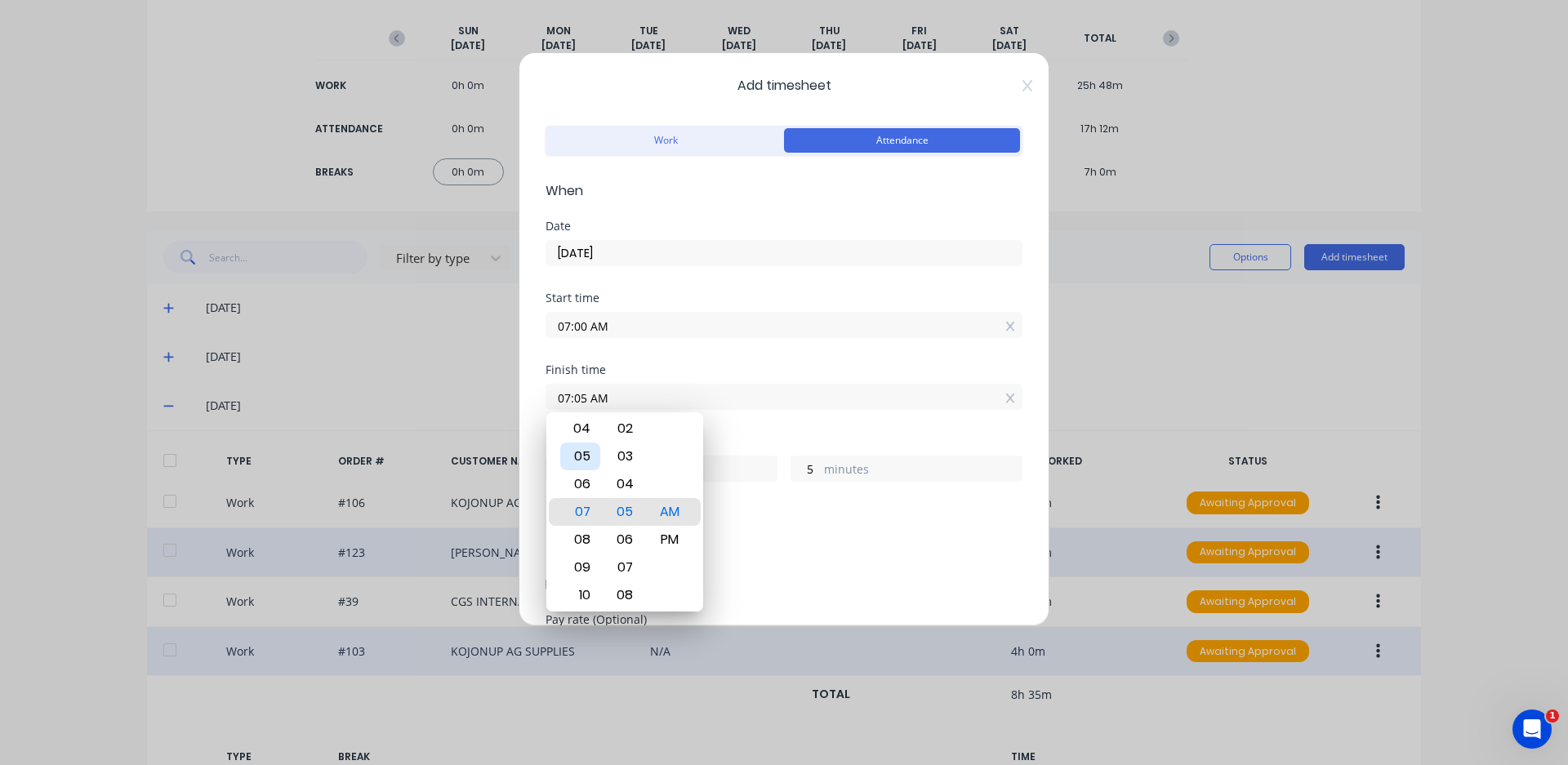
click at [587, 461] on div "05" at bounding box center [580, 456] width 40 height 28
type input "05:05 AM"
type input "22"
type input "05:00 AM"
type input "0"
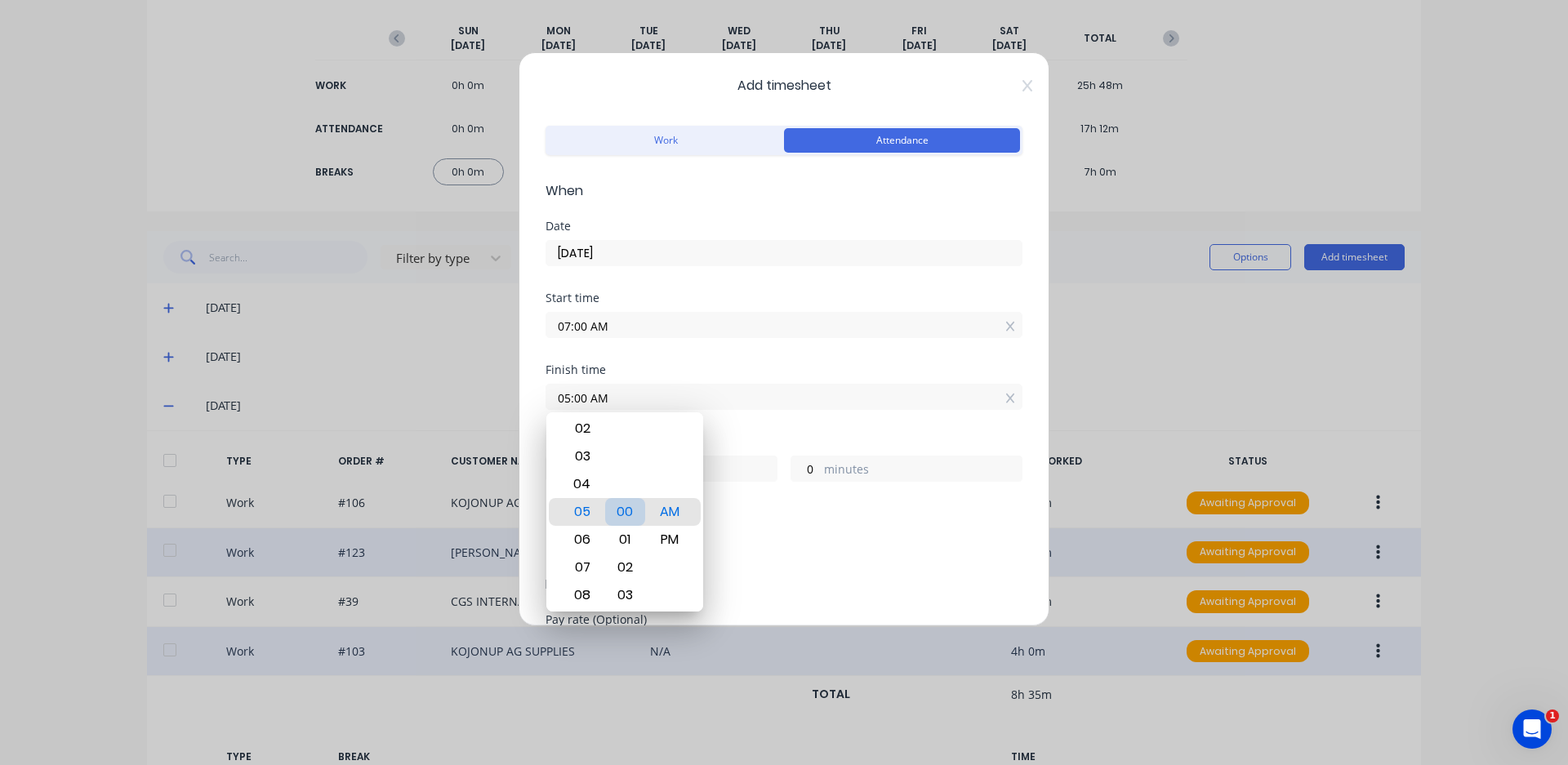
click at [631, 509] on div "00" at bounding box center [625, 511] width 40 height 28
click at [663, 541] on div "PM" at bounding box center [671, 539] width 40 height 28
type input "05:00 PM"
type input "10"
click at [814, 534] on div "Add breaks" at bounding box center [784, 544] width 464 height 21
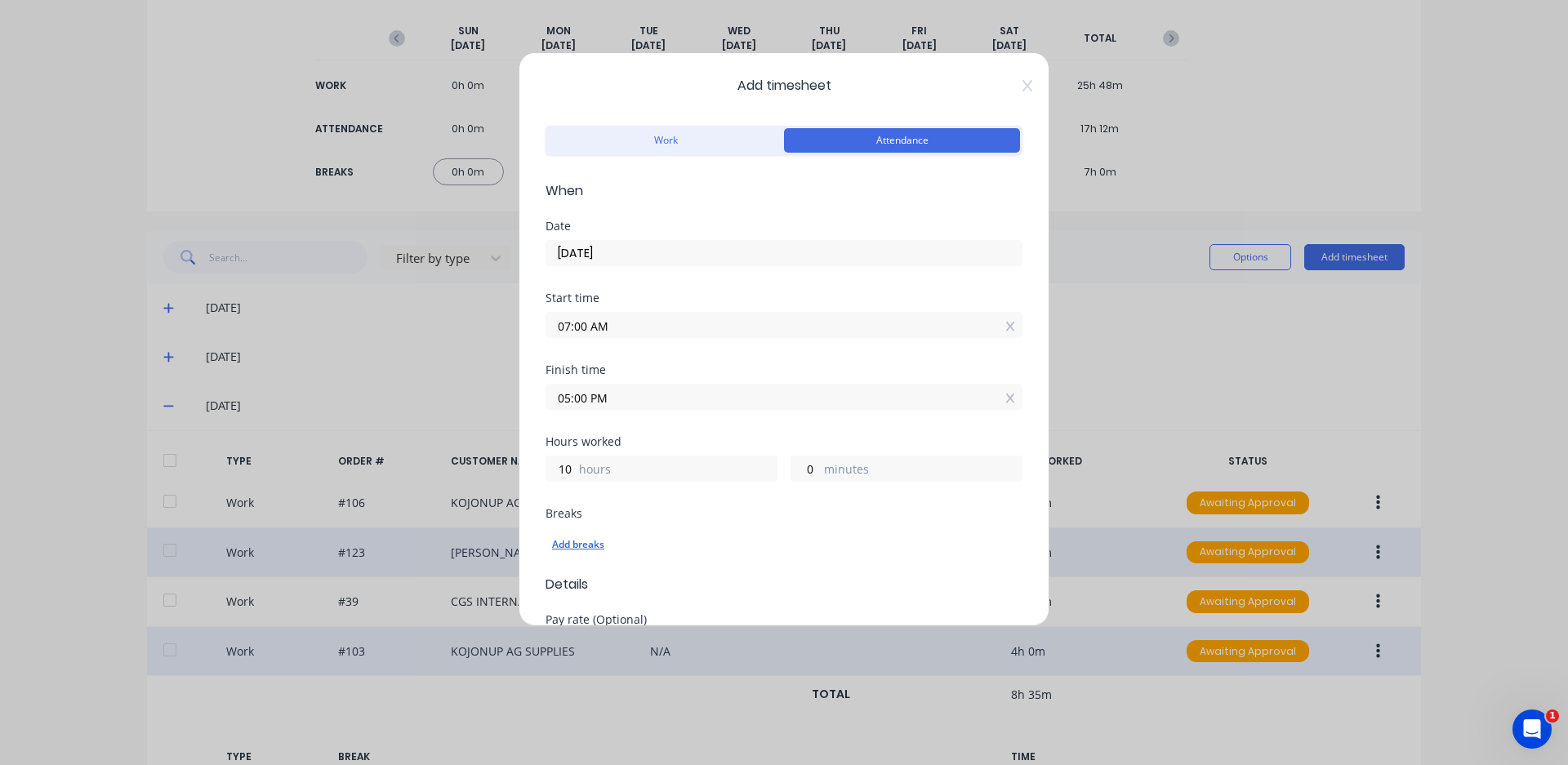
click at [573, 544] on div "Add breaks" at bounding box center [784, 544] width 464 height 21
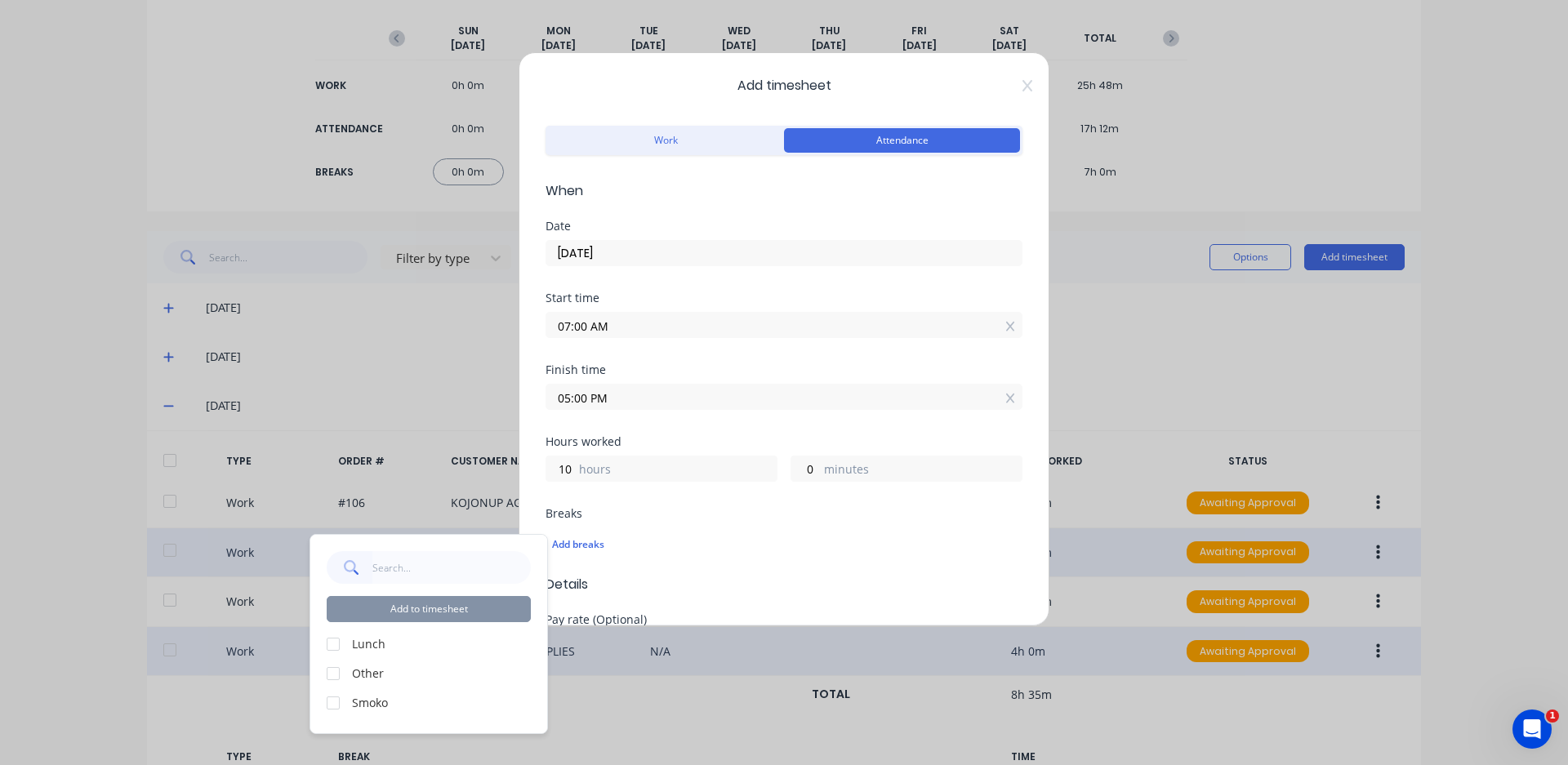
click at [335, 644] on div at bounding box center [333, 644] width 33 height 33
click at [332, 706] on div at bounding box center [333, 703] width 33 height 33
click at [422, 598] on button "Add to timesheet" at bounding box center [429, 608] width 204 height 26
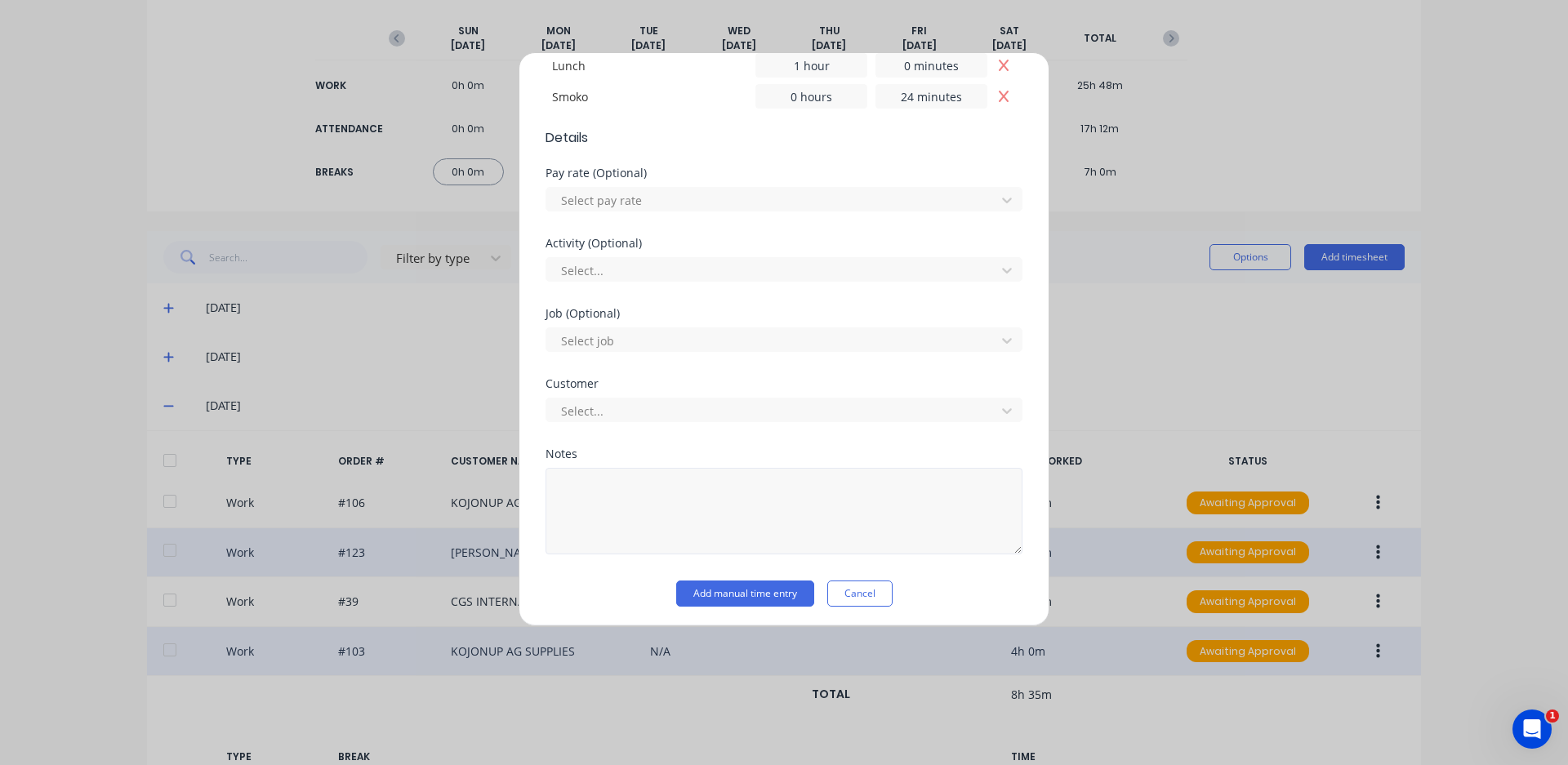
scroll to position [506, 0]
click at [758, 584] on button "Add manual time entry" at bounding box center [745, 589] width 138 height 26
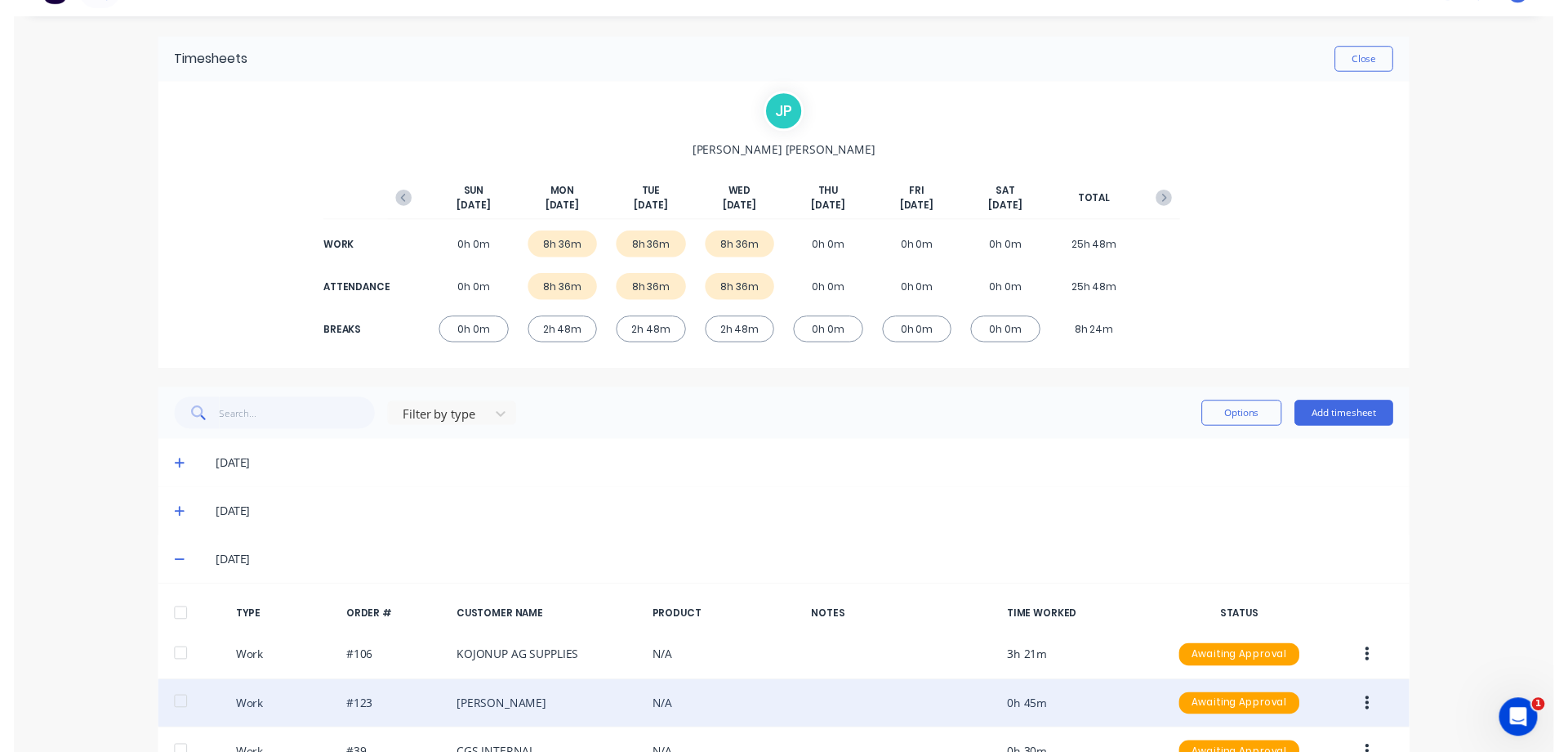
scroll to position [0, 0]
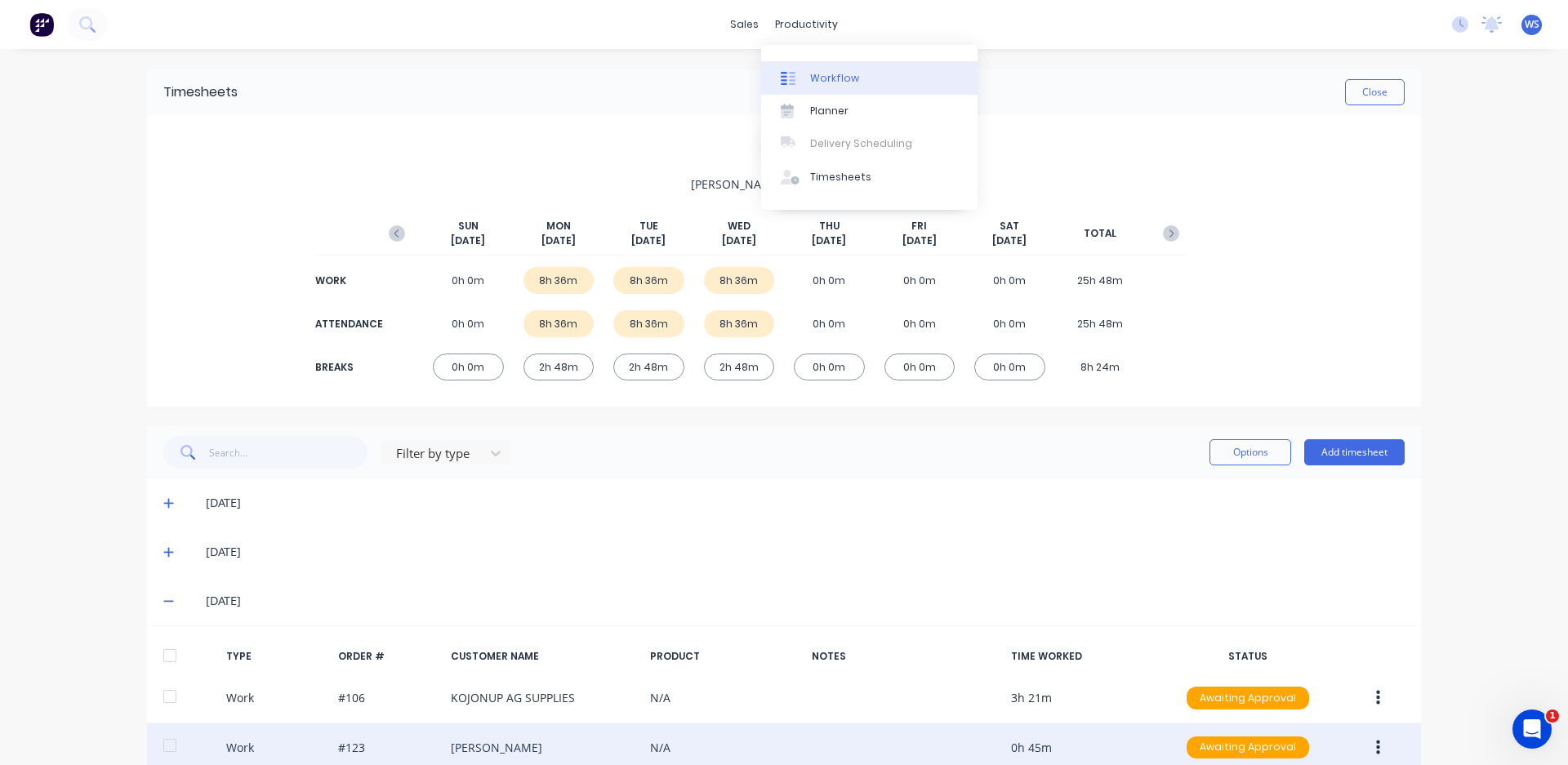
click at [829, 74] on div "Workflow" at bounding box center [835, 79] width 49 height 15
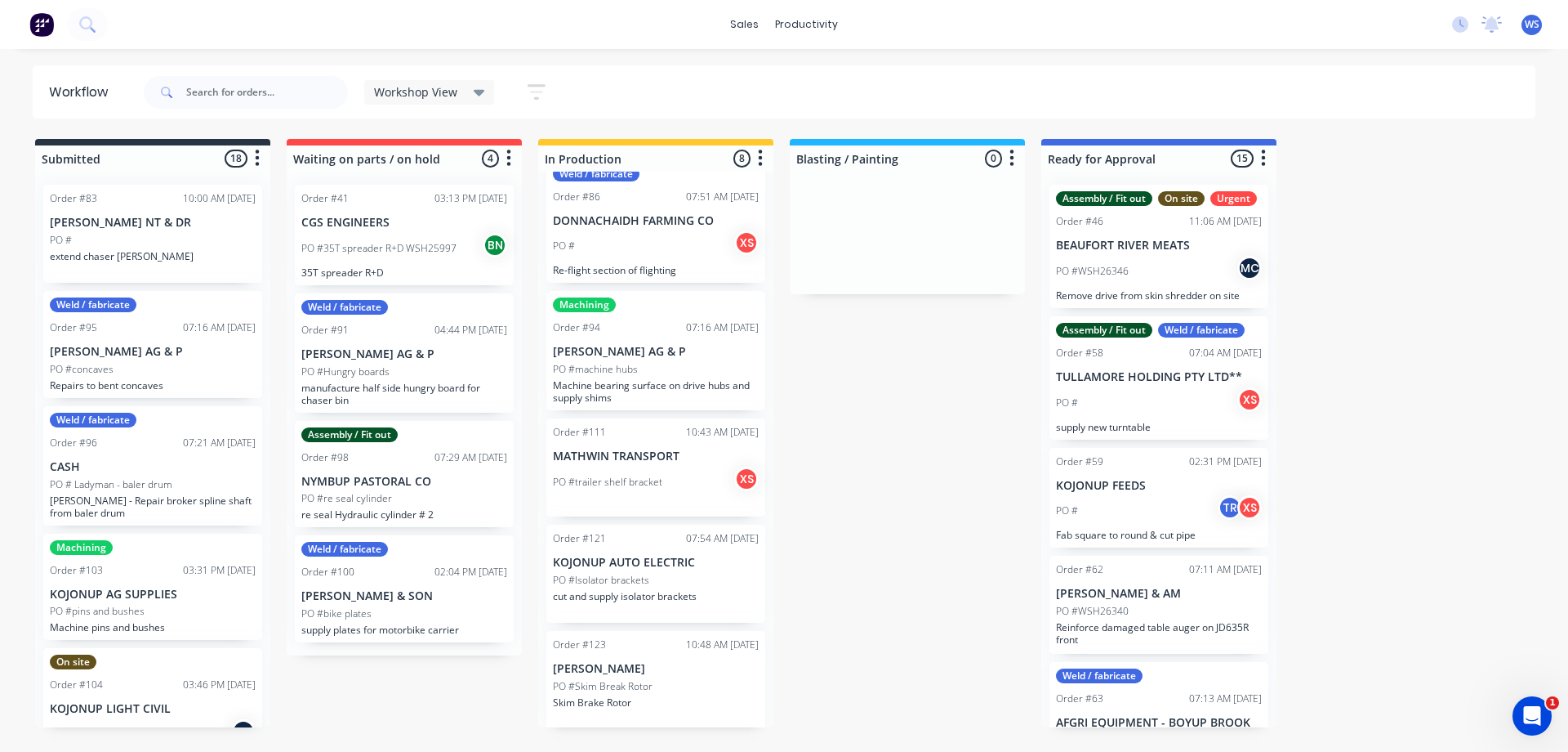
scroll to position [379, 0]
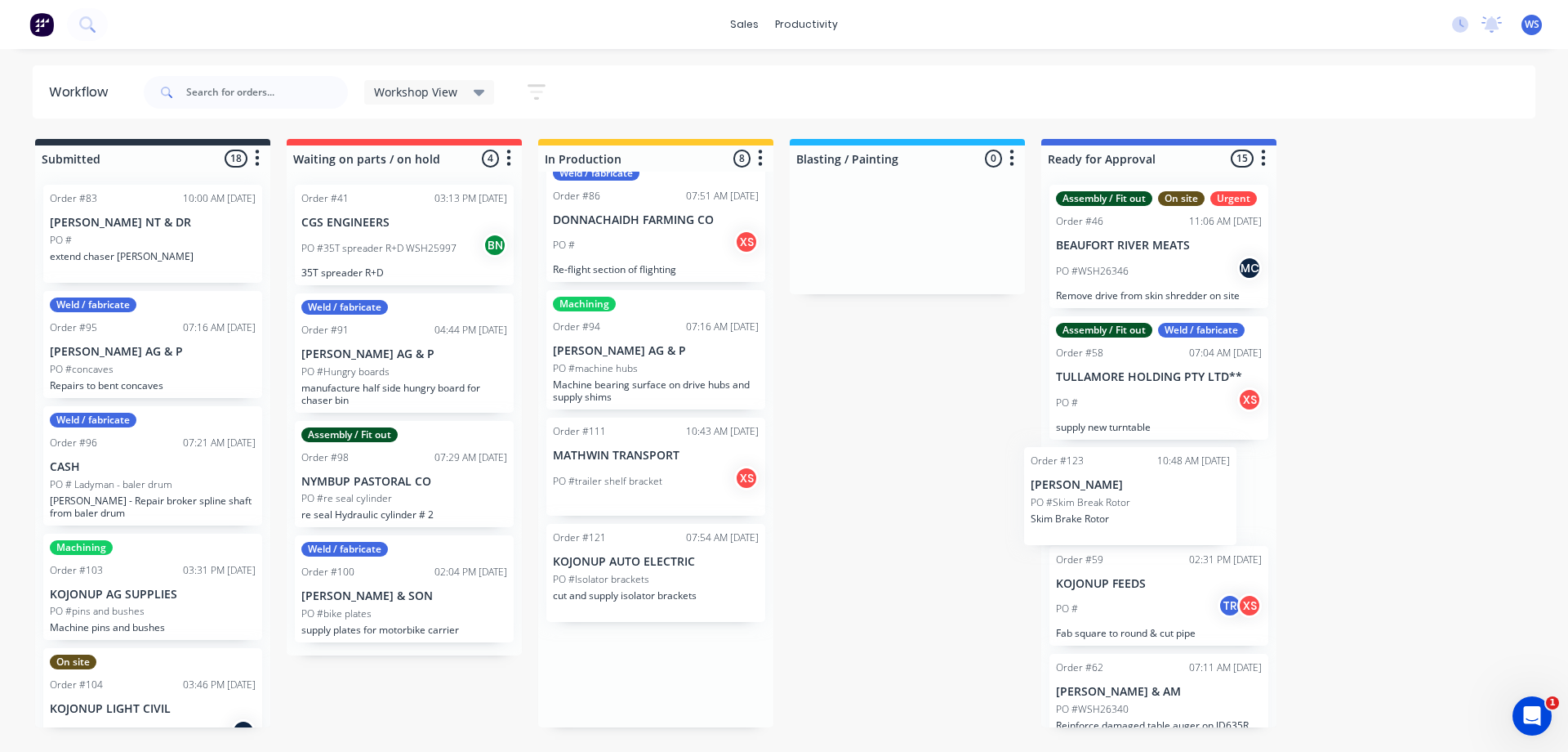
drag, startPoint x: 665, startPoint y: 675, endPoint x: 1148, endPoint y: 491, distance: 516.9
click at [1148, 491] on div "Submitted 18 Sort By Created date Required date Order number Customer name Most…" at bounding box center [1113, 433] width 2250 height 589
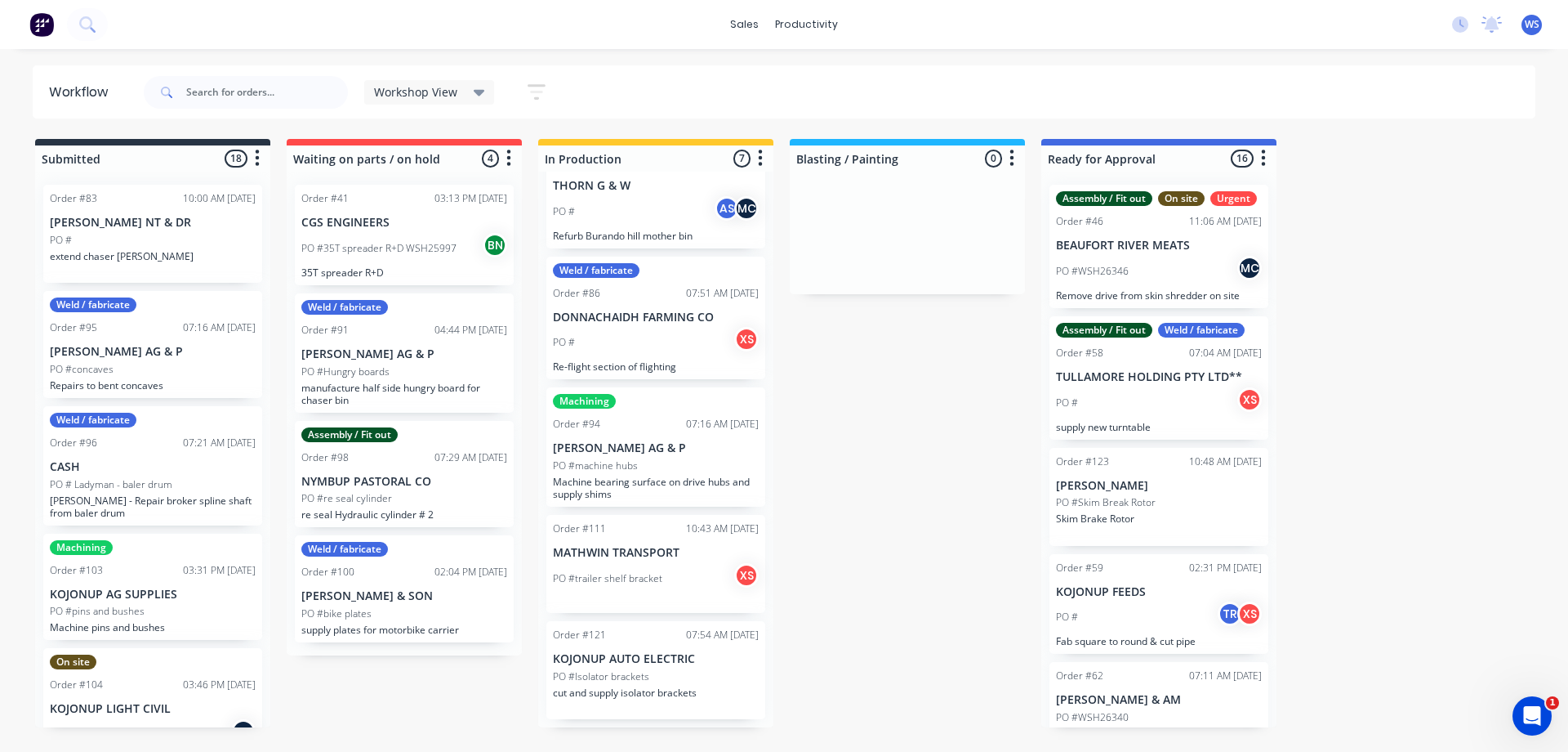
scroll to position [272, 0]
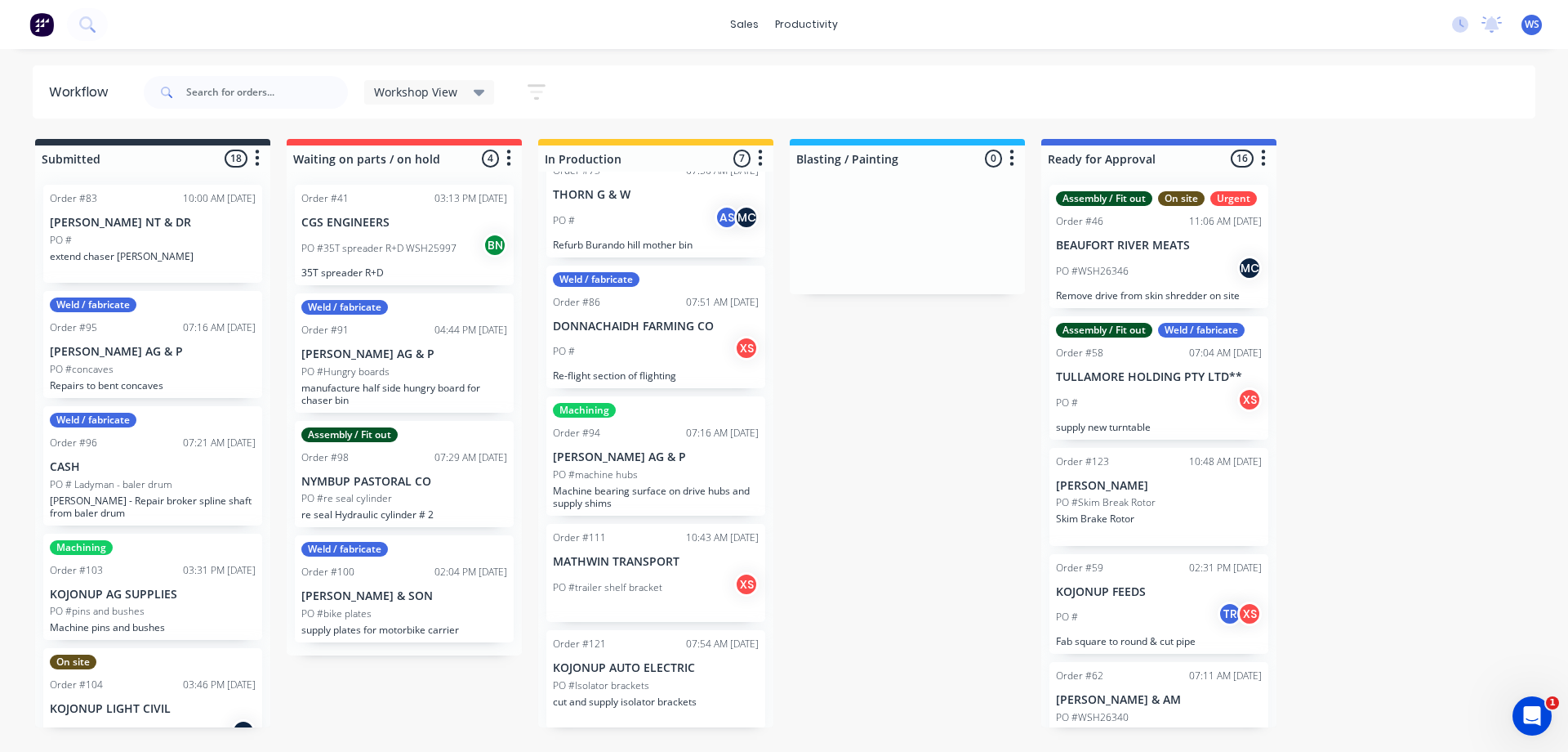
click at [1200, 514] on div "Order #123 10:48 AM [DATE] [PERSON_NAME] PO #Skim Break Rotor Skim Brake Rotor" at bounding box center [1159, 497] width 218 height 98
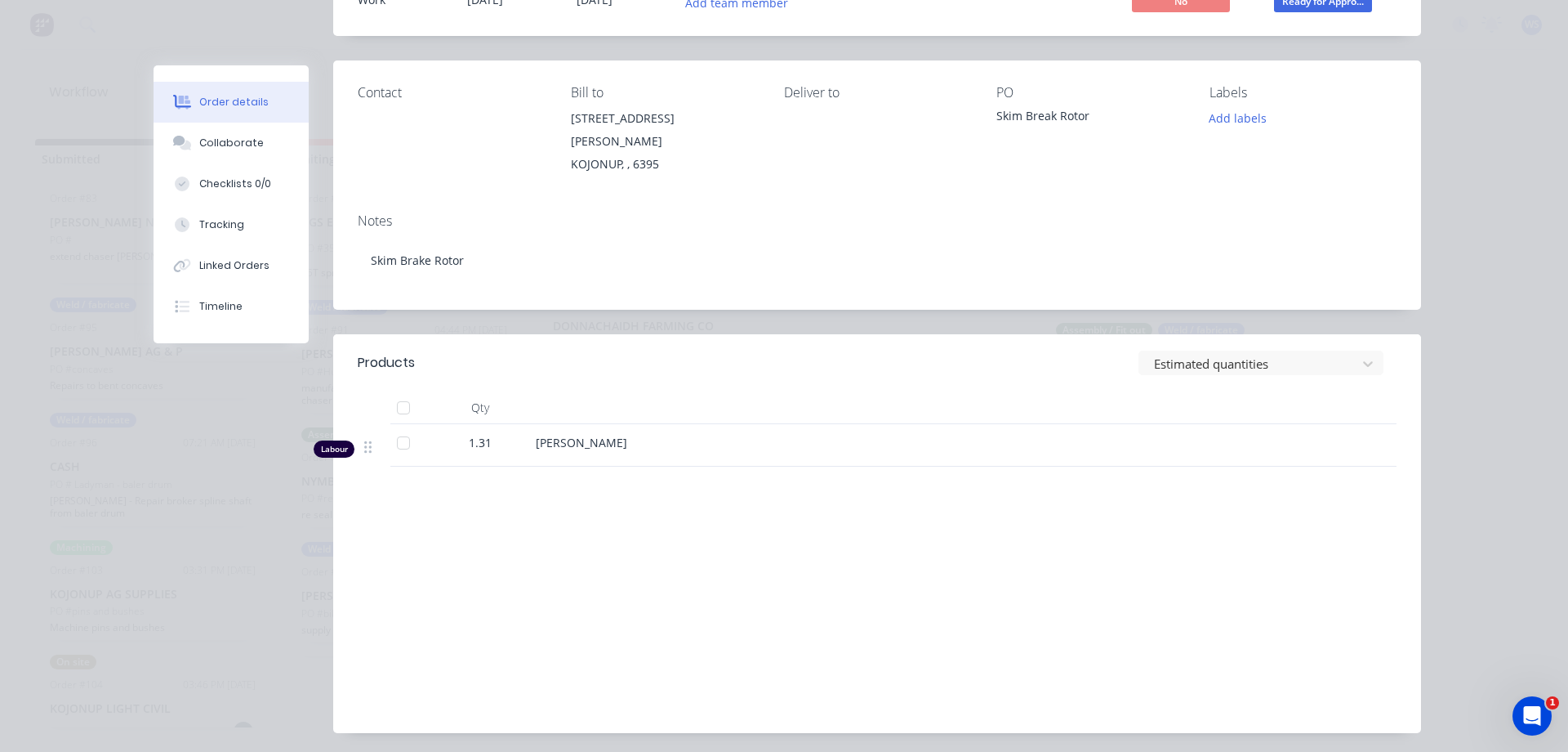
scroll to position [202, 0]
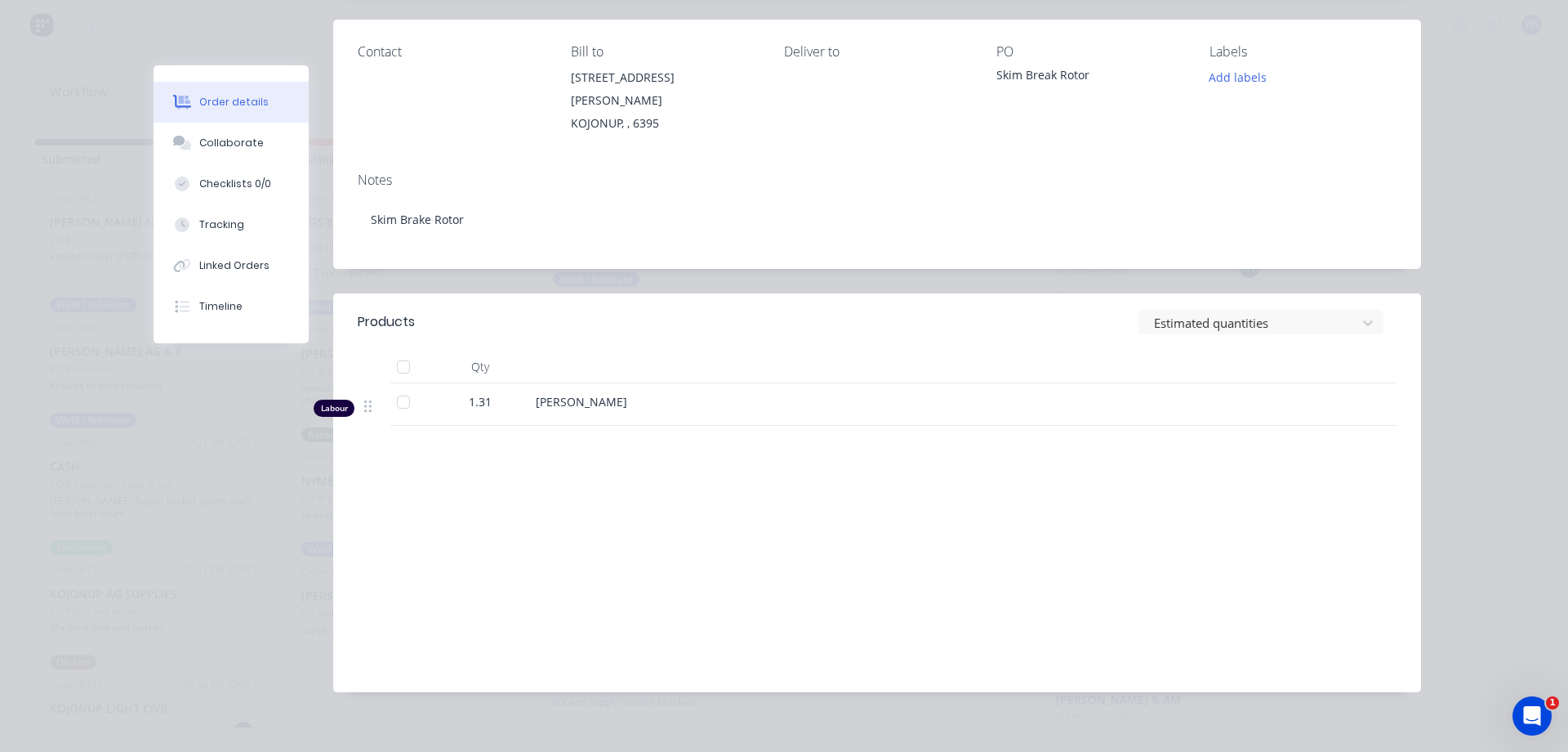
click at [337, 399] on div "Labour" at bounding box center [334, 408] width 41 height 17
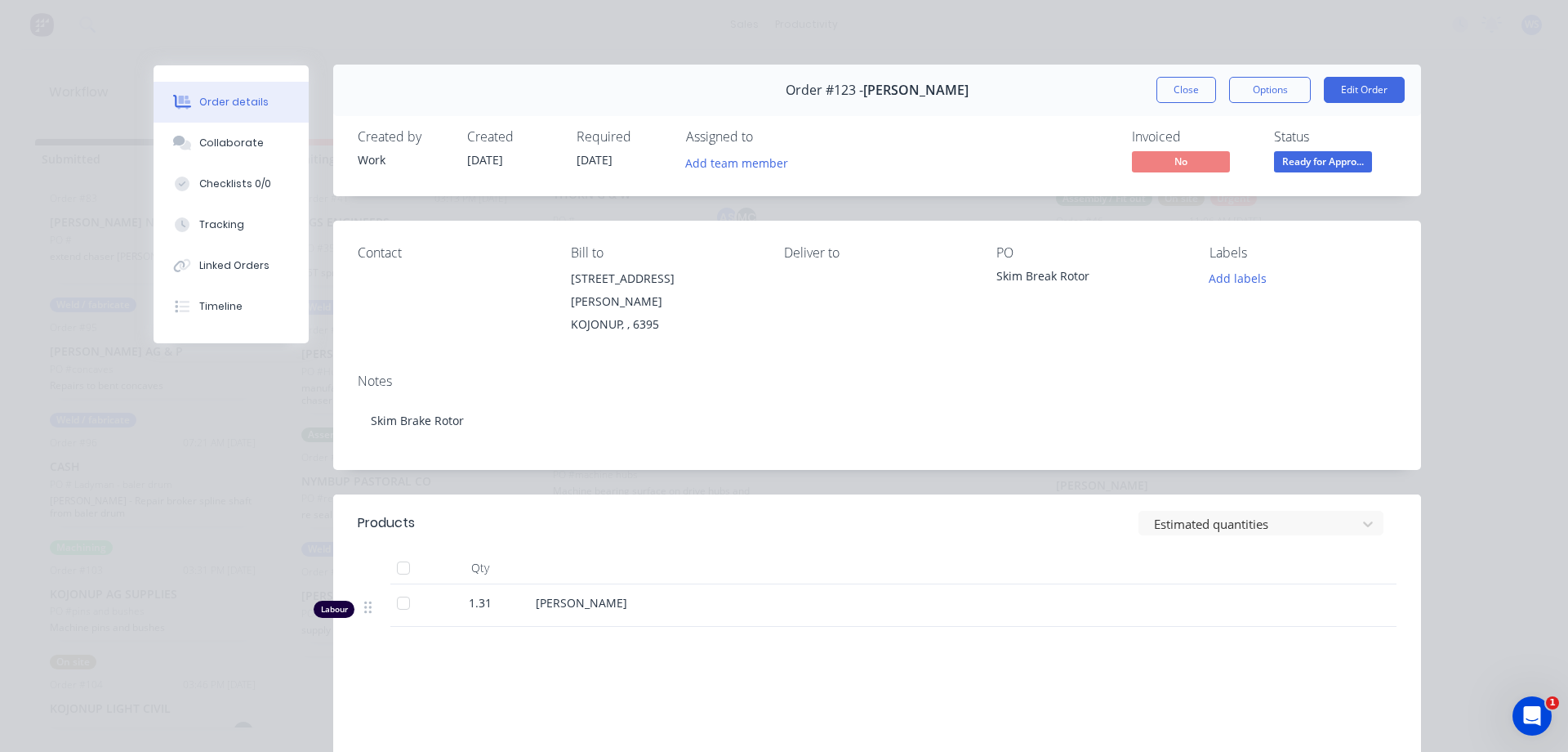
scroll to position [0, 0]
click at [1173, 93] on button "Close" at bounding box center [1186, 90] width 59 height 26
